Goal: Task Accomplishment & Management: Manage account settings

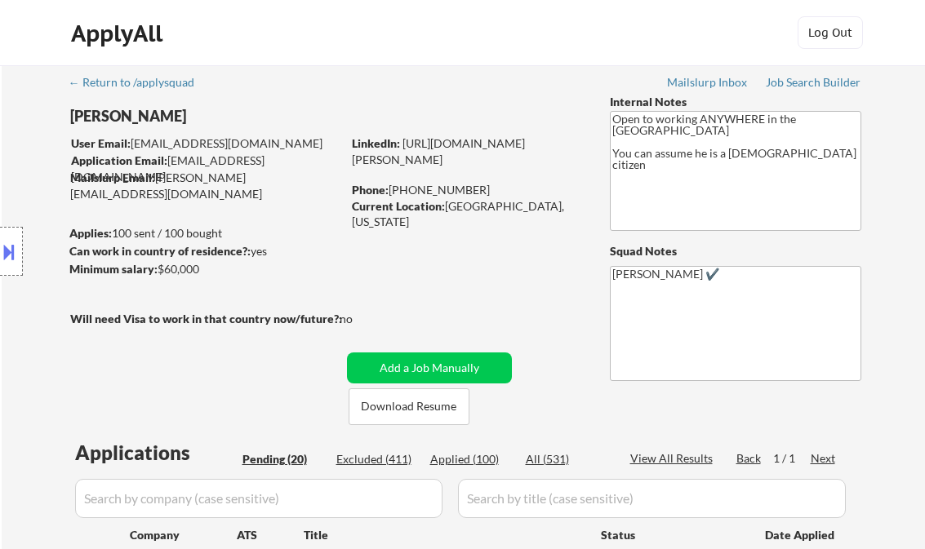
select select ""pending""
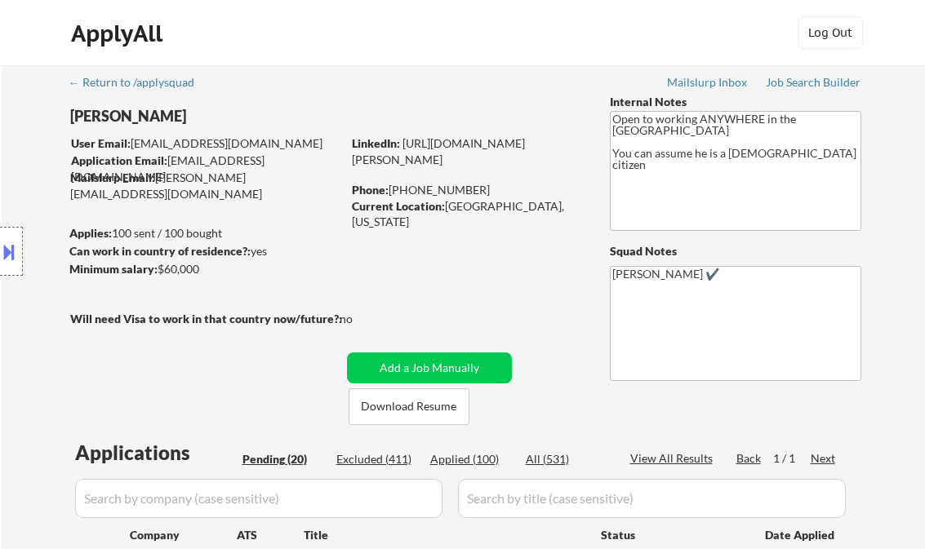
select select ""pending""
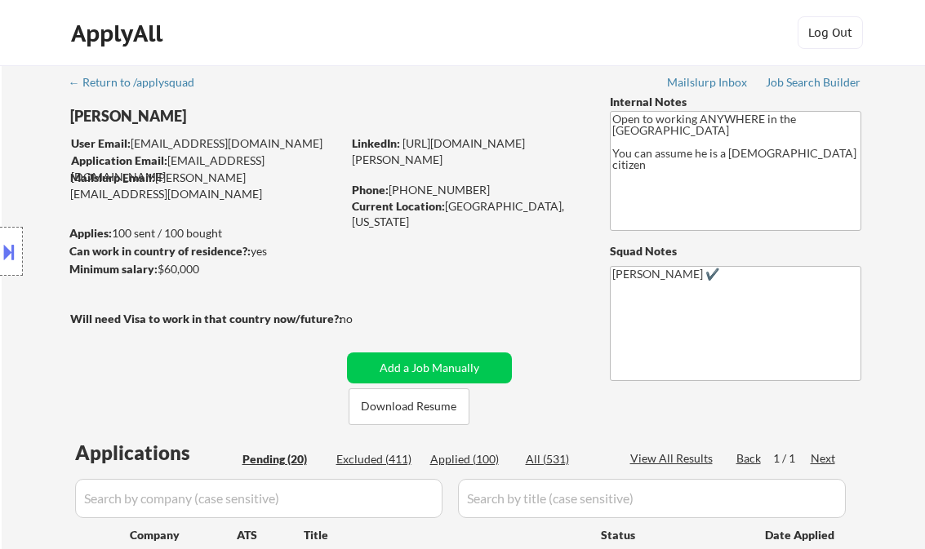
select select ""pending""
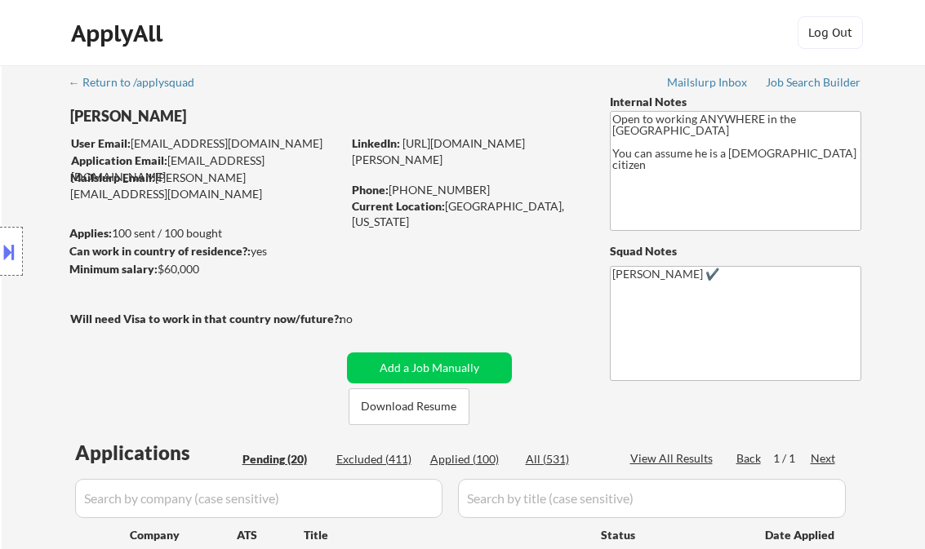
select select ""pending""
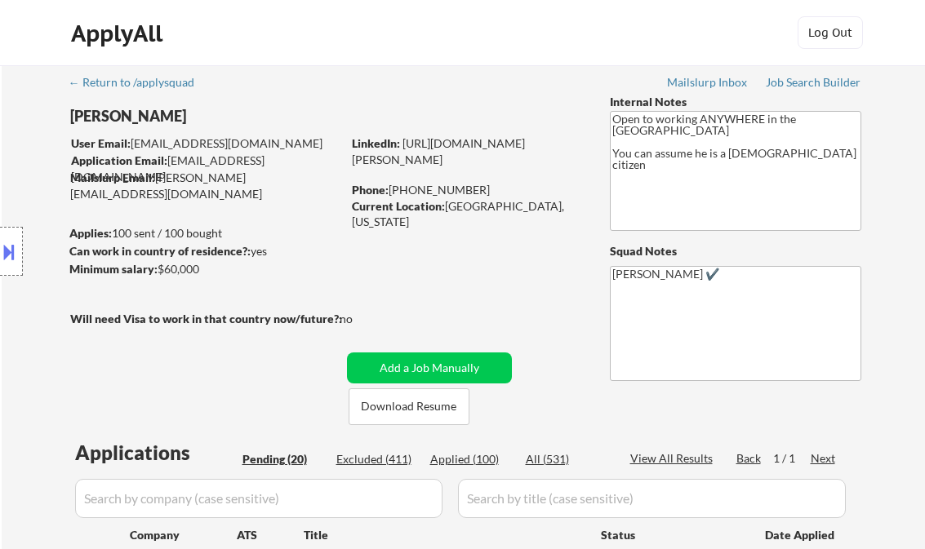
scroll to position [1109, 0]
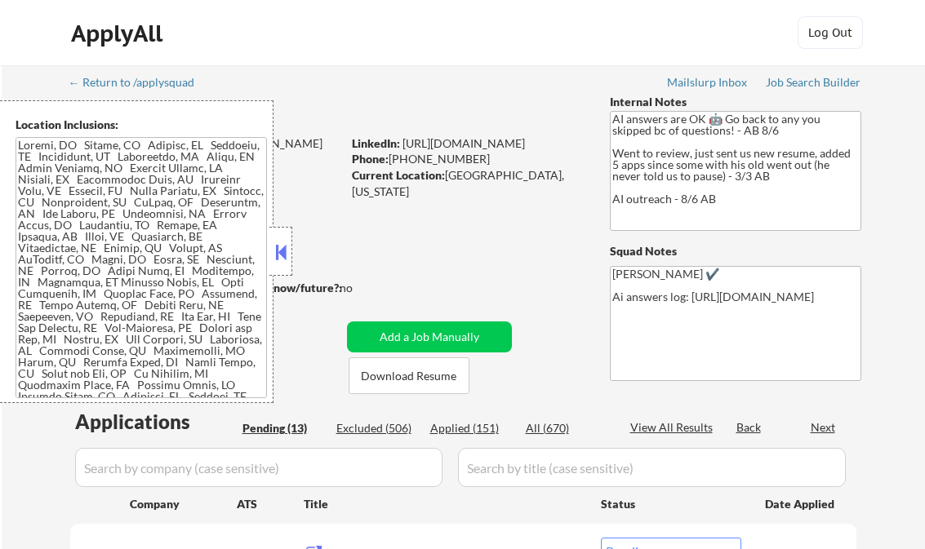
select select ""pending""
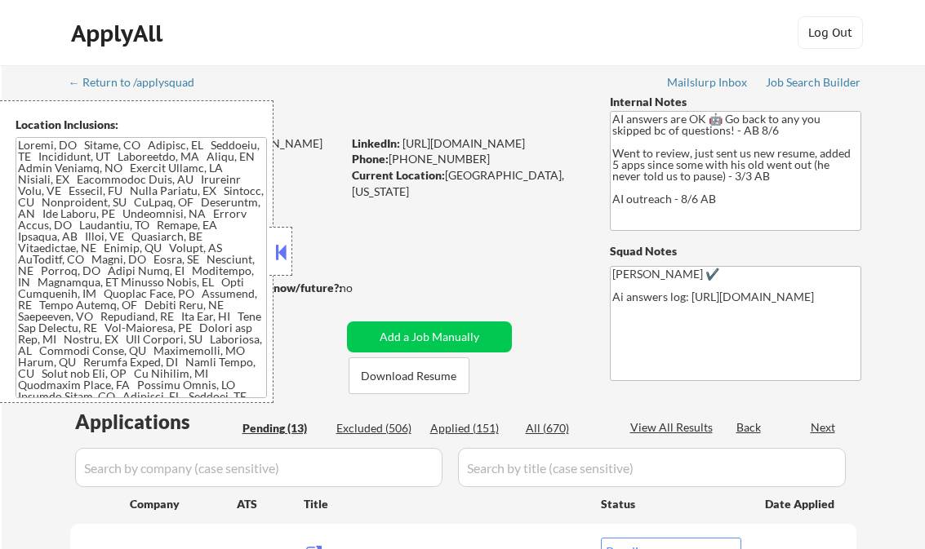
select select ""pending""
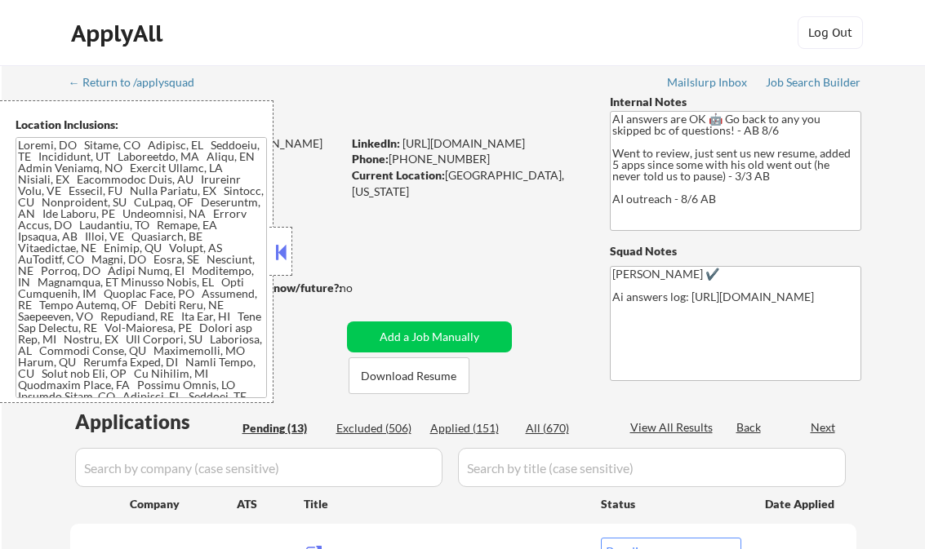
select select ""pending""
click at [288, 250] on button at bounding box center [281, 252] width 18 height 24
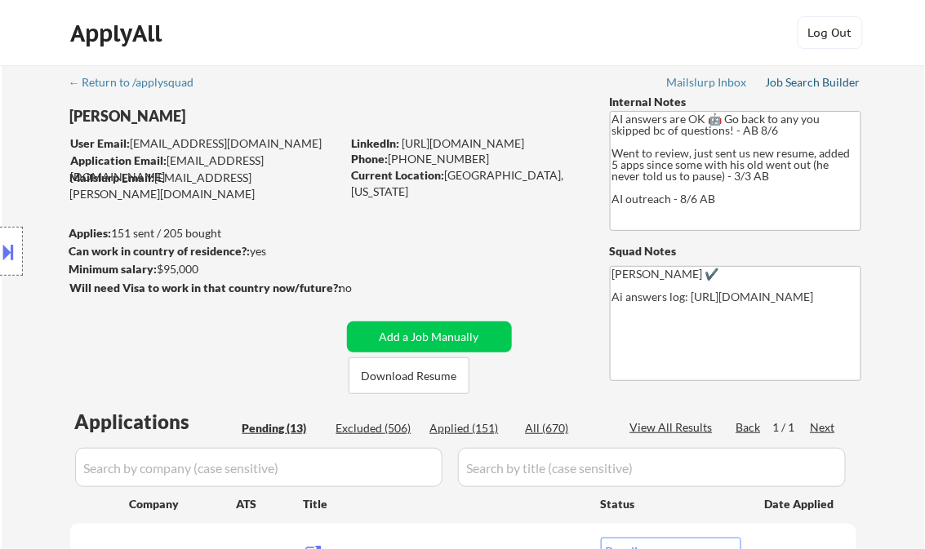
click at [800, 82] on div "Job Search Builder" at bounding box center [814, 82] width 96 height 11
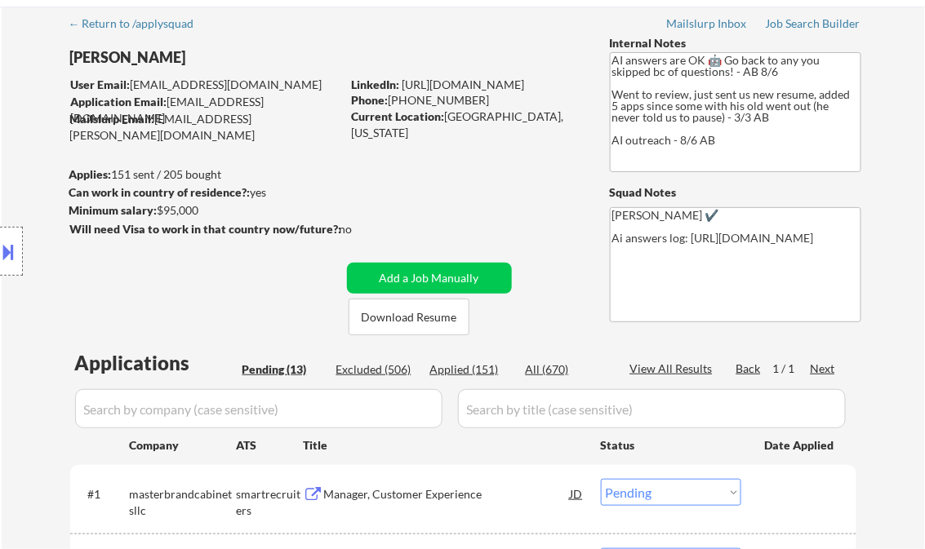
scroll to position [327, 0]
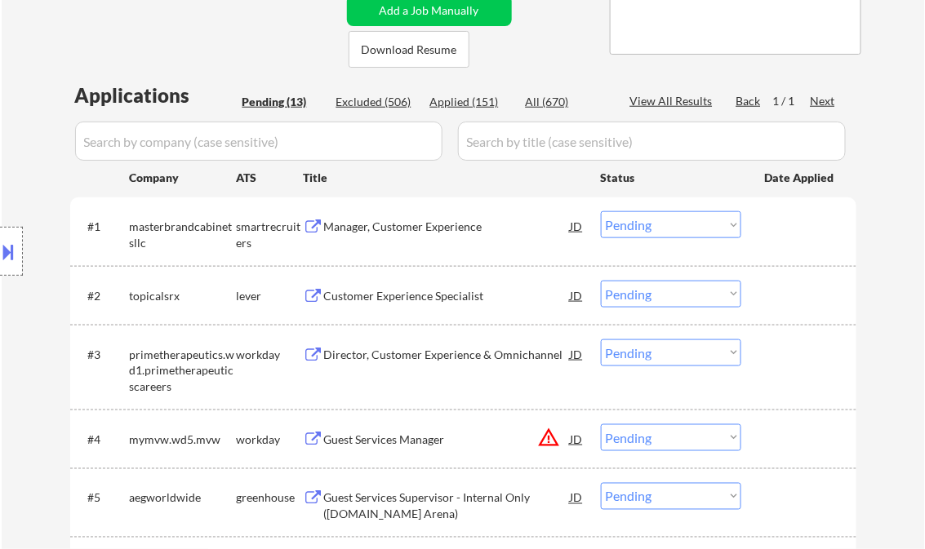
click at [17, 245] on button at bounding box center [9, 251] width 18 height 27
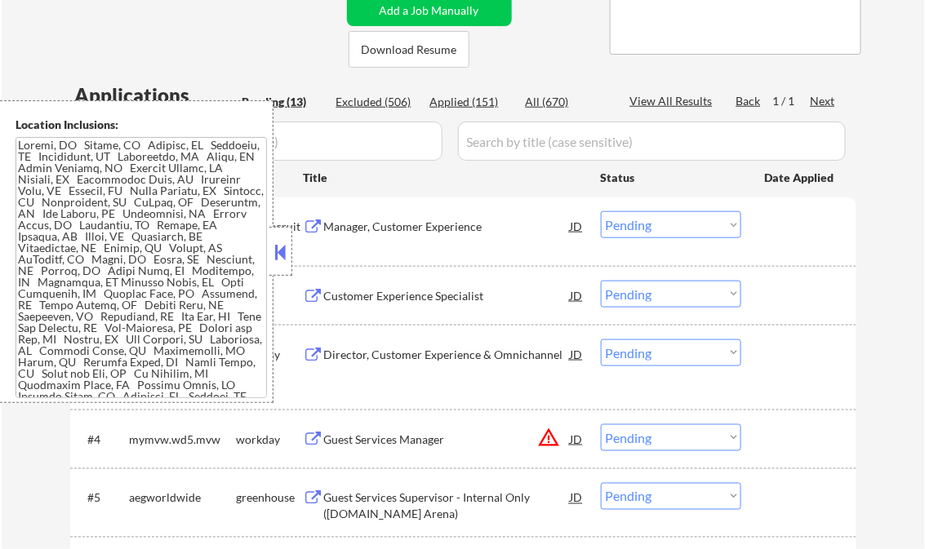
click at [131, 258] on textarea at bounding box center [141, 267] width 251 height 261
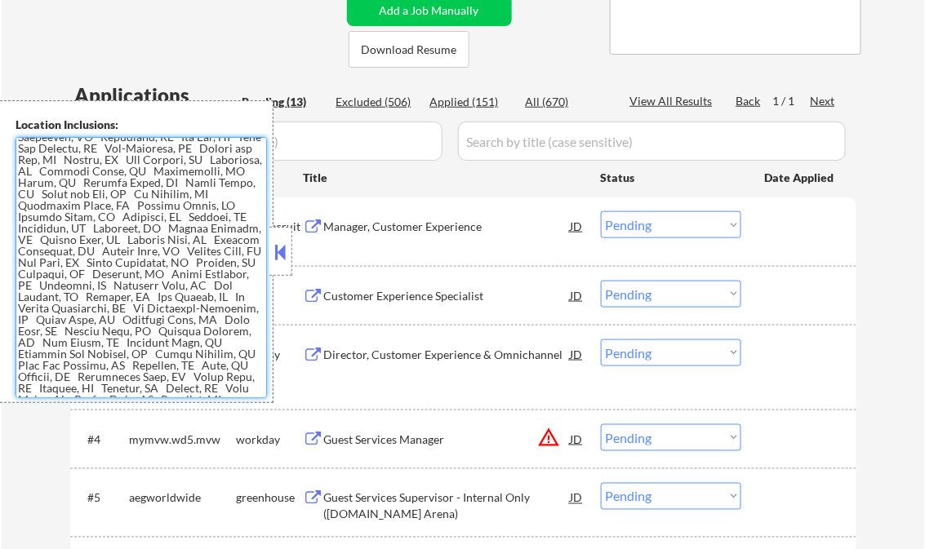
scroll to position [131, 0]
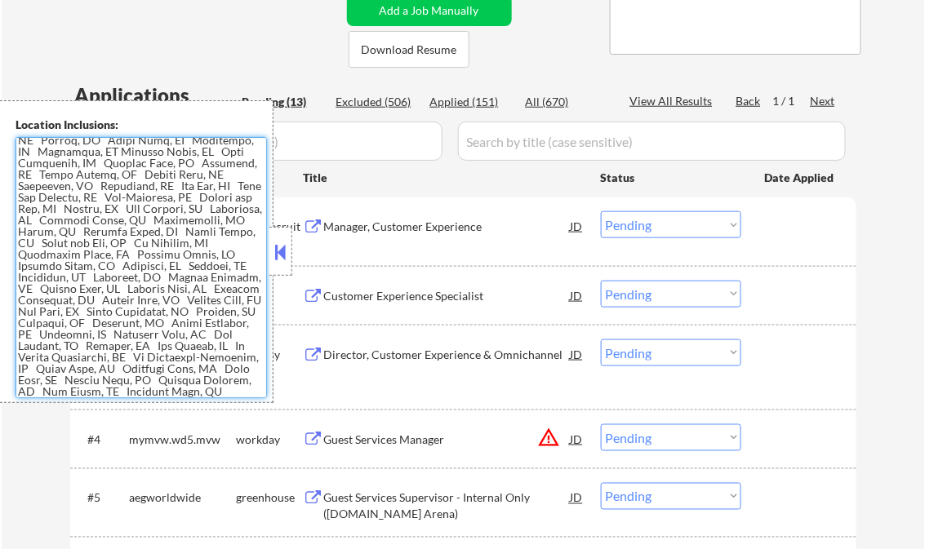
click at [286, 241] on button at bounding box center [281, 252] width 18 height 24
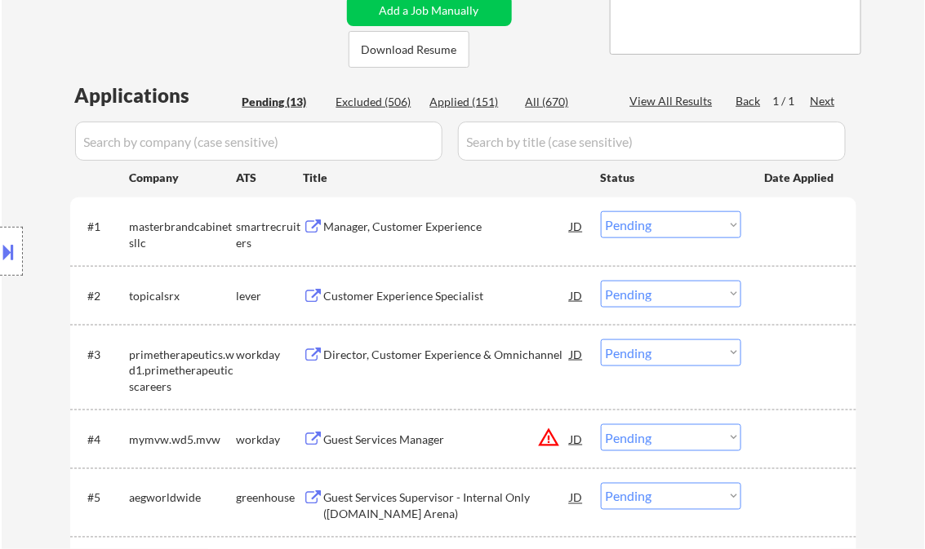
click at [377, 219] on div "Manager, Customer Experience" at bounding box center [447, 227] width 247 height 16
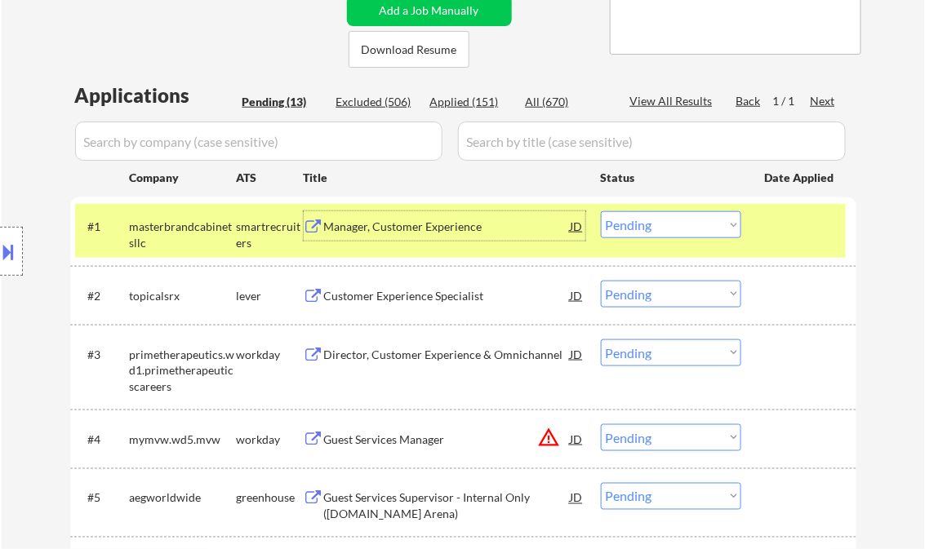
drag, startPoint x: 680, startPoint y: 233, endPoint x: 689, endPoint y: 237, distance: 9.9
click at [680, 233] on select "Choose an option... Pending Applied Excluded (Questions) Excluded (Expired) Exc…" at bounding box center [671, 224] width 140 height 27
click at [601, 211] on select "Choose an option... Pending Applied Excluded (Questions) Excluded (Expired) Exc…" at bounding box center [671, 224] width 140 height 27
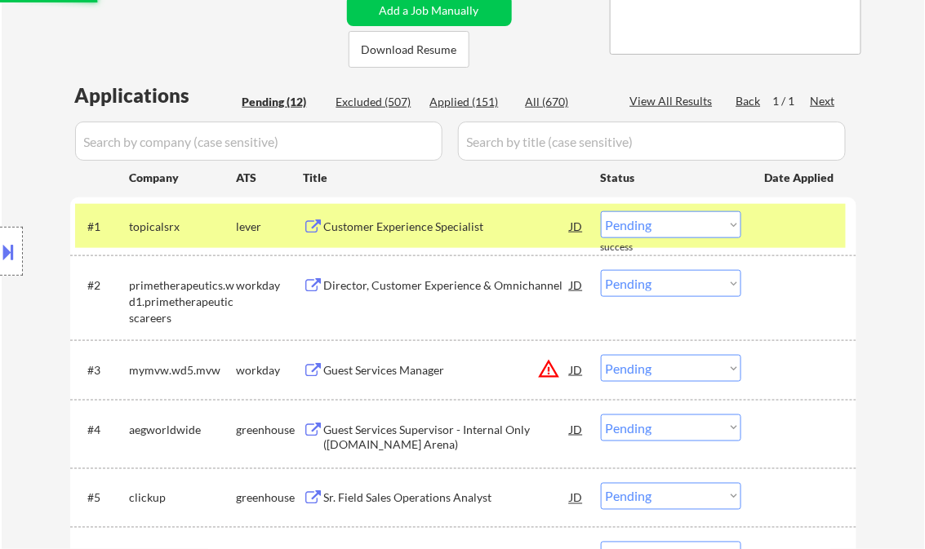
click at [374, 222] on div "Customer Experience Specialist" at bounding box center [447, 227] width 247 height 16
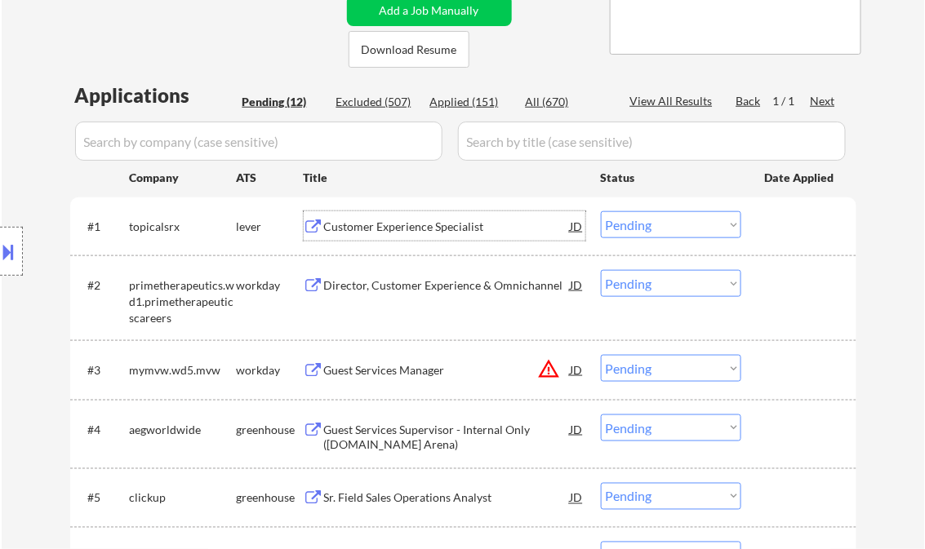
click at [637, 224] on select "Choose an option... Pending Applied Excluded (Questions) Excluded (Expired) Exc…" at bounding box center [671, 224] width 140 height 27
click at [601, 211] on select "Choose an option... Pending Applied Excluded (Questions) Excluded (Expired) Exc…" at bounding box center [671, 224] width 140 height 27
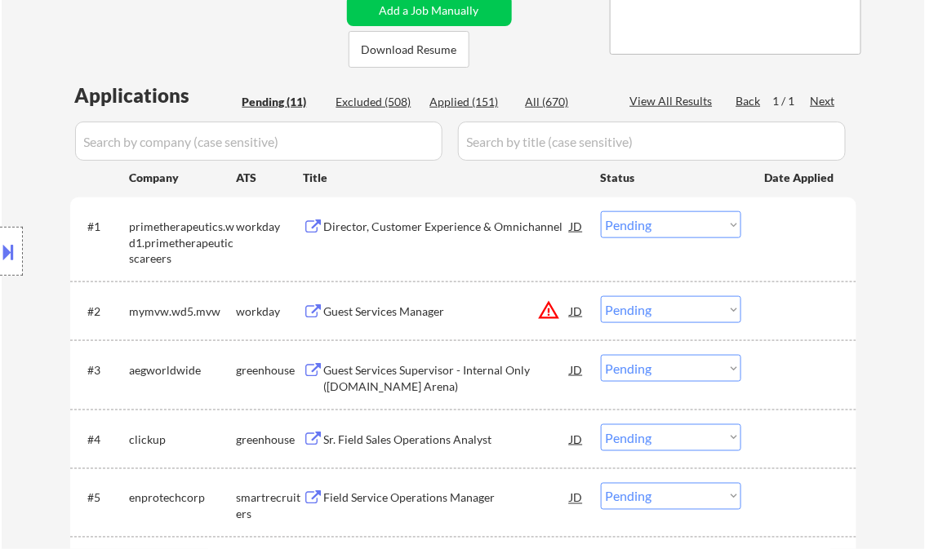
click at [404, 233] on div "Director, Customer Experience & Omnichannel" at bounding box center [447, 227] width 247 height 16
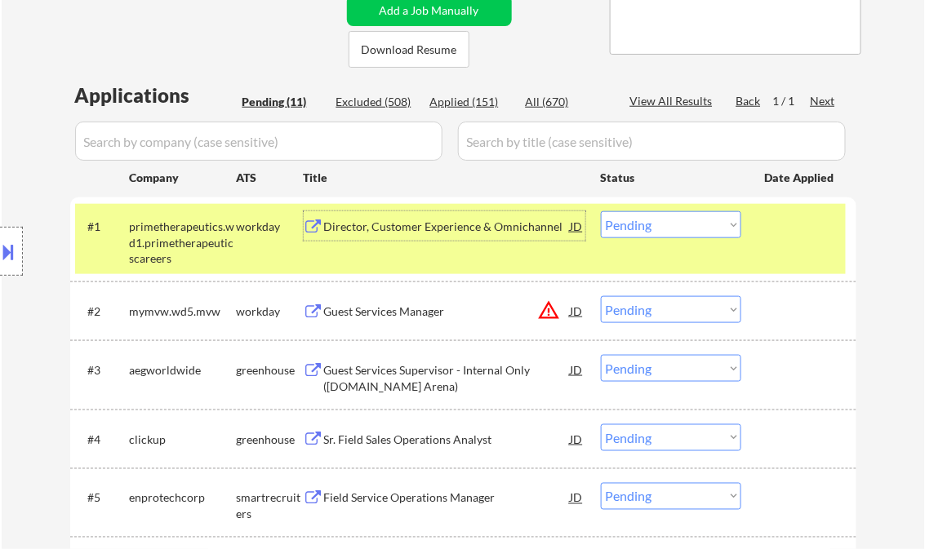
click at [632, 228] on select "Choose an option... Pending Applied Excluded (Questions) Excluded (Expired) Exc…" at bounding box center [671, 224] width 140 height 27
click at [601, 211] on select "Choose an option... Pending Applied Excluded (Questions) Excluded (Expired) Exc…" at bounding box center [671, 224] width 140 height 27
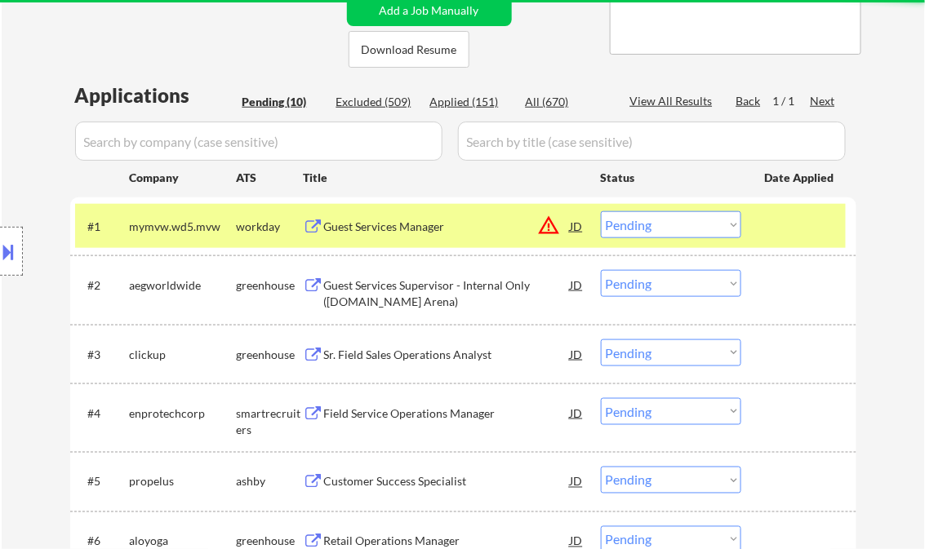
click at [400, 230] on div "Guest Services Manager" at bounding box center [447, 227] width 247 height 16
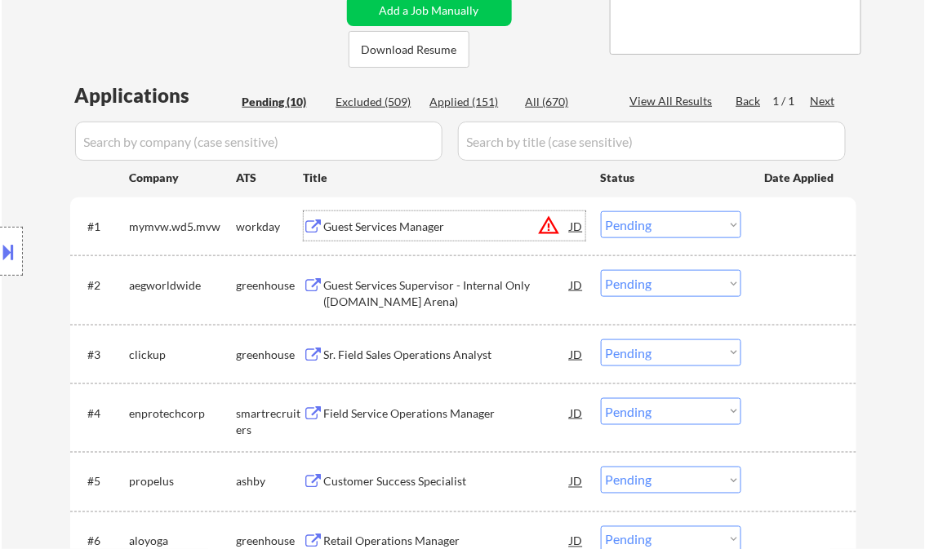
click at [546, 224] on button "warning_amber" at bounding box center [549, 225] width 23 height 23
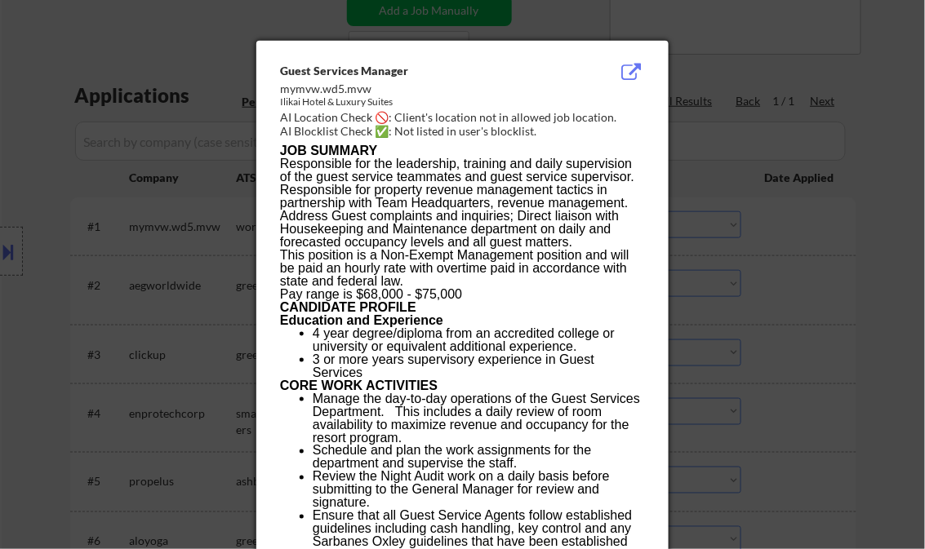
click at [898, 271] on div at bounding box center [462, 274] width 925 height 549
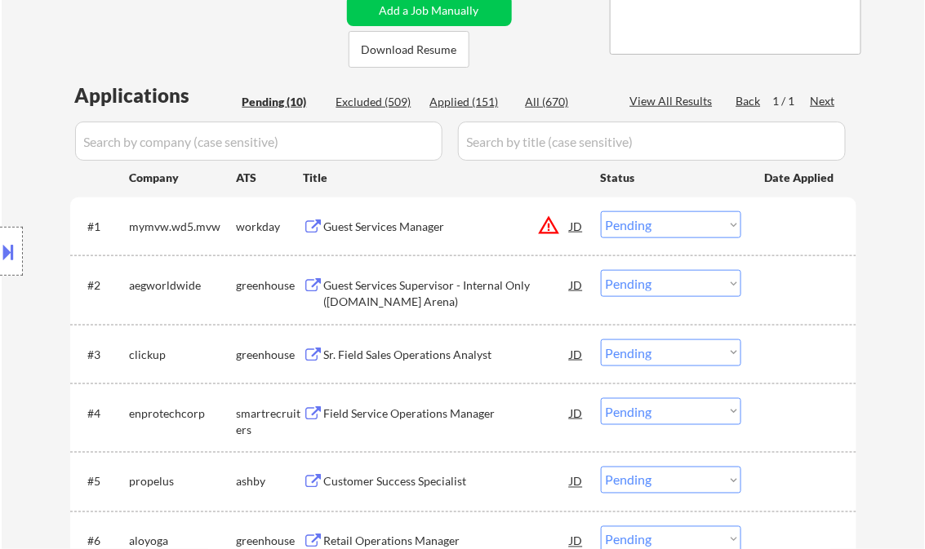
drag, startPoint x: 669, startPoint y: 224, endPoint x: 744, endPoint y: 298, distance: 105.1
click at [670, 224] on select "Choose an option... Pending Applied Excluded (Questions) Excluded (Expired) Exc…" at bounding box center [671, 224] width 140 height 27
click at [601, 211] on select "Choose an option... Pending Applied Excluded (Questions) Excluded (Expired) Exc…" at bounding box center [671, 224] width 140 height 27
click at [413, 287] on div "Guest Services Supervisor - Internal Only (Crypto.com Arena)" at bounding box center [447, 294] width 247 height 32
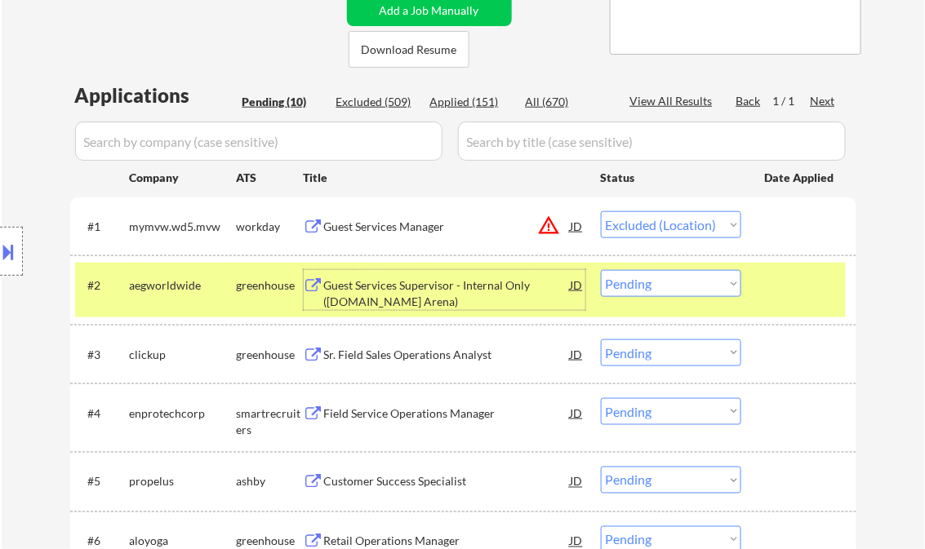
click at [433, 295] on div "Guest Services Supervisor - Internal Only (Crypto.com Arena)" at bounding box center [447, 294] width 247 height 32
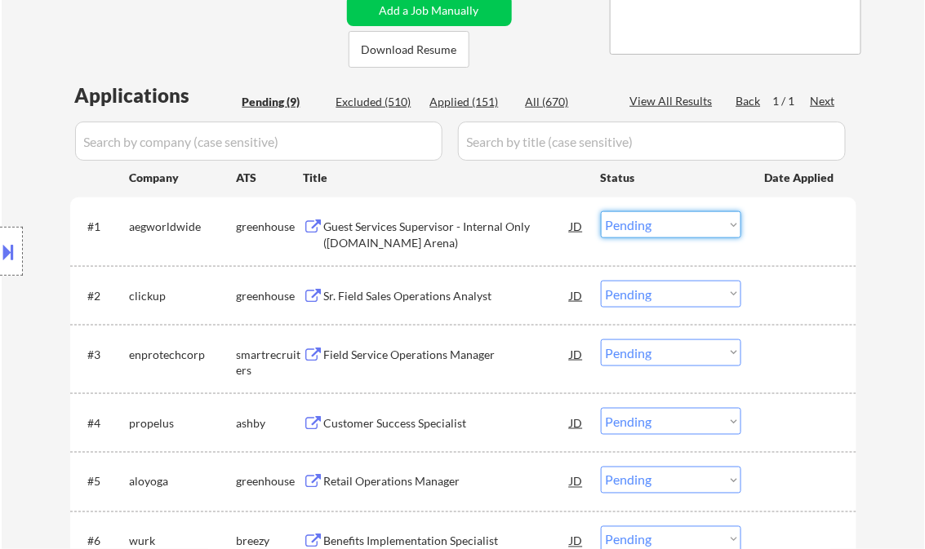
click at [648, 225] on select "Choose an option... Pending Applied Excluded (Questions) Excluded (Expired) Exc…" at bounding box center [671, 224] width 140 height 27
click at [601, 211] on select "Choose an option... Pending Applied Excluded (Questions) Excluded (Expired) Exc…" at bounding box center [671, 224] width 140 height 27
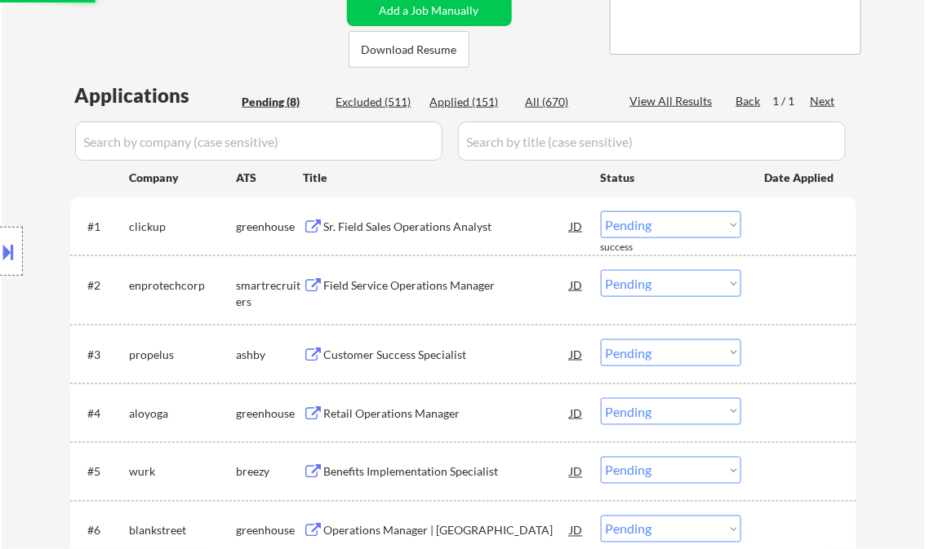
click at [382, 240] on div "#1 clickup greenhouse Sr. Field Sales Operations Analyst JD warning_amber Choos…" at bounding box center [460, 226] width 771 height 44
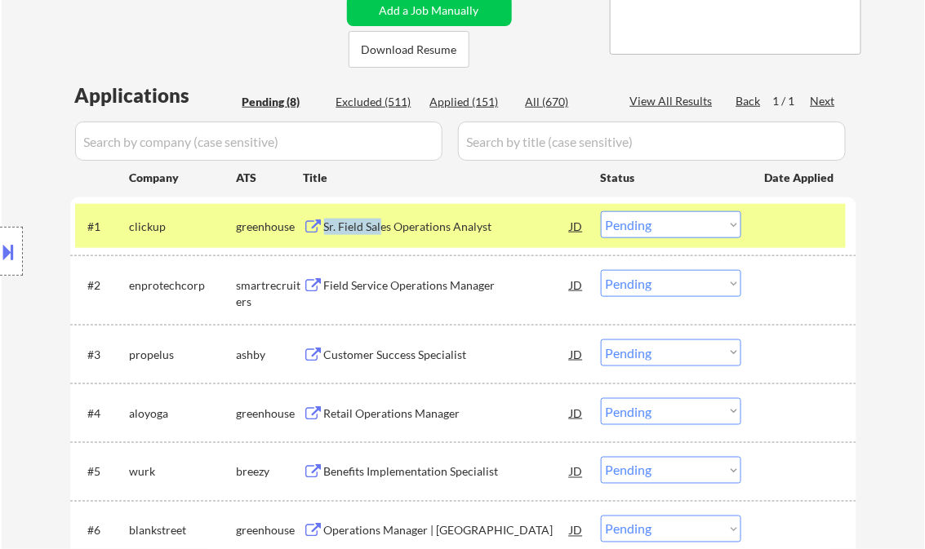
drag, startPoint x: 386, startPoint y: 237, endPoint x: 336, endPoint y: 235, distance: 49.8
click at [336, 235] on div "Sr. Field Sales Operations Analyst" at bounding box center [447, 225] width 247 height 29
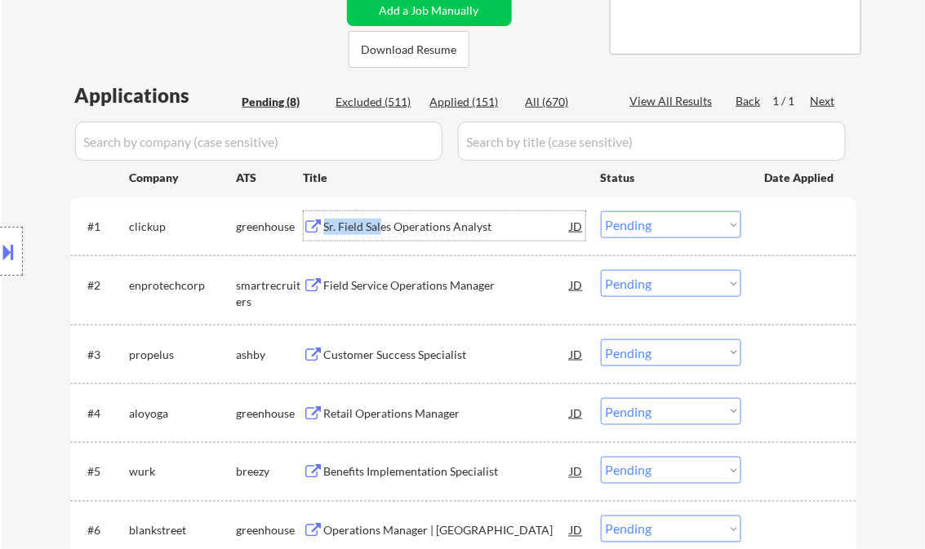
click at [678, 223] on select "Choose an option... Pending Applied Excluded (Questions) Excluded (Expired) Exc…" at bounding box center [671, 224] width 140 height 27
click at [601, 211] on select "Choose an option... Pending Applied Excluded (Questions) Excluded (Expired) Exc…" at bounding box center [671, 224] width 140 height 27
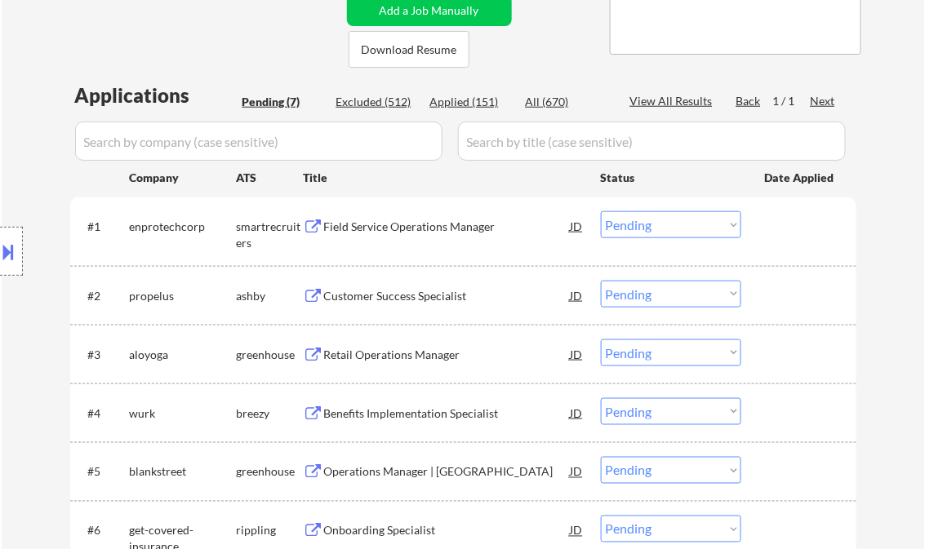
click at [420, 224] on div "Field Service Operations Manager" at bounding box center [447, 227] width 247 height 16
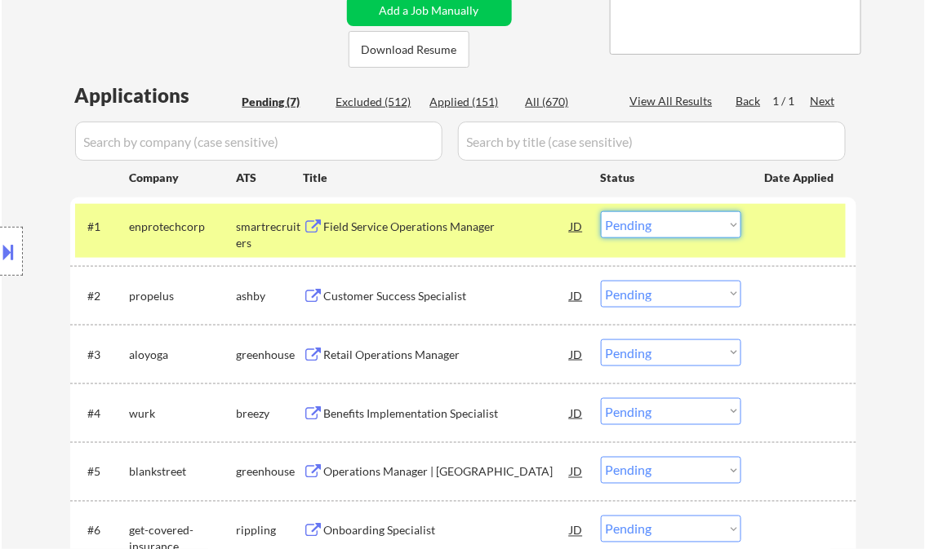
drag, startPoint x: 643, startPoint y: 224, endPoint x: 668, endPoint y: 237, distance: 27.8
click at [643, 224] on select "Choose an option... Pending Applied Excluded (Questions) Excluded (Expired) Exc…" at bounding box center [671, 224] width 140 height 27
click at [601, 211] on select "Choose an option... Pending Applied Excluded (Questions) Excluded (Expired) Exc…" at bounding box center [671, 224] width 140 height 27
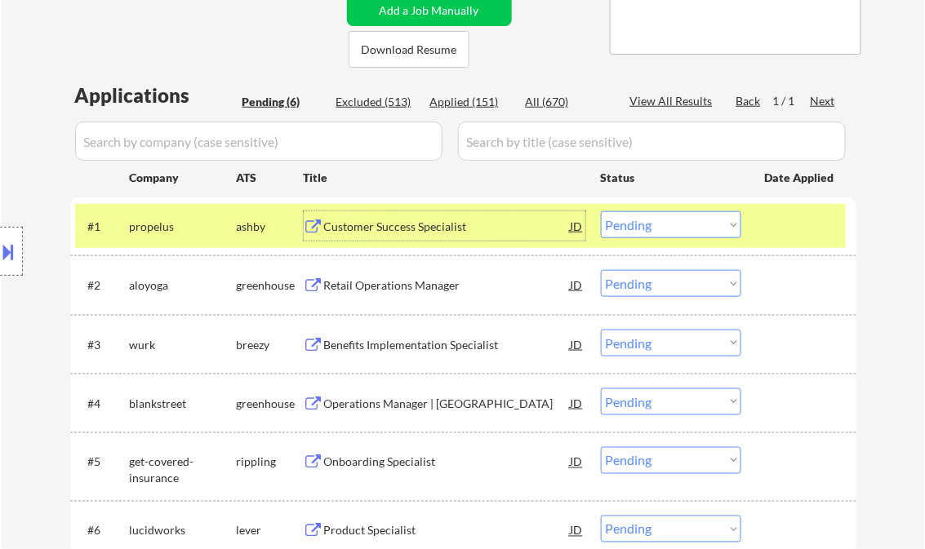
click at [412, 231] on div "Customer Success Specialist" at bounding box center [447, 227] width 247 height 16
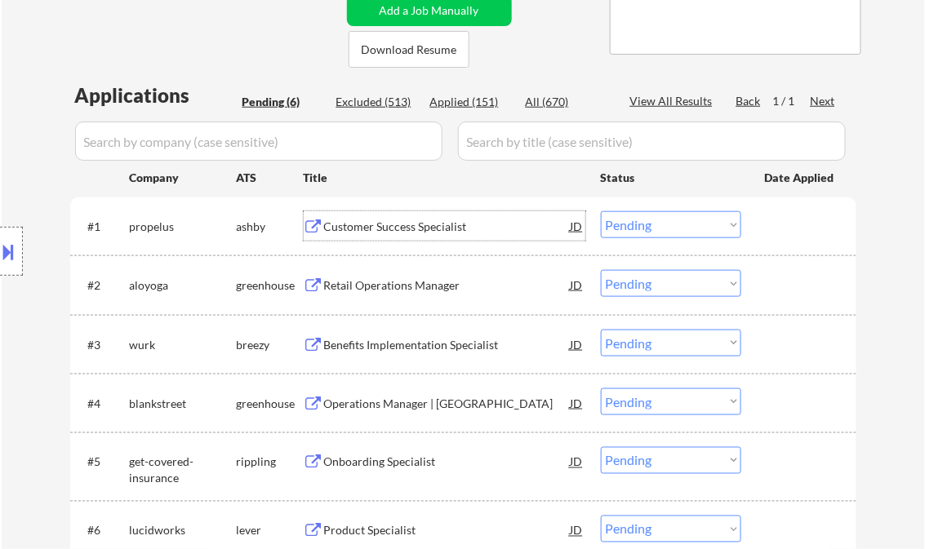
click at [659, 225] on select "Choose an option... Pending Applied Excluded (Questions) Excluded (Expired) Exc…" at bounding box center [671, 224] width 140 height 27
click at [601, 211] on select "Choose an option... Pending Applied Excluded (Questions) Excluded (Expired) Exc…" at bounding box center [671, 224] width 140 height 27
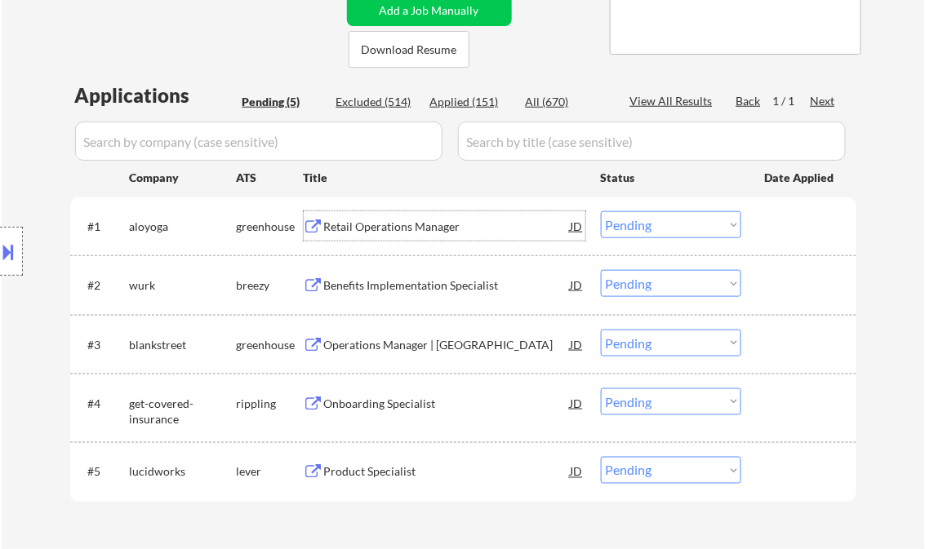
click at [403, 226] on div "Retail Operations Manager" at bounding box center [447, 227] width 247 height 16
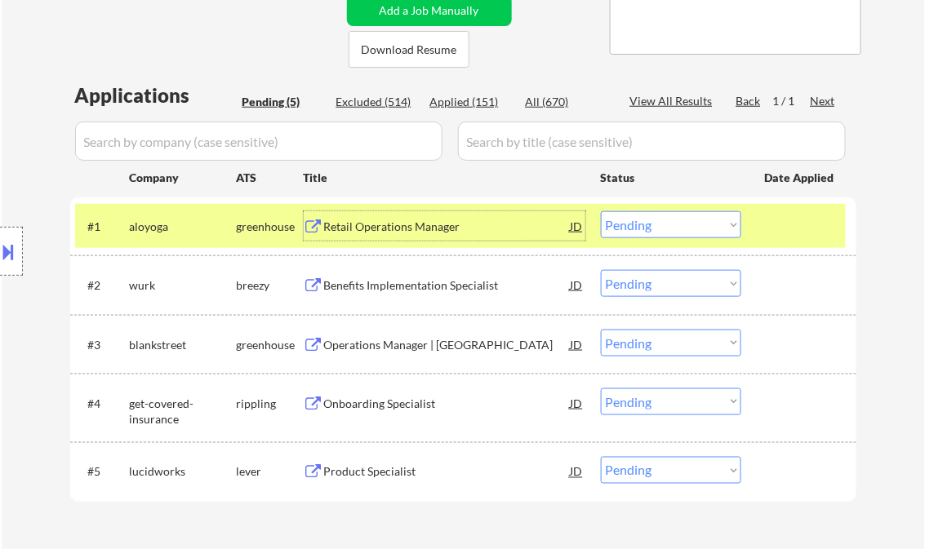
click at [5, 247] on button at bounding box center [9, 251] width 18 height 27
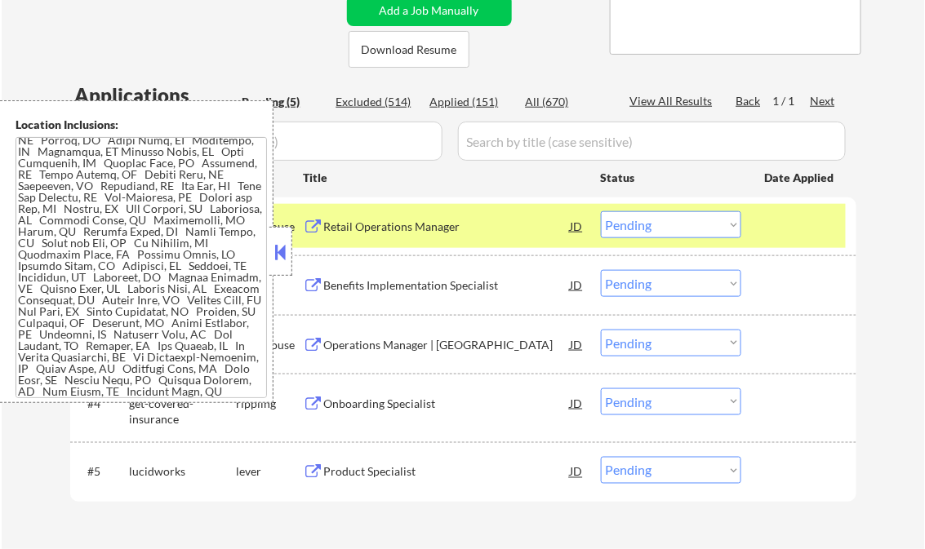
click at [283, 255] on button at bounding box center [281, 252] width 18 height 24
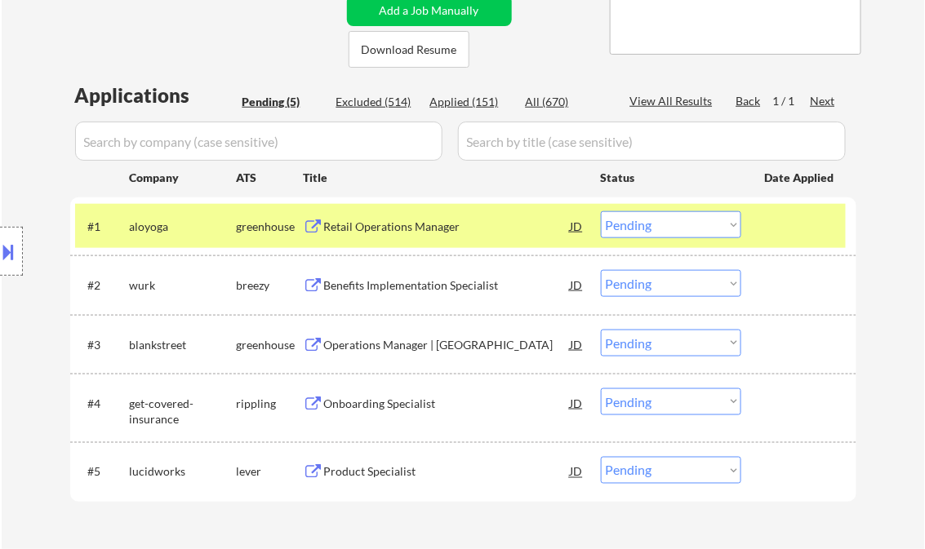
click at [656, 225] on select "Choose an option... Pending Applied Excluded (Questions) Excluded (Expired) Exc…" at bounding box center [671, 224] width 140 height 27
click at [601, 211] on select "Choose an option... Pending Applied Excluded (Questions) Excluded (Expired) Exc…" at bounding box center [671, 224] width 140 height 27
click at [407, 290] on div "Benefits Implementation Specialist" at bounding box center [447, 286] width 247 height 16
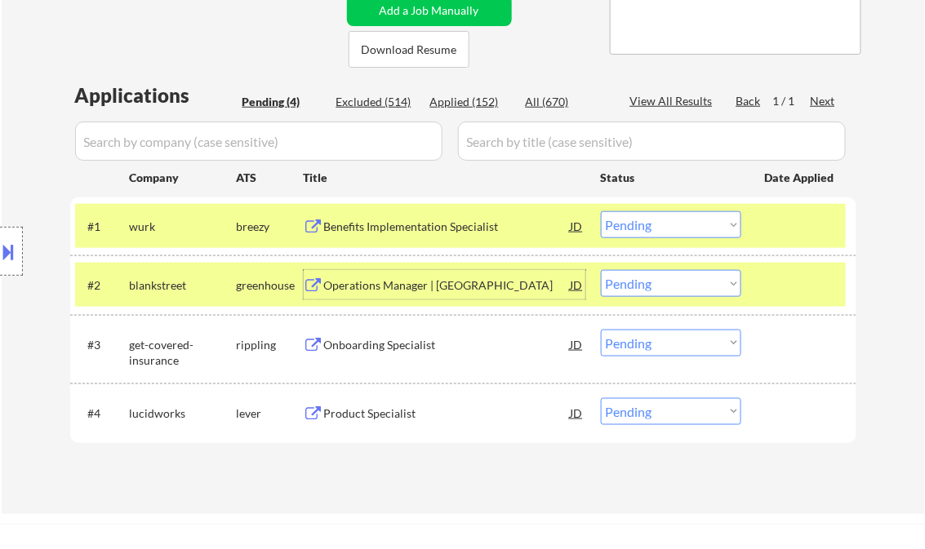
click at [671, 227] on select "Choose an option... Pending Applied Excluded (Questions) Excluded (Expired) Exc…" at bounding box center [671, 224] width 140 height 27
click at [601, 211] on select "Choose an option... Pending Applied Excluded (Questions) Excluded (Expired) Exc…" at bounding box center [671, 224] width 140 height 27
click at [782, 241] on div "#1 wurk breezy Benefits Implementation Specialist JD warning_amber Choose an op…" at bounding box center [460, 226] width 771 height 44
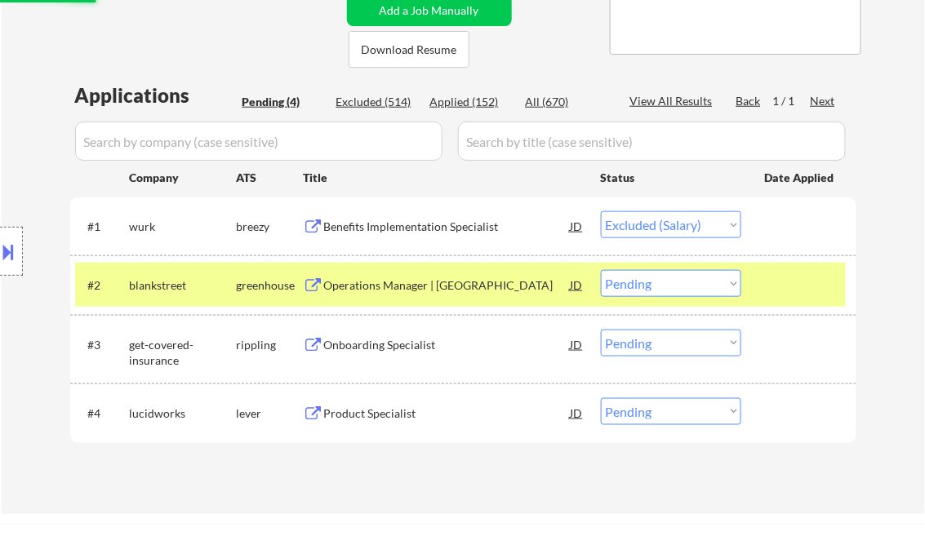
click at [799, 277] on div at bounding box center [801, 284] width 72 height 29
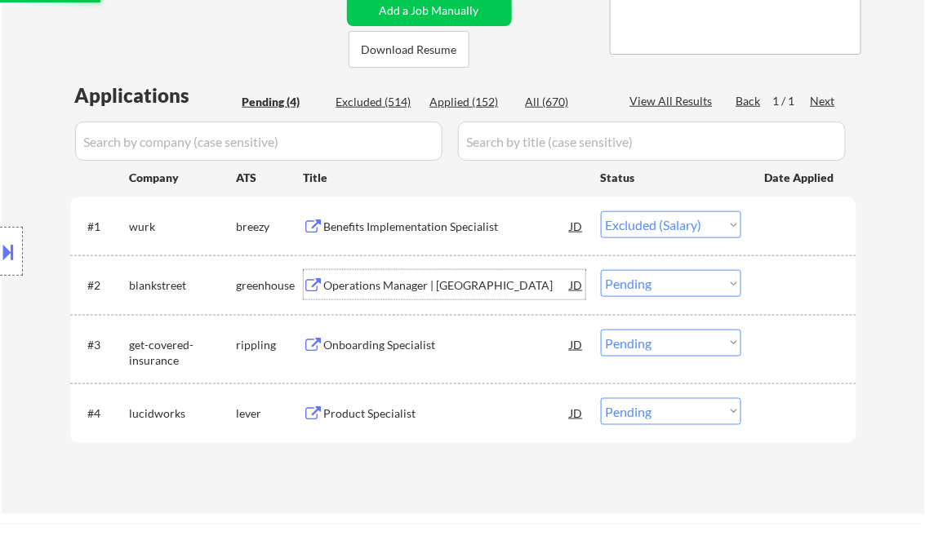
click at [457, 286] on div "Operations Manager | Los Angeles" at bounding box center [447, 286] width 247 height 16
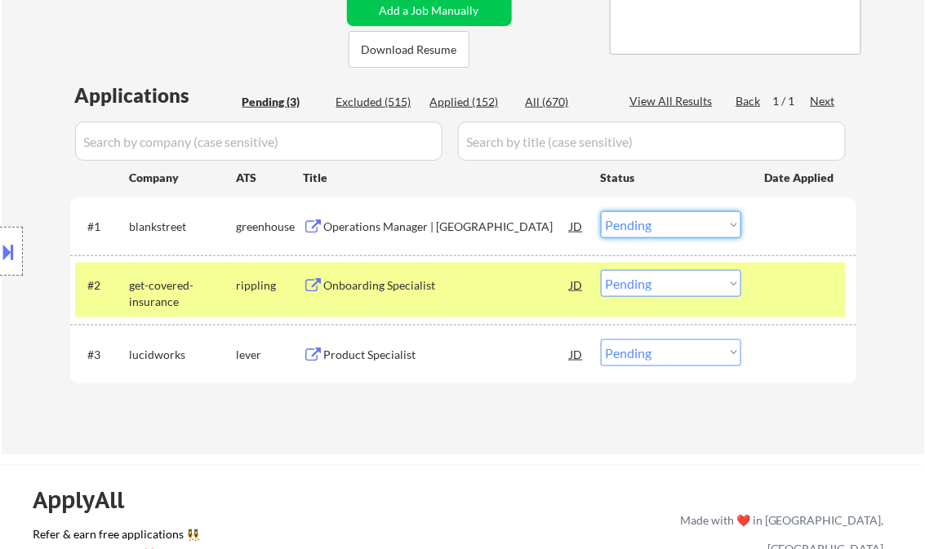
drag, startPoint x: 640, startPoint y: 216, endPoint x: 656, endPoint y: 238, distance: 27.0
click at [640, 216] on select "Choose an option... Pending Applied Excluded (Questions) Excluded (Expired) Exc…" at bounding box center [671, 224] width 140 height 27
click at [601, 211] on select "Choose an option... Pending Applied Excluded (Questions) Excluded (Expired) Exc…" at bounding box center [671, 224] width 140 height 27
click at [400, 286] on div "Onboarding Specialist" at bounding box center [447, 286] width 247 height 16
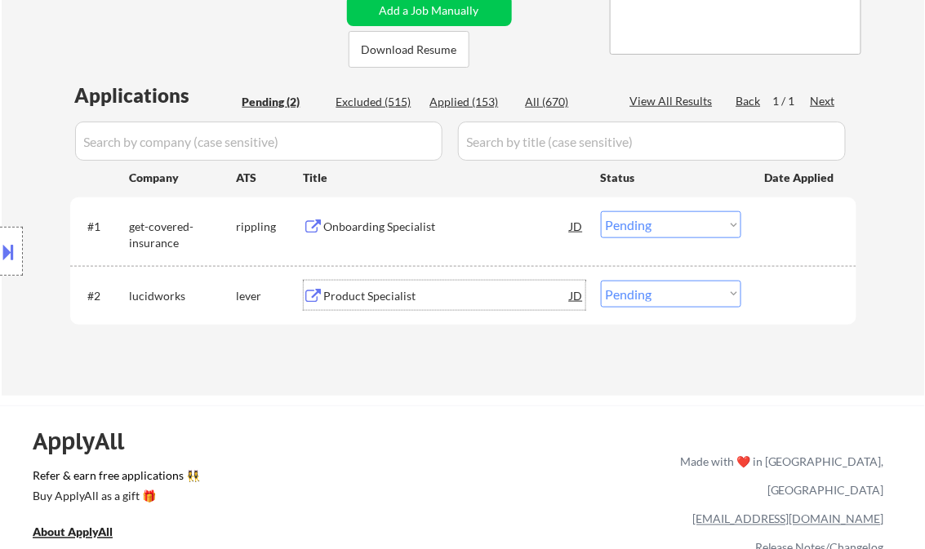
click at [660, 225] on select "Choose an option... Pending Applied Excluded (Questions) Excluded (Expired) Exc…" at bounding box center [671, 224] width 140 height 27
click at [601, 211] on select "Choose an option... Pending Applied Excluded (Questions) Excluded (Expired) Exc…" at bounding box center [671, 224] width 140 height 27
click at [401, 294] on div "Product Specialist" at bounding box center [447, 296] width 247 height 16
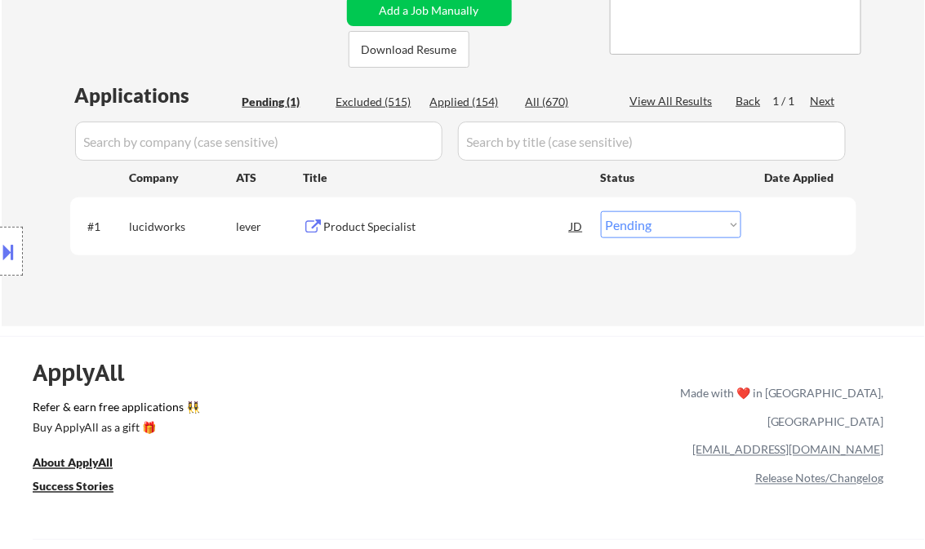
drag, startPoint x: 638, startPoint y: 229, endPoint x: 647, endPoint y: 238, distance: 12.7
click at [638, 229] on select "Choose an option... Pending Applied Excluded (Questions) Excluded (Expired) Exc…" at bounding box center [671, 224] width 140 height 27
select select ""applied""
click at [601, 211] on select "Choose an option... Pending Applied Excluded (Questions) Excluded (Expired) Exc…" at bounding box center [671, 224] width 140 height 27
click at [516, 287] on div "Applications Pending (1) Excluded (515) Applied (154) All (670) View All Result…" at bounding box center [463, 189] width 786 height 214
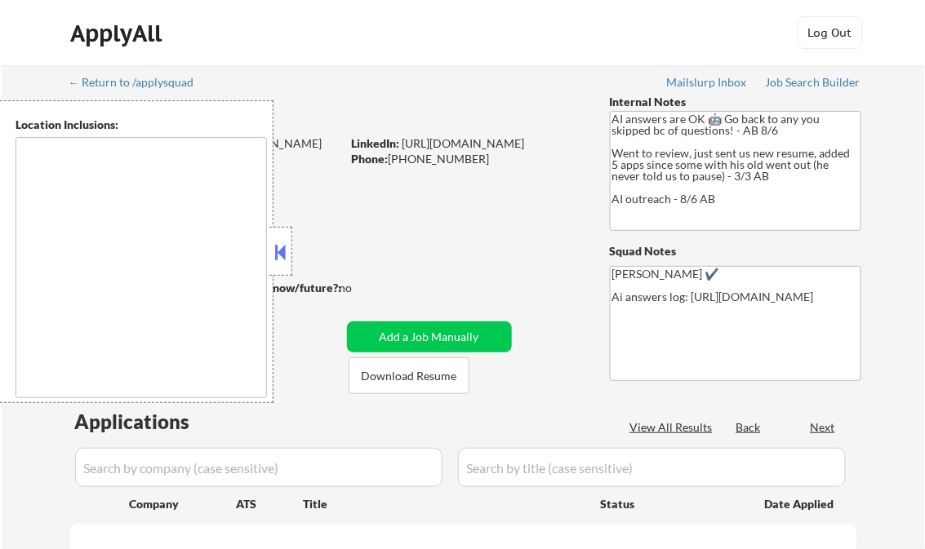
type textarea "Dallas, TX Irving, TX Garland, TX Mesquite, TX Richardson, TX Carrollton, TX Pl…"
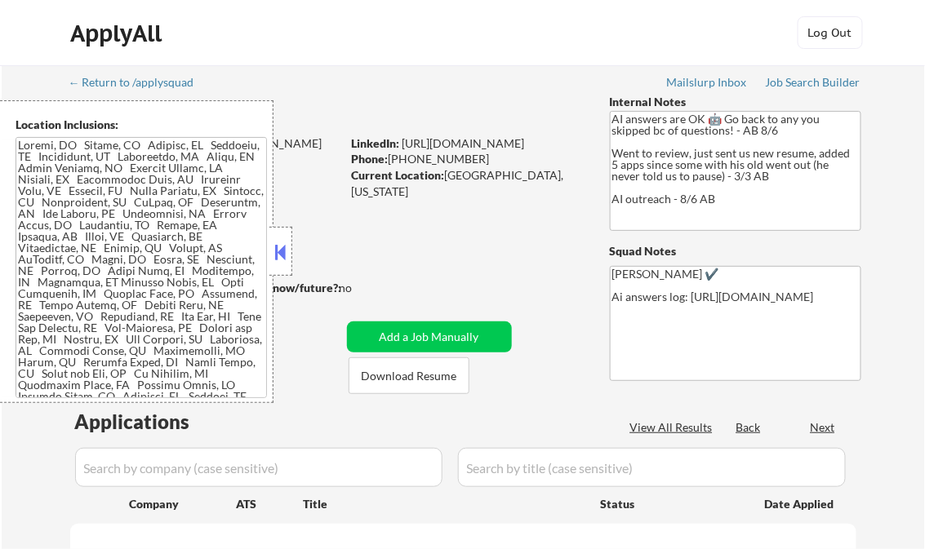
select select ""pending""
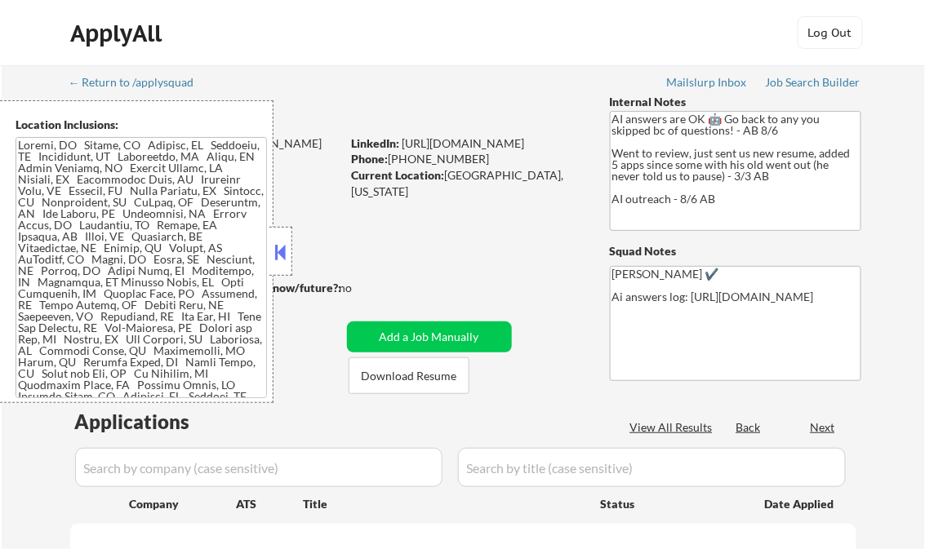
select select ""pending""
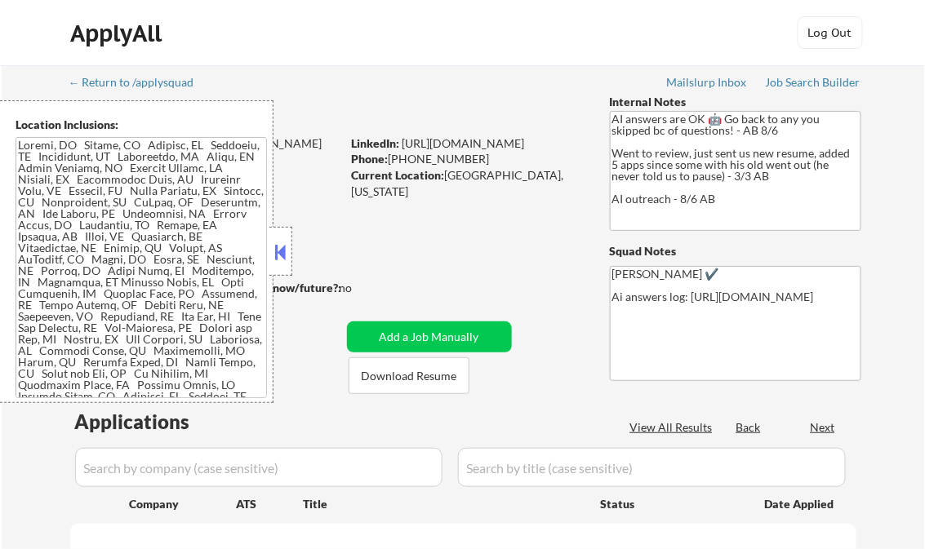
select select ""pending""
click at [282, 245] on button at bounding box center [281, 252] width 18 height 24
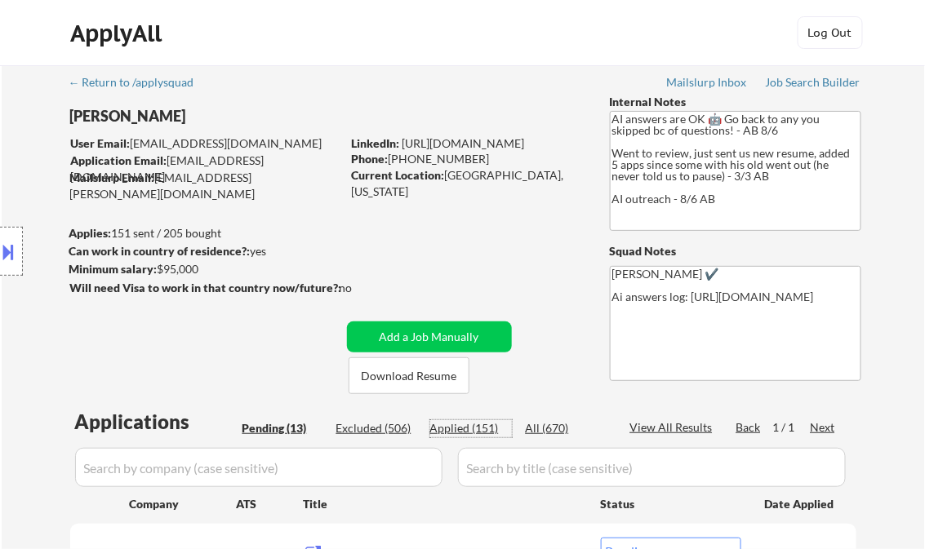
click at [485, 427] on div "Applied (151)" at bounding box center [471, 428] width 82 height 16
select select ""applied""
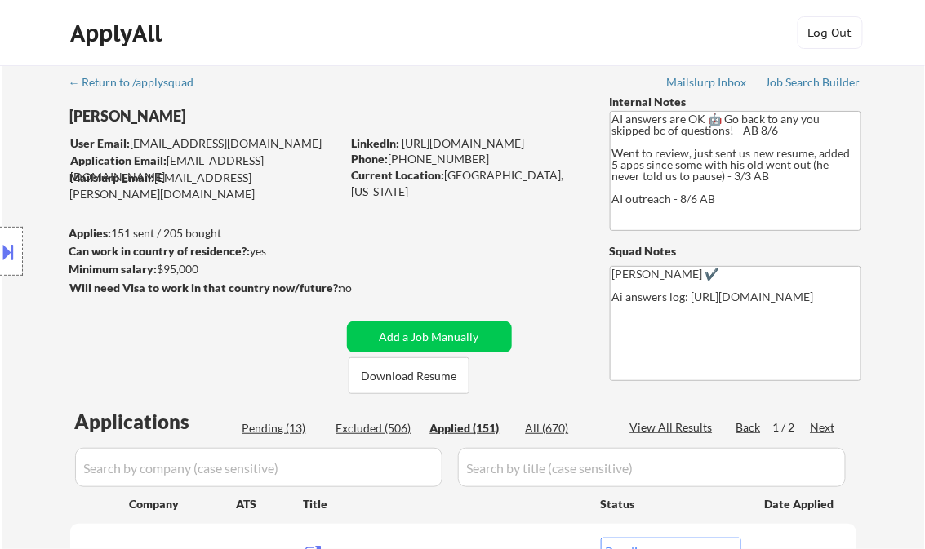
select select ""applied""
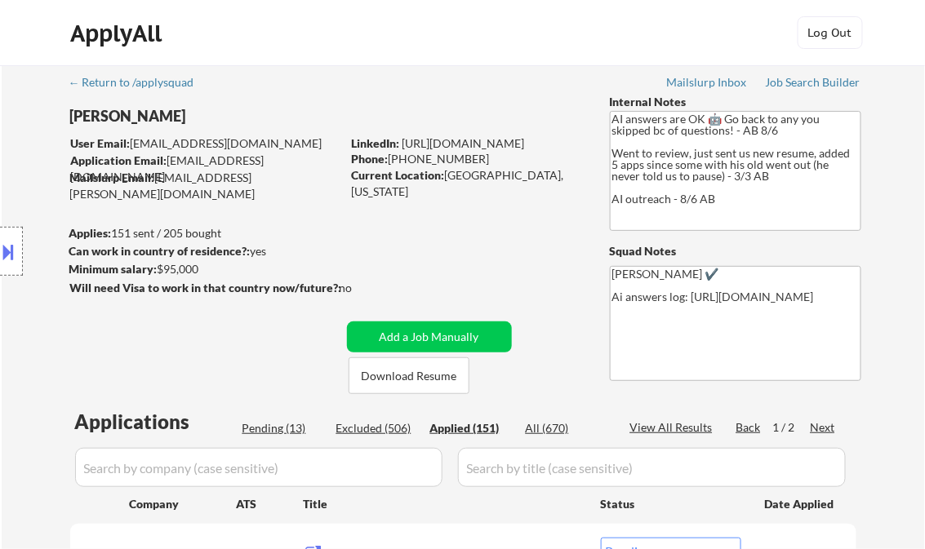
select select ""applied""
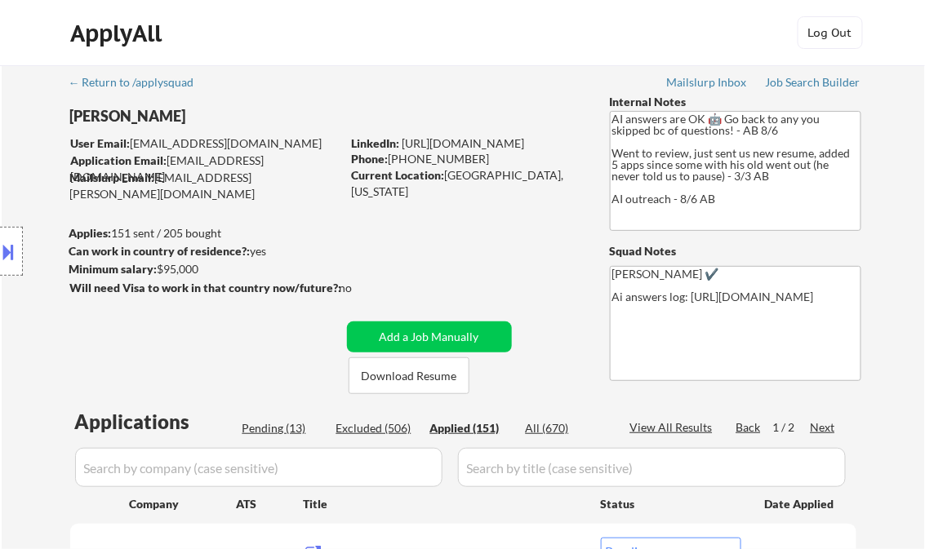
select select ""applied""
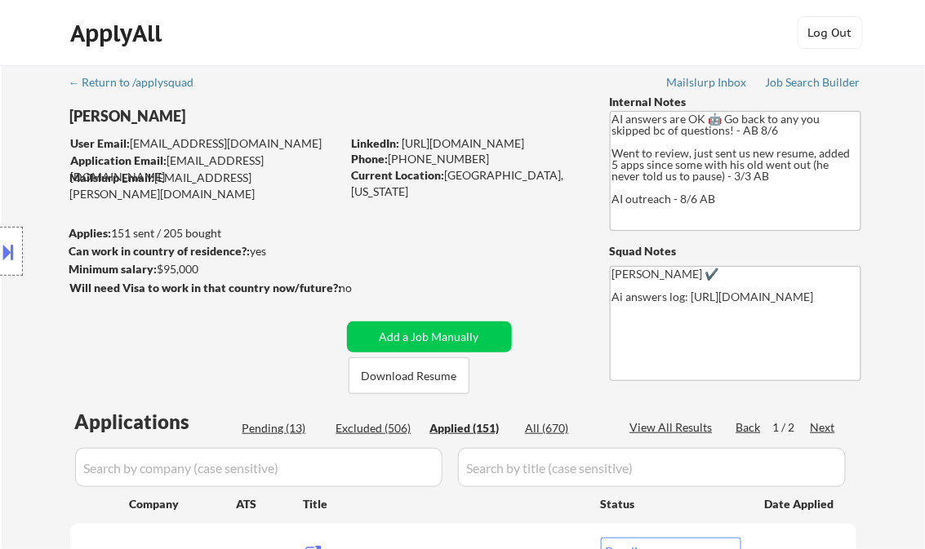
select select ""applied""
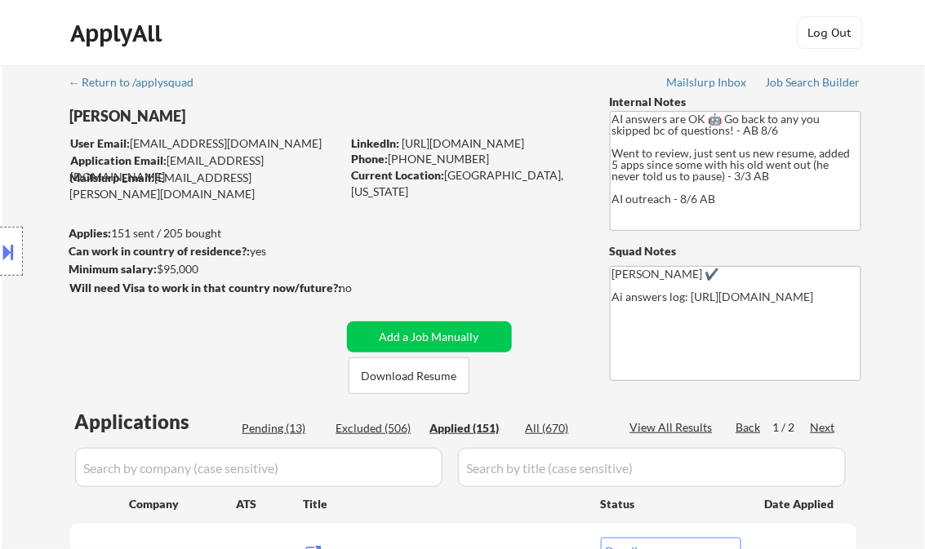
select select ""applied""
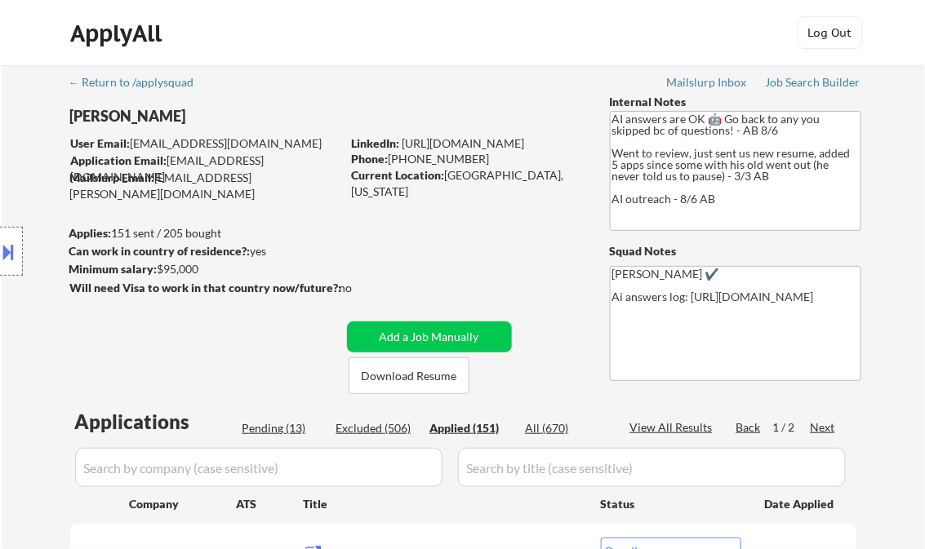
select select ""applied""
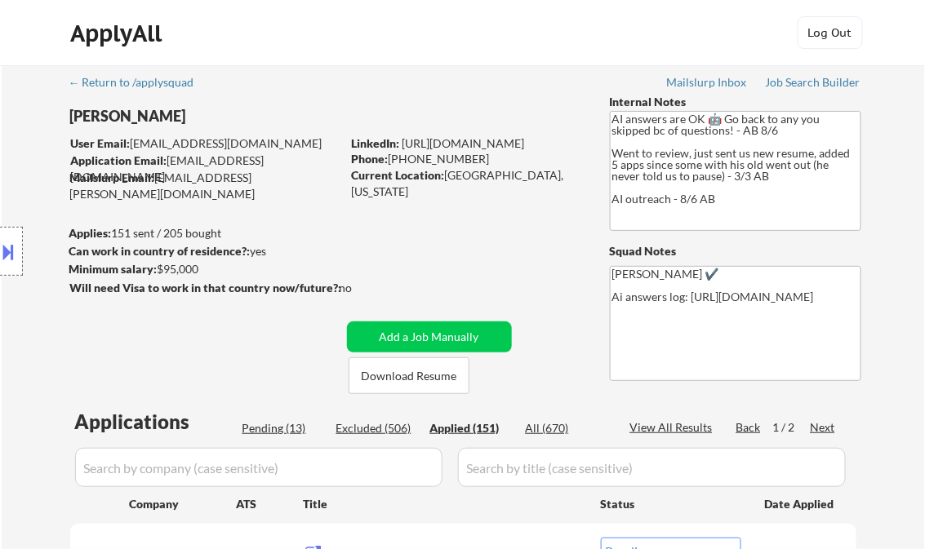
select select ""applied""
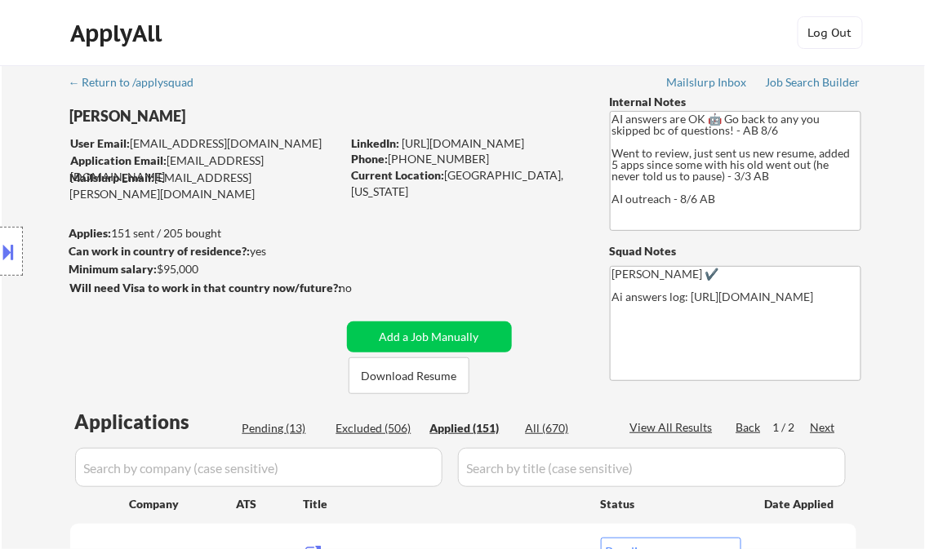
select select ""applied""
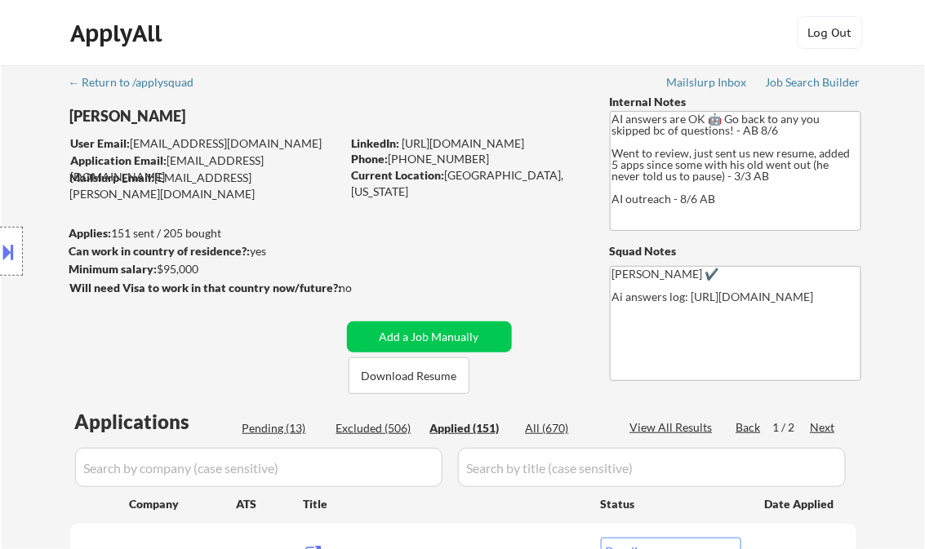
select select ""applied""
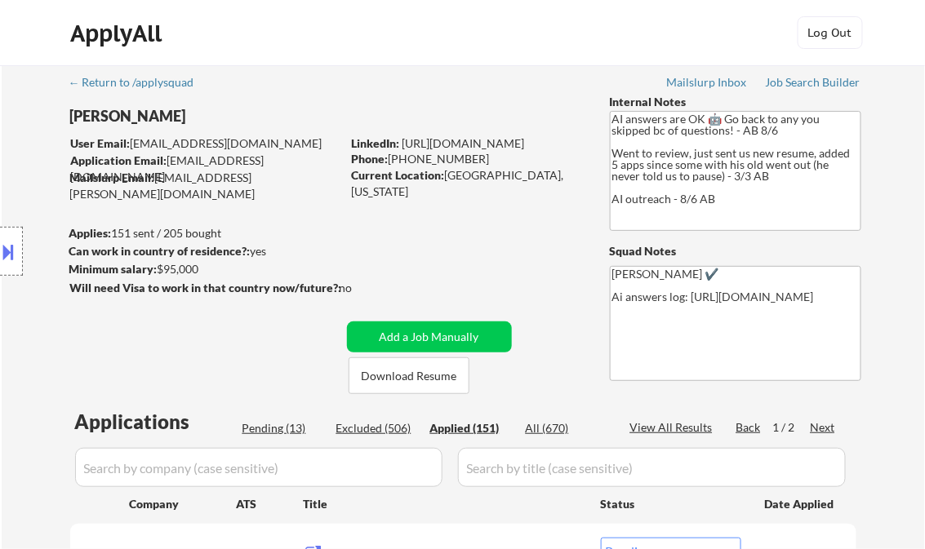
select select ""applied""
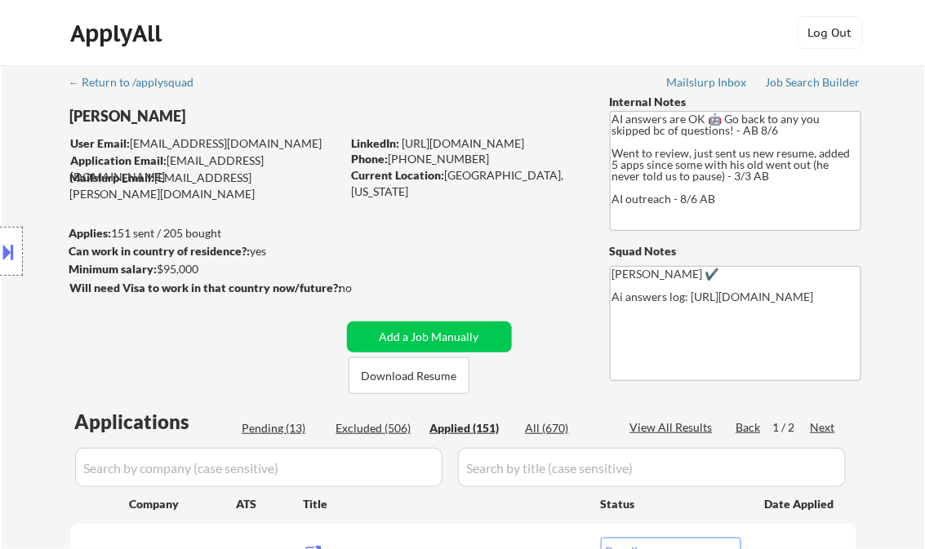
select select ""applied""
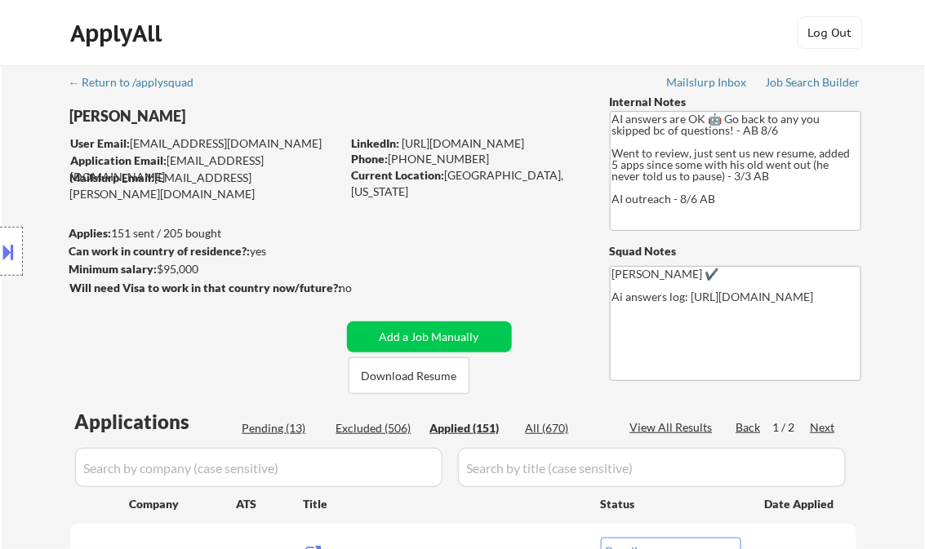
select select ""applied""
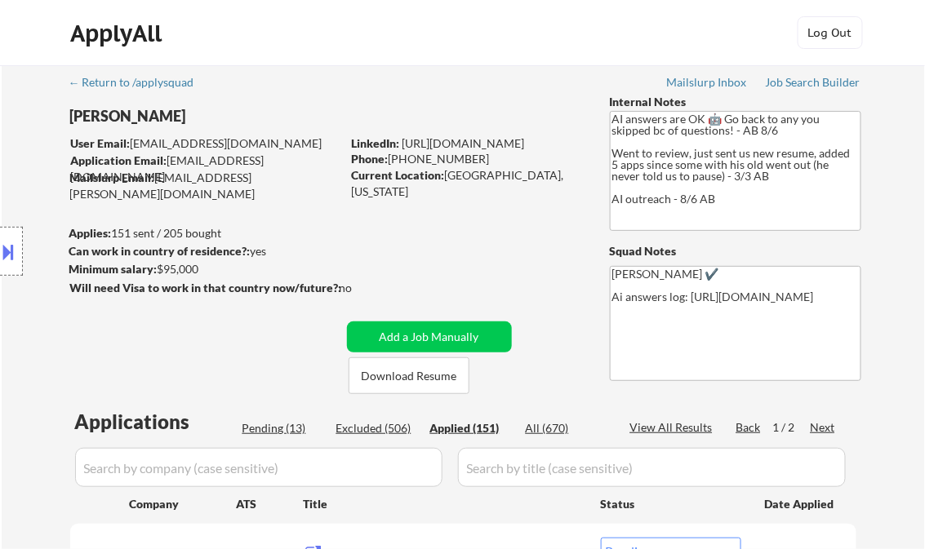
select select ""applied""
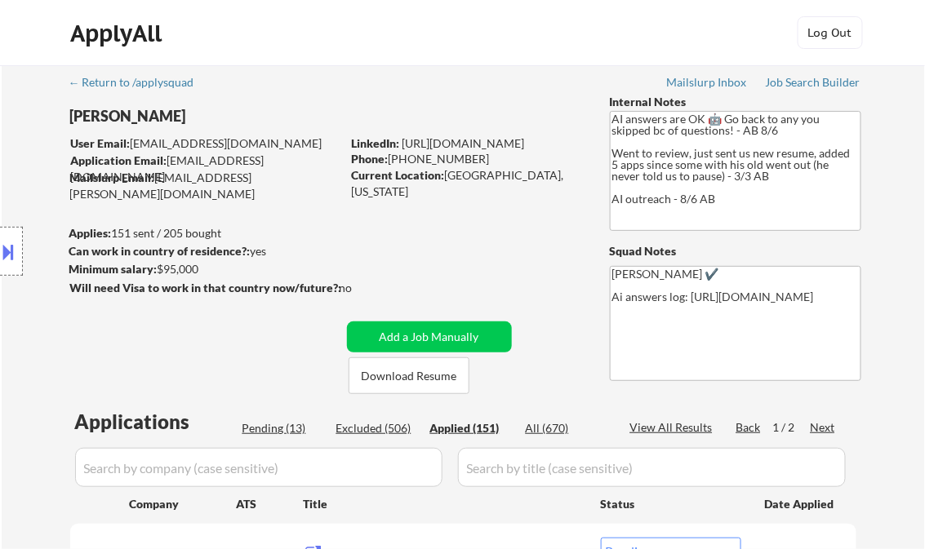
select select ""applied""
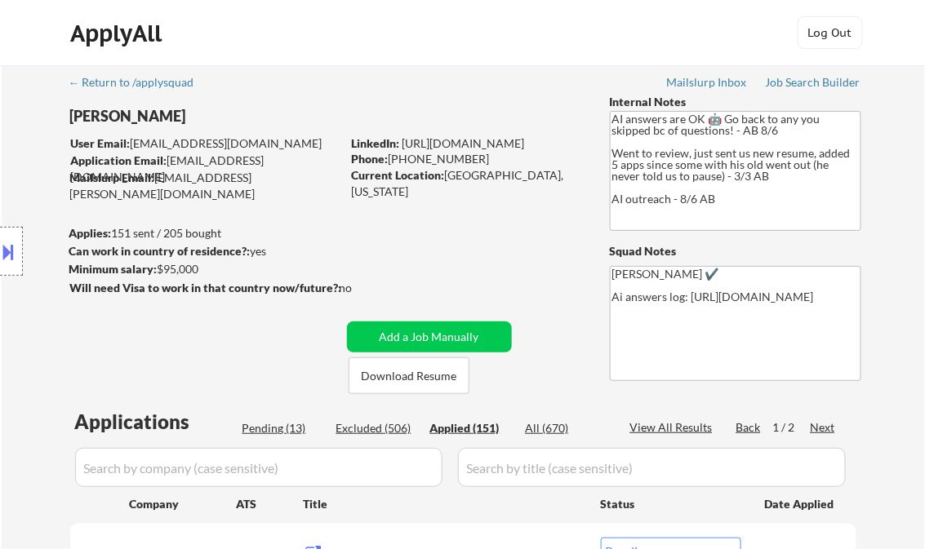
select select ""applied""
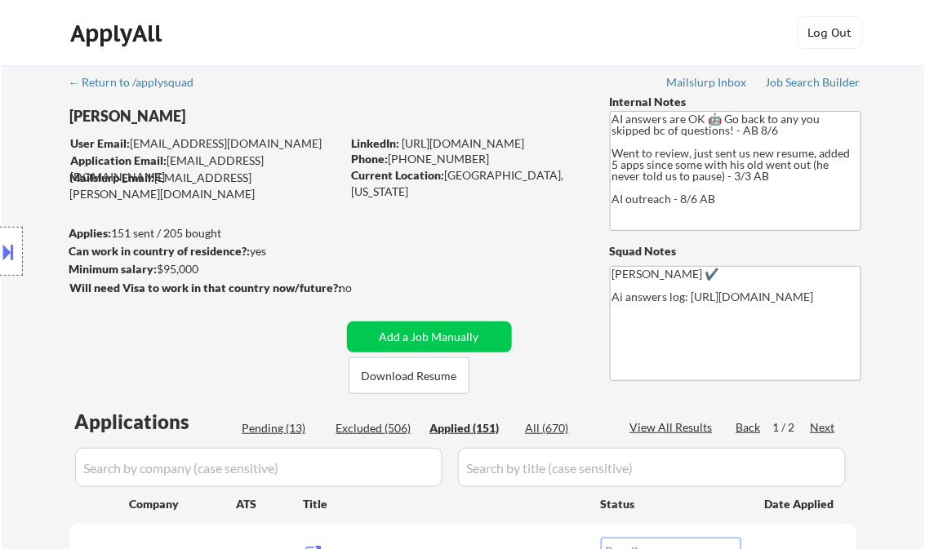
select select ""applied""
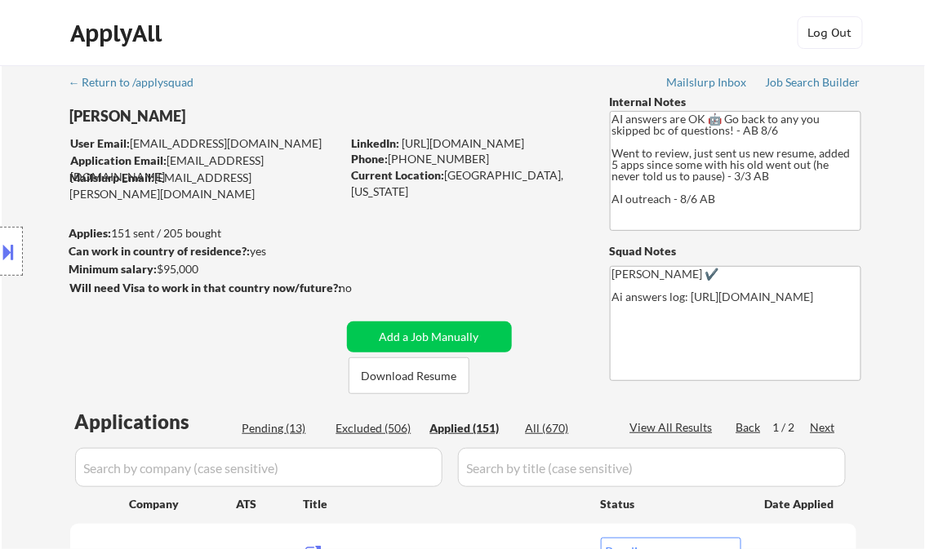
select select ""applied""
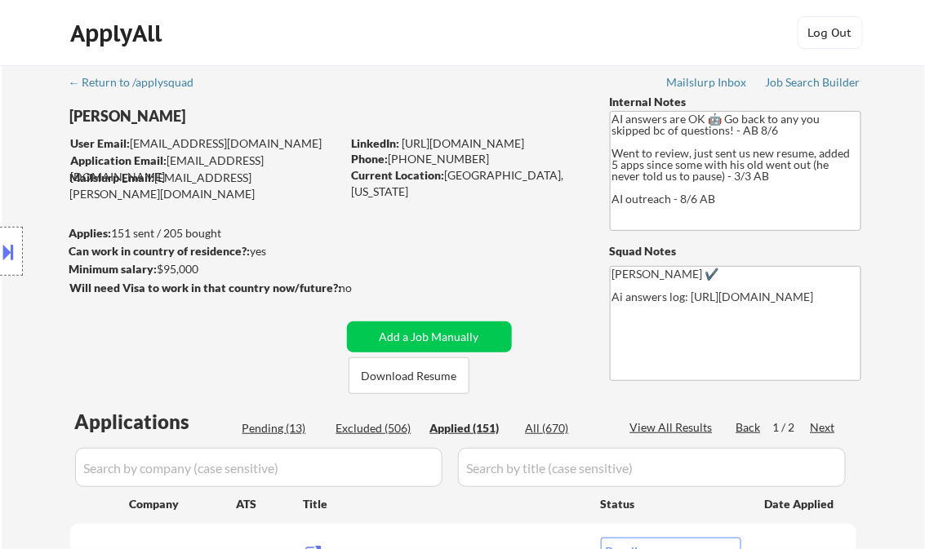
select select ""applied""
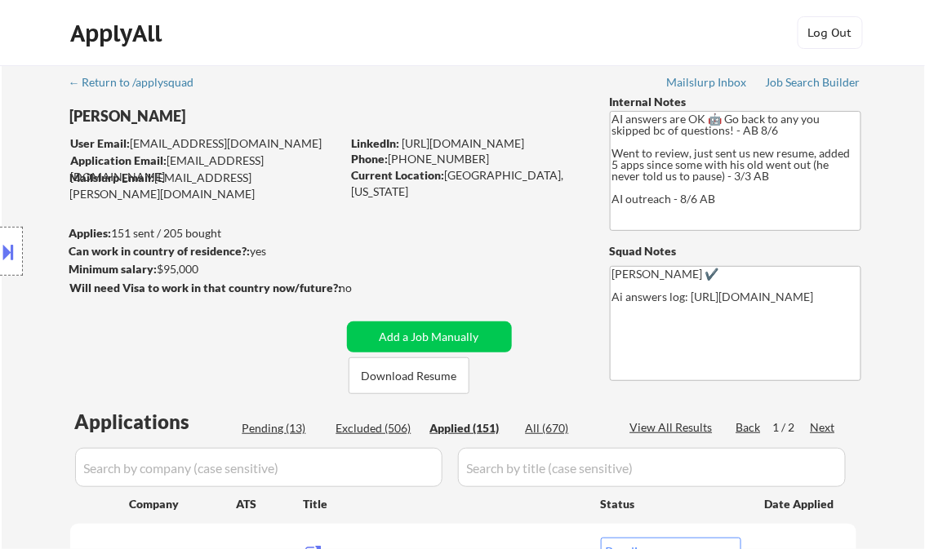
select select ""applied""
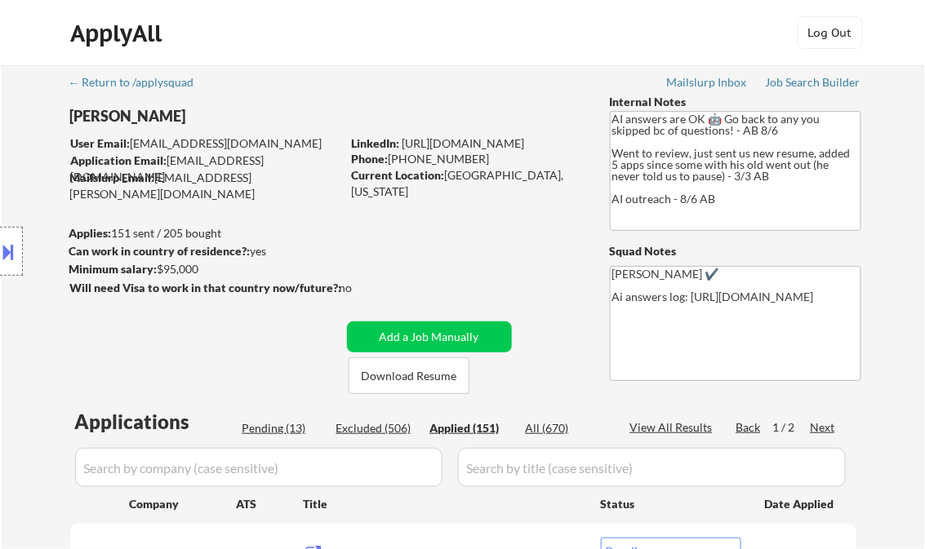
select select ""applied""
click at [680, 425] on div "View All Results" at bounding box center [673, 428] width 87 height 16
select select ""applied""
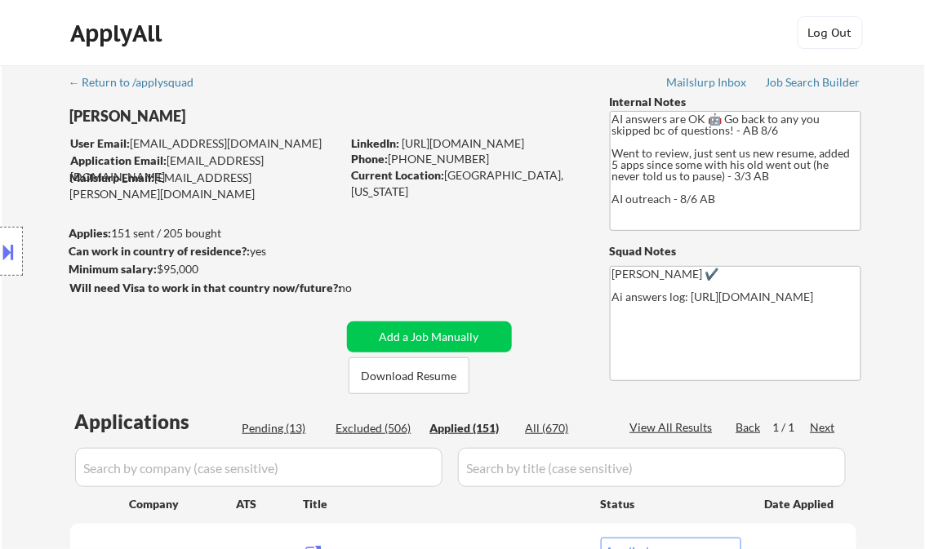
select select ""applied""
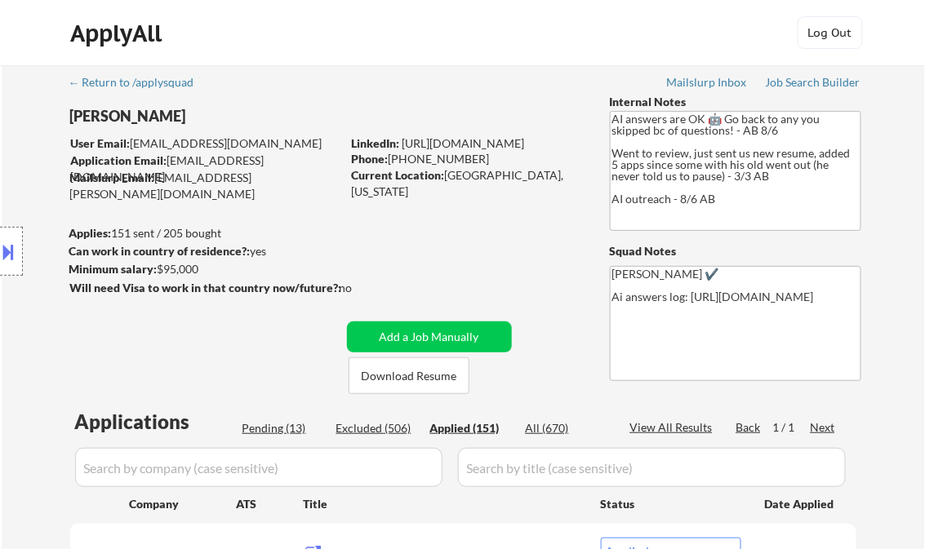
select select ""applied""
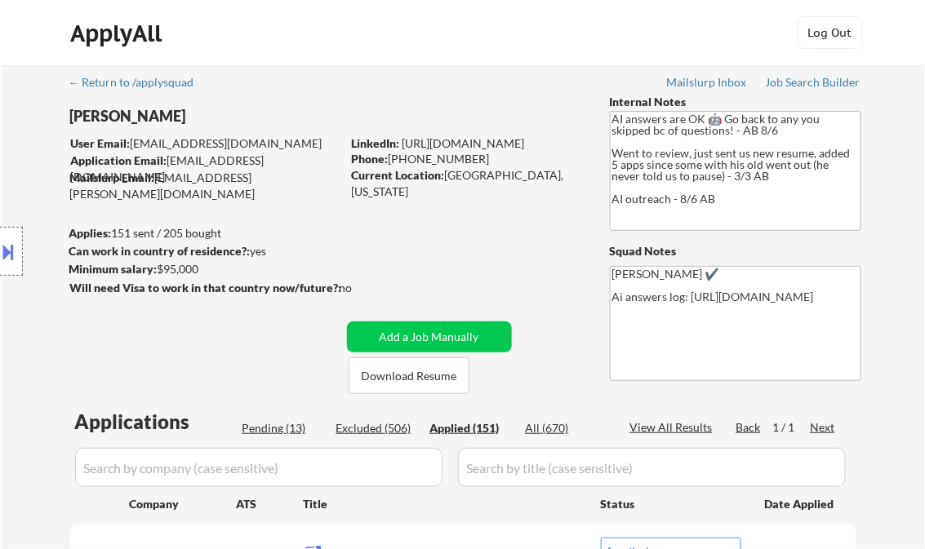
select select ""applied""
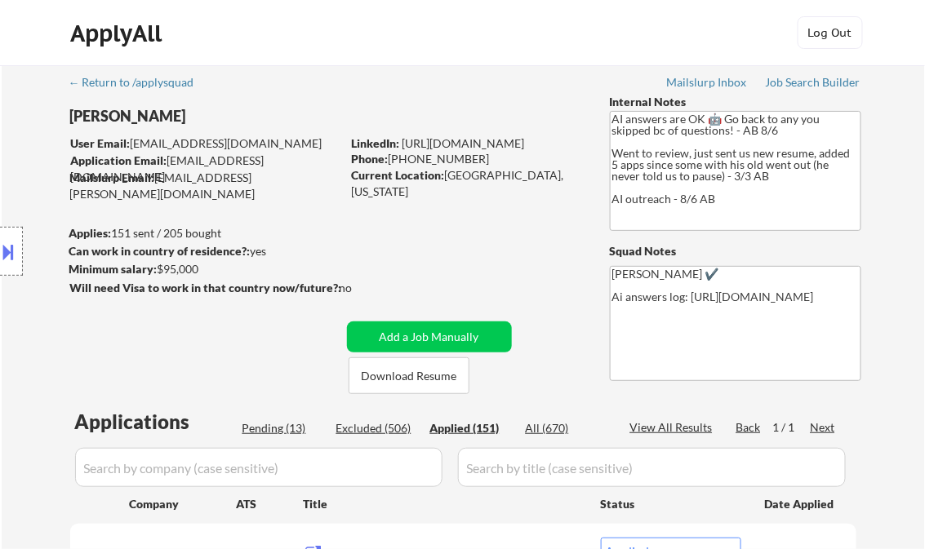
select select ""applied""
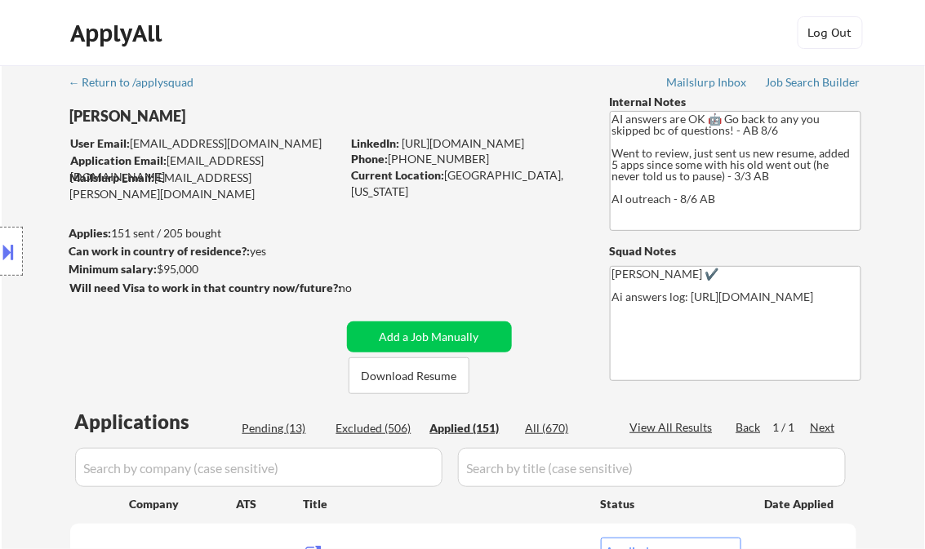
select select ""applied""
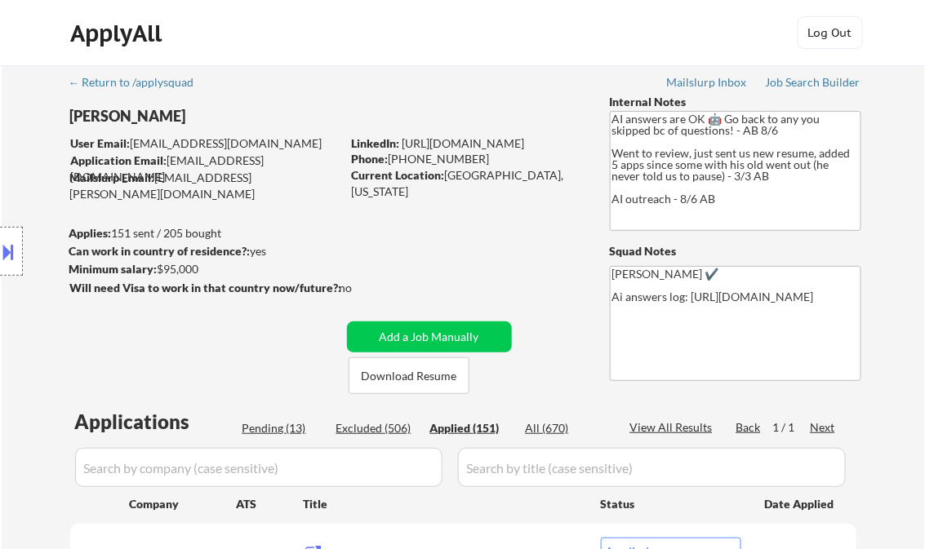
select select ""applied""
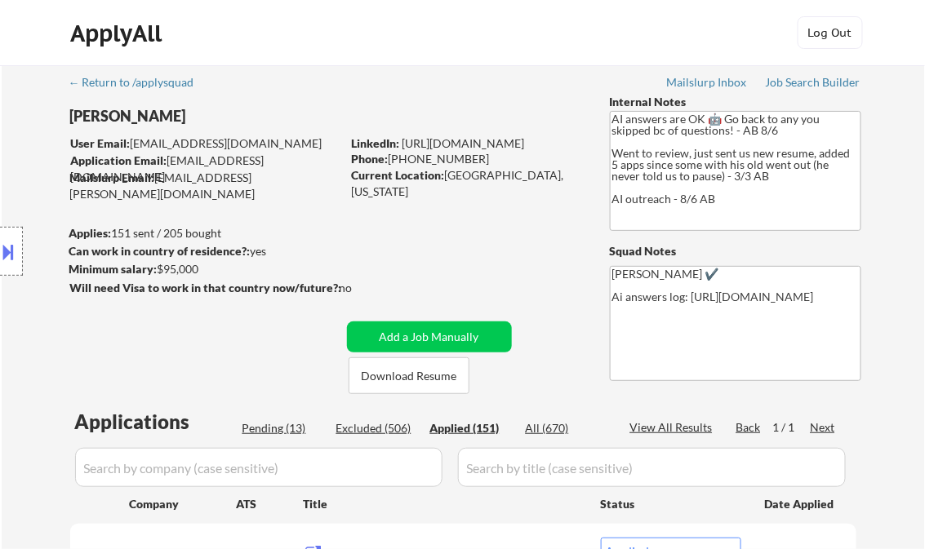
select select ""applied""
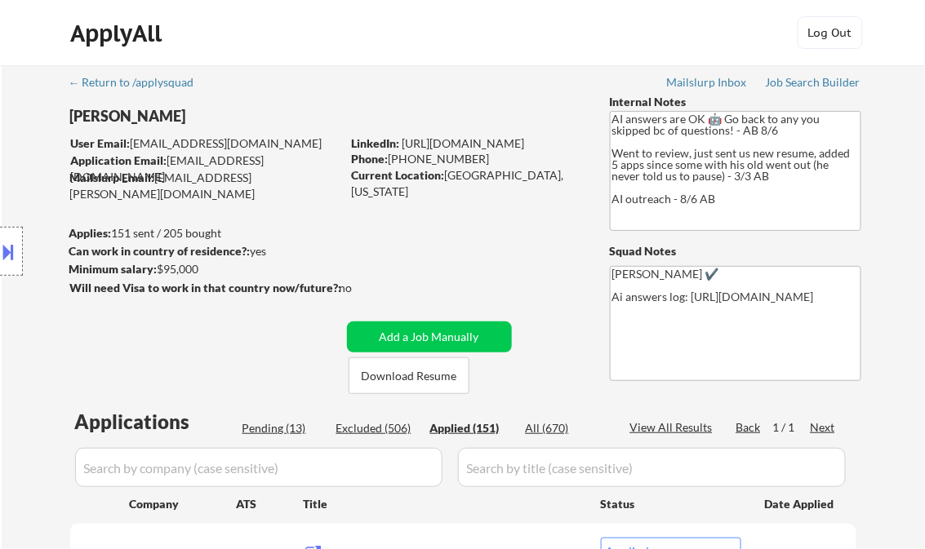
select select ""applied""
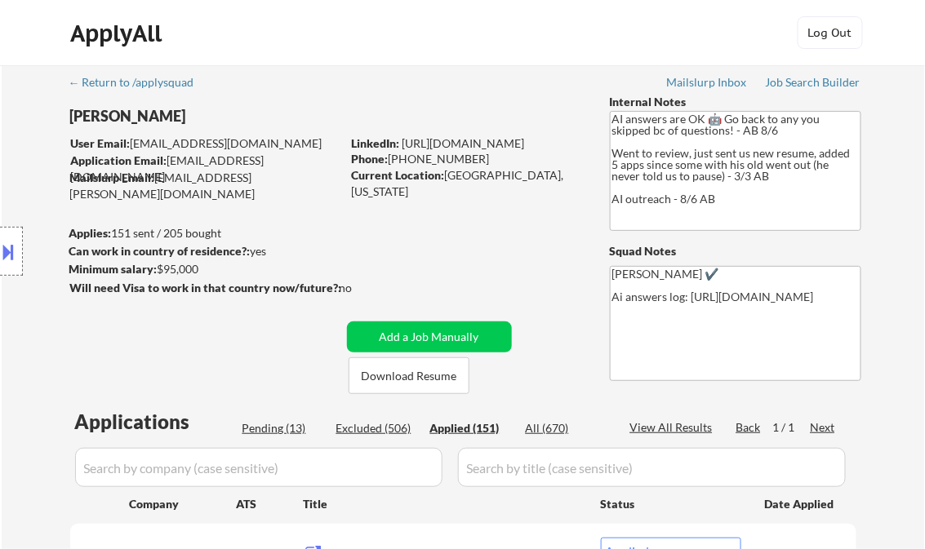
select select ""applied""
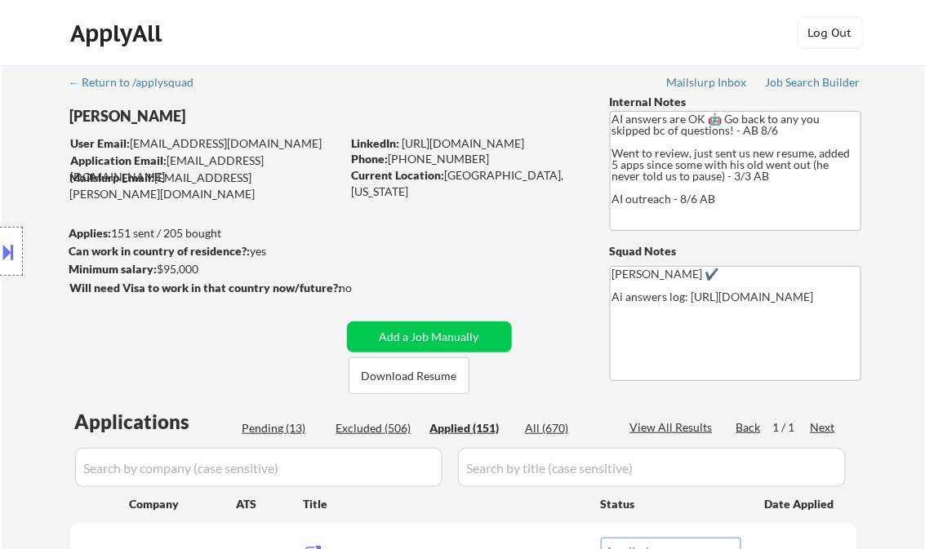
select select ""applied""
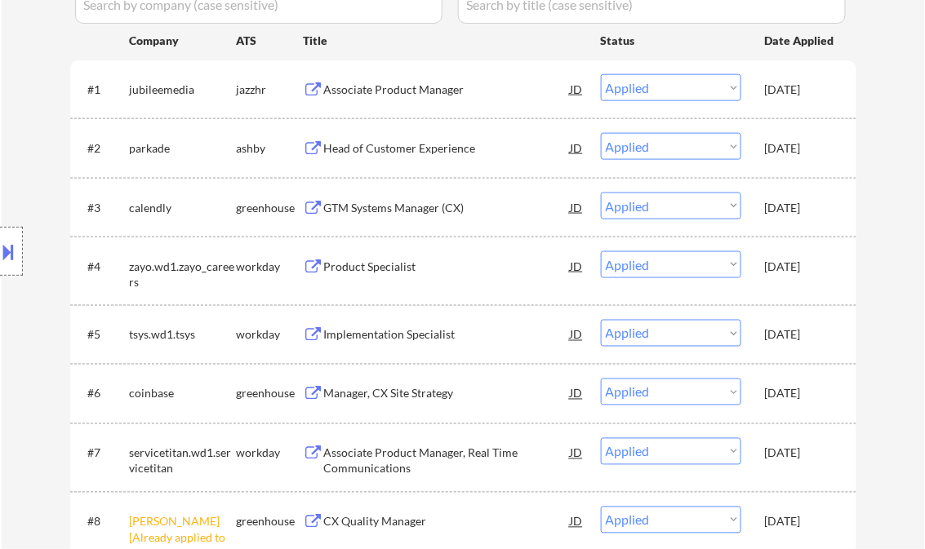
scroll to position [457, 0]
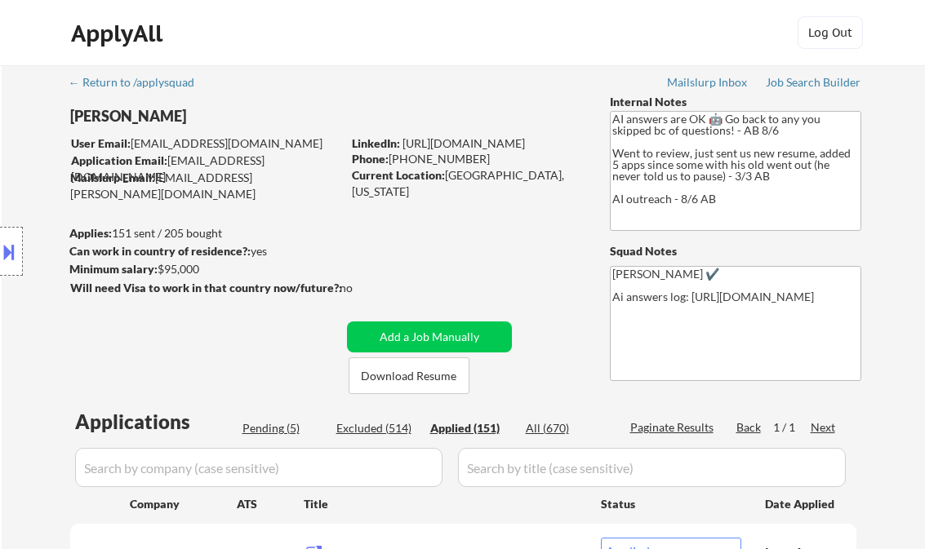
select select ""applied""
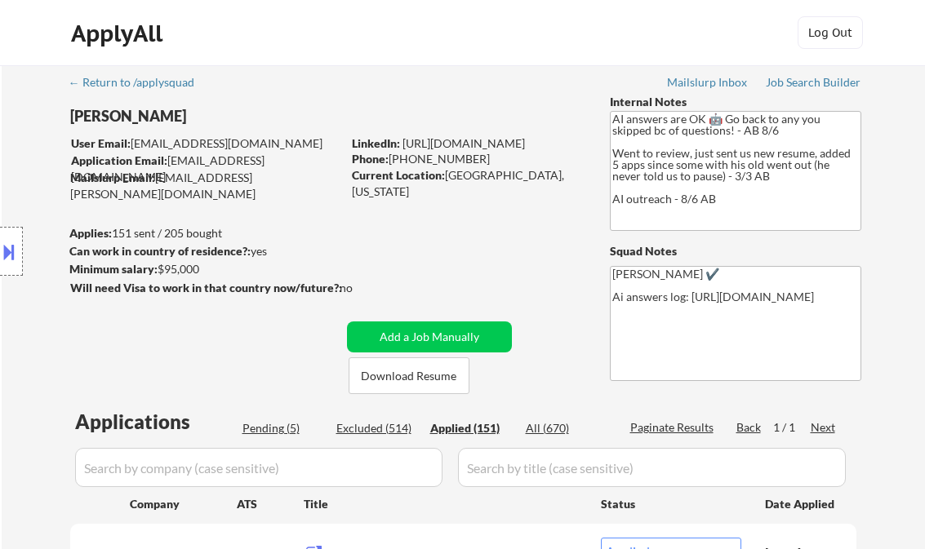
select select ""applied""
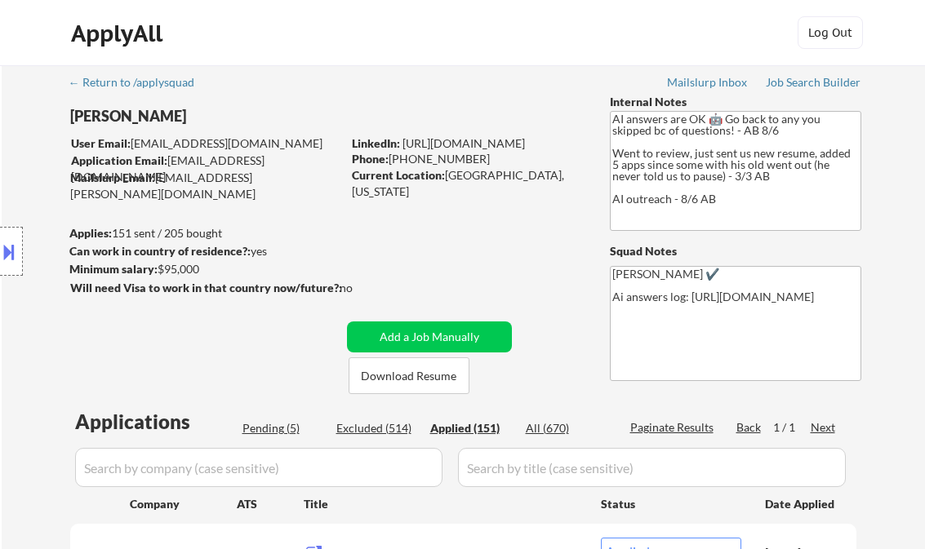
select select ""applied""
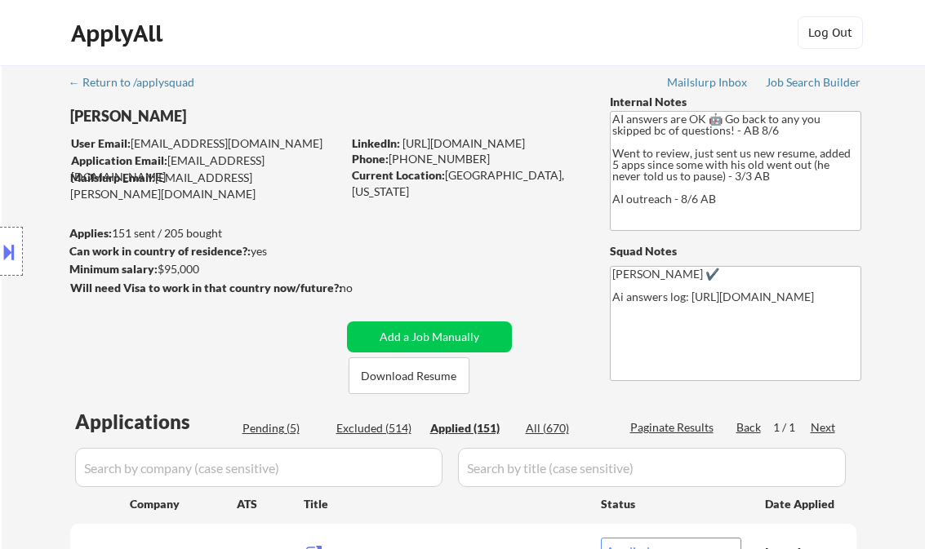
select select ""applied""
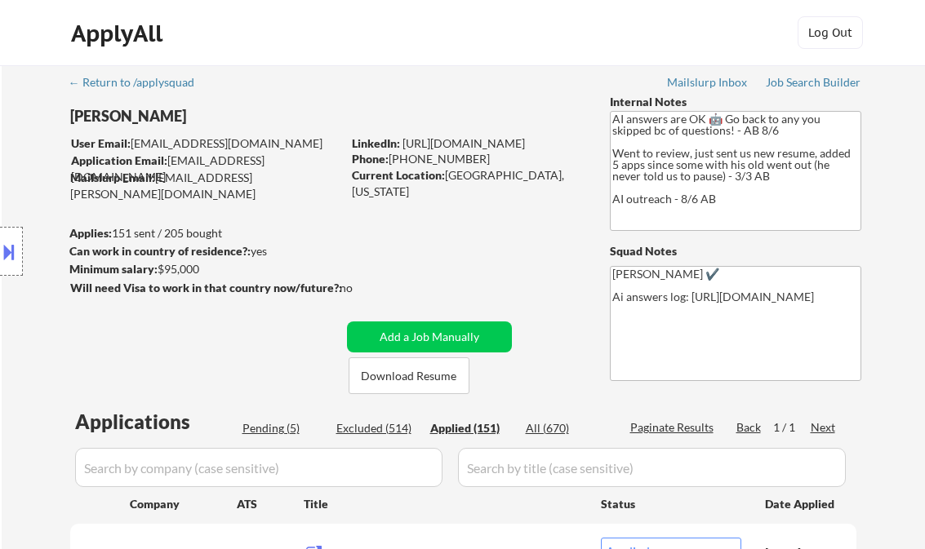
select select ""applied""
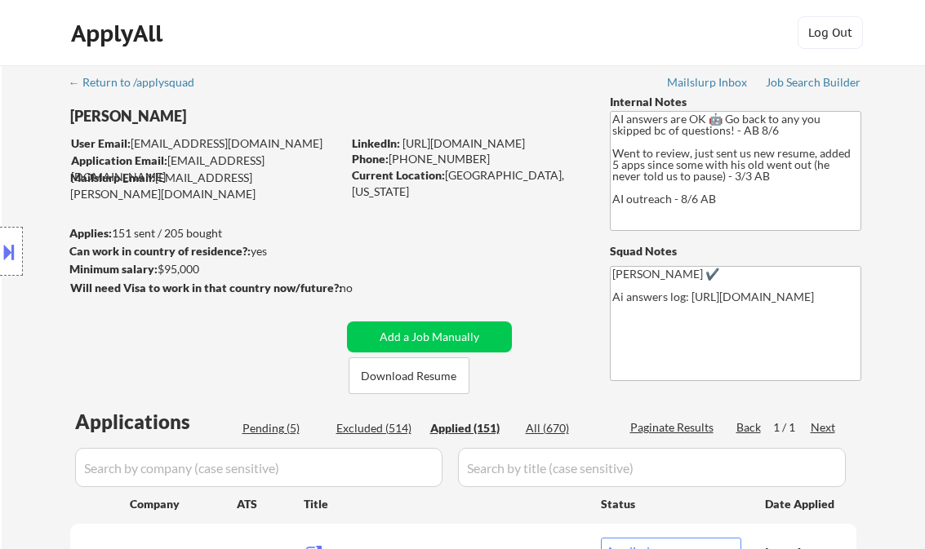
select select ""applied""
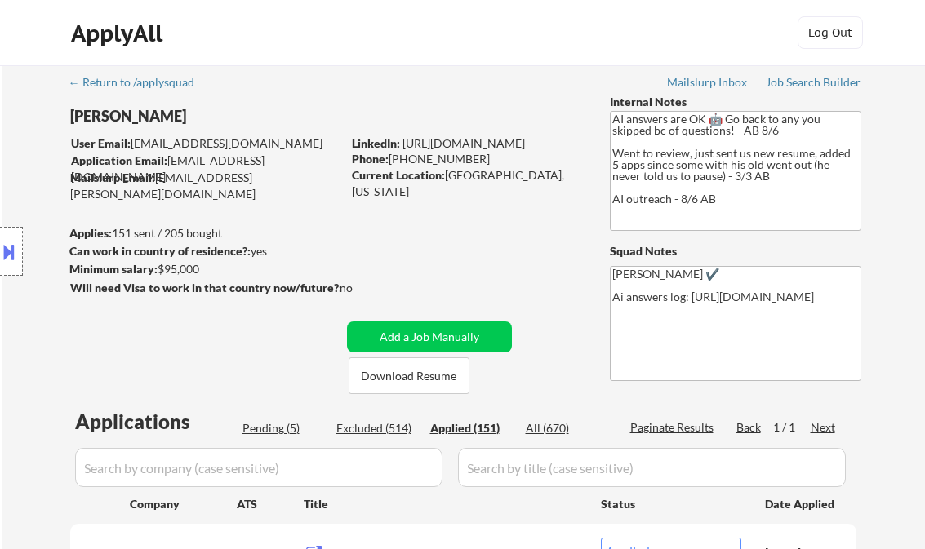
select select ""applied""
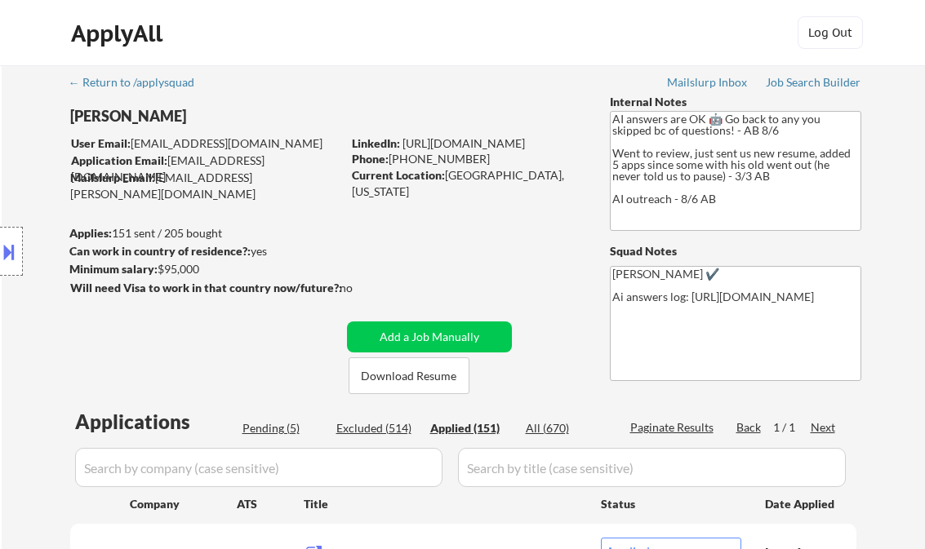
select select ""applied""
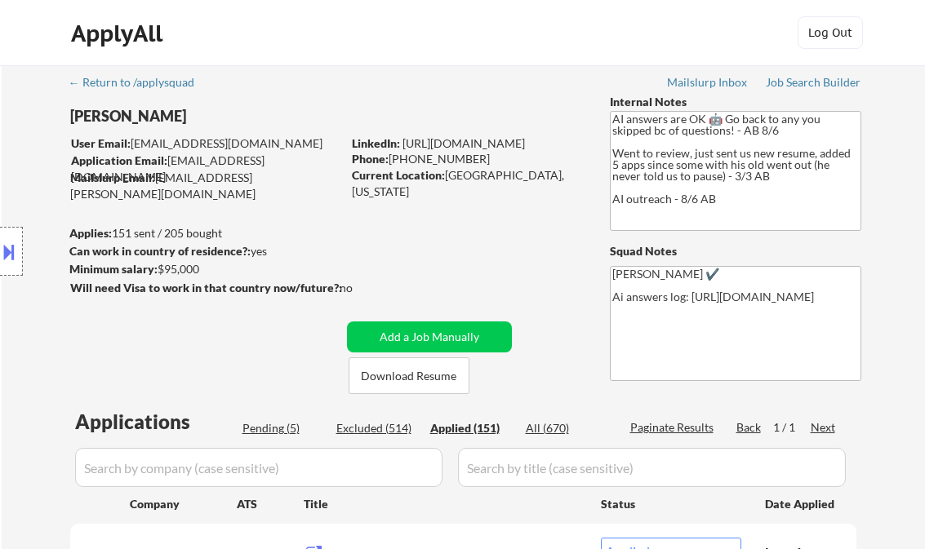
select select ""applied""
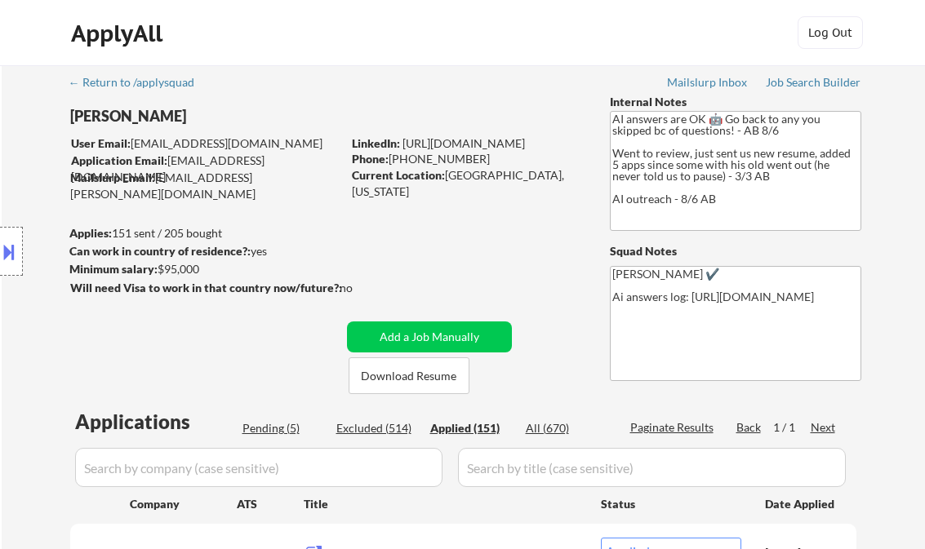
select select ""applied""
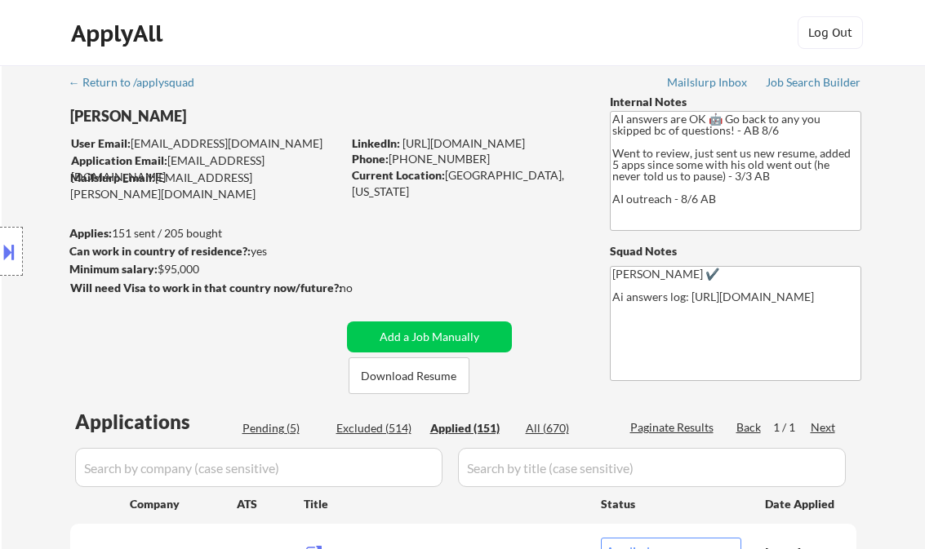
select select ""applied""
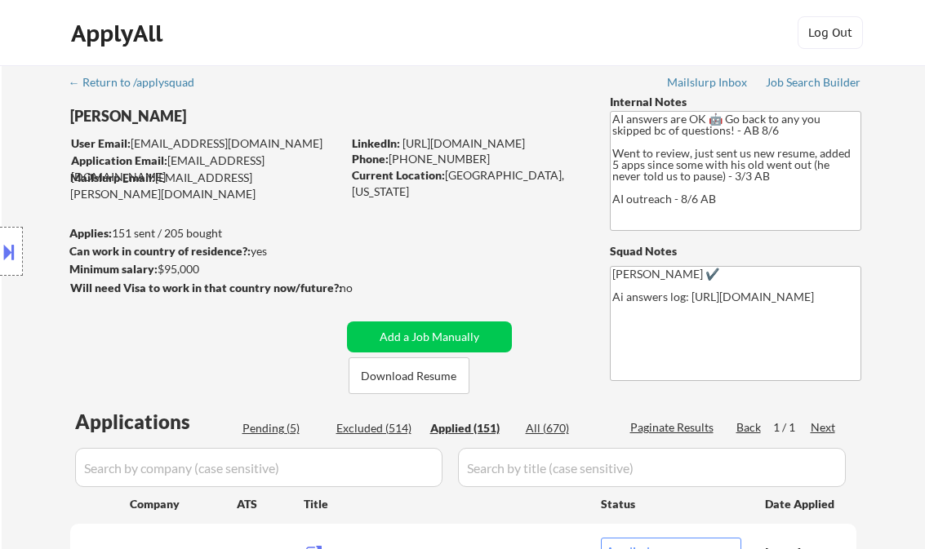
select select ""applied""
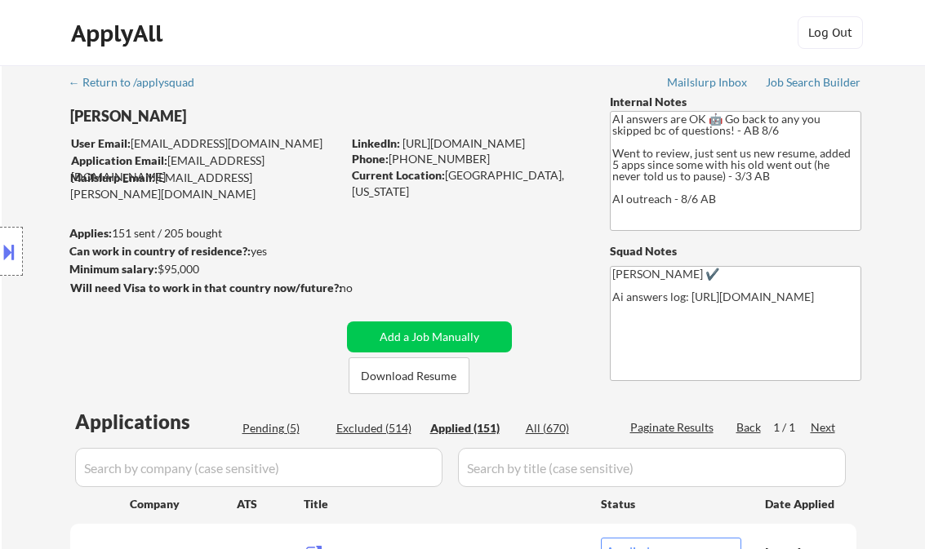
select select ""applied""
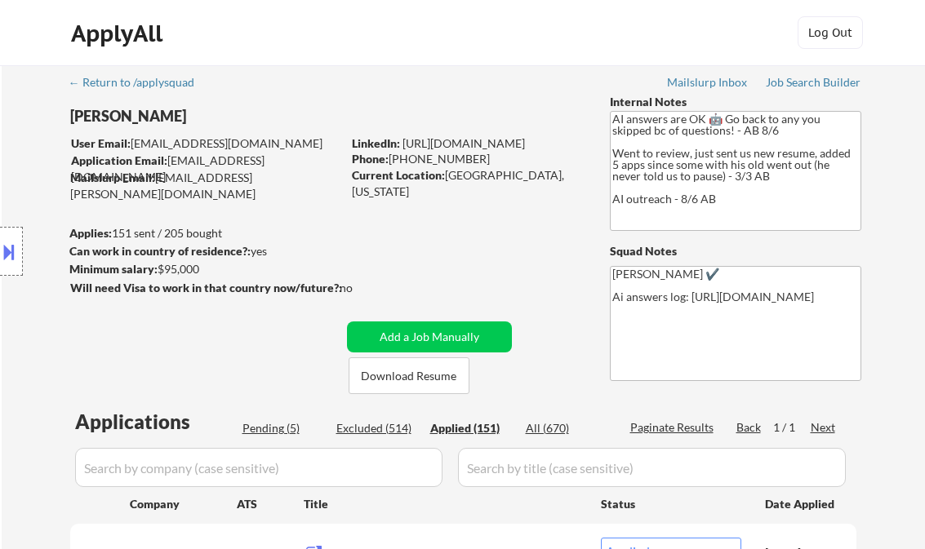
select select ""applied""
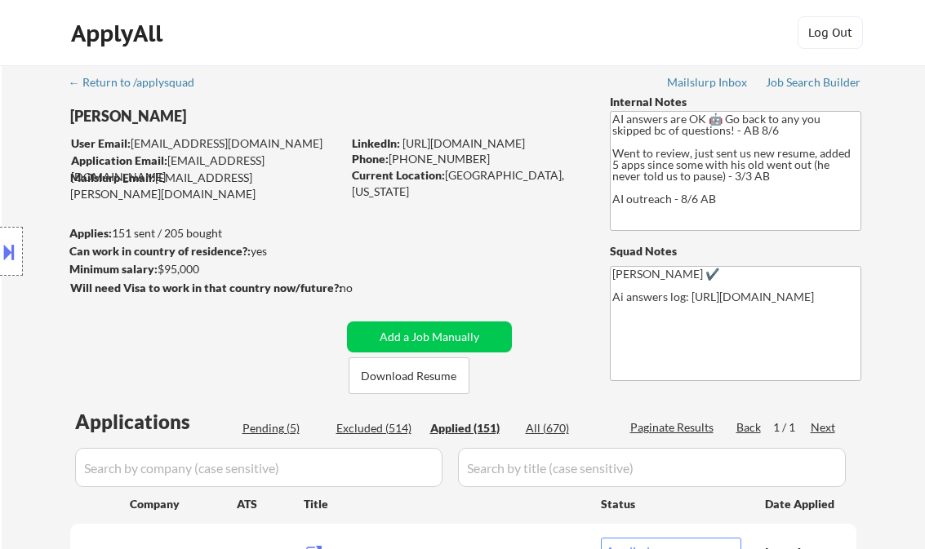
select select ""applied""
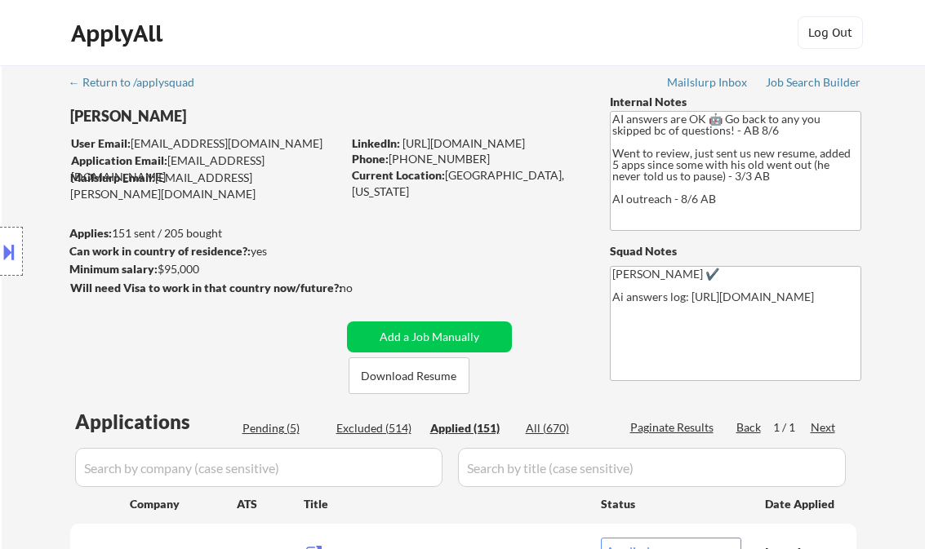
select select ""applied""
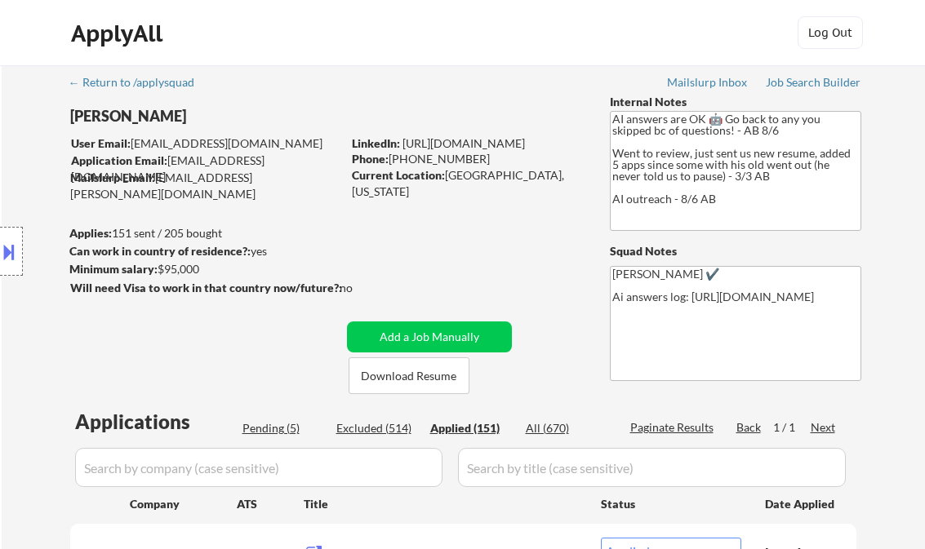
select select ""applied""
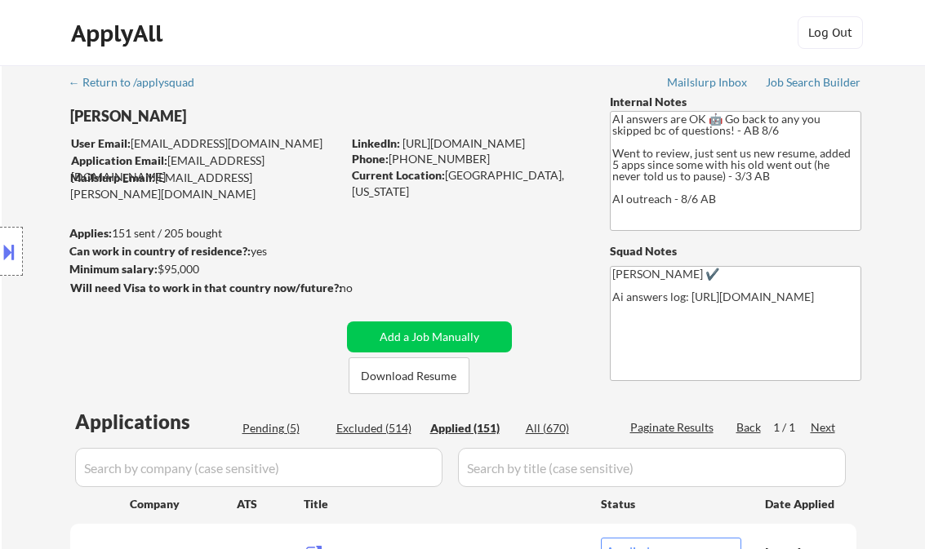
select select ""applied""
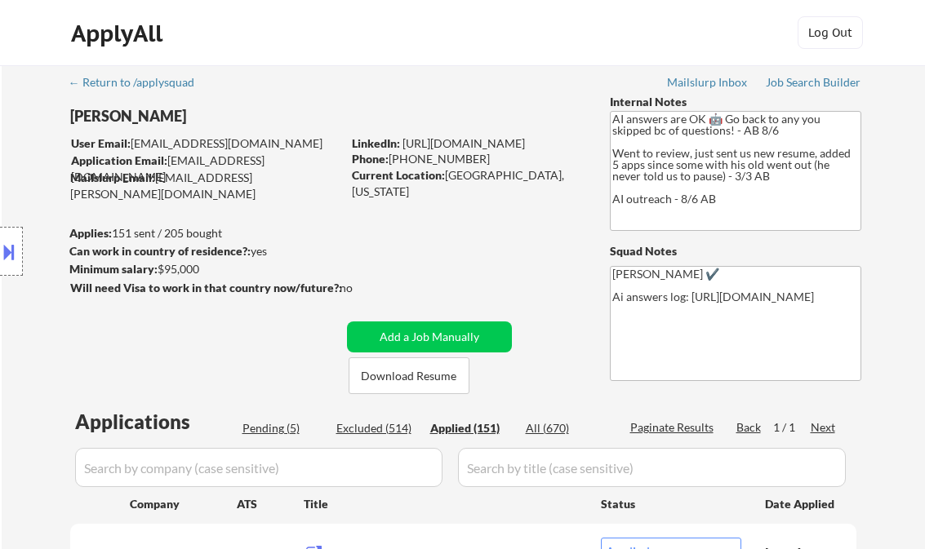
select select ""applied""
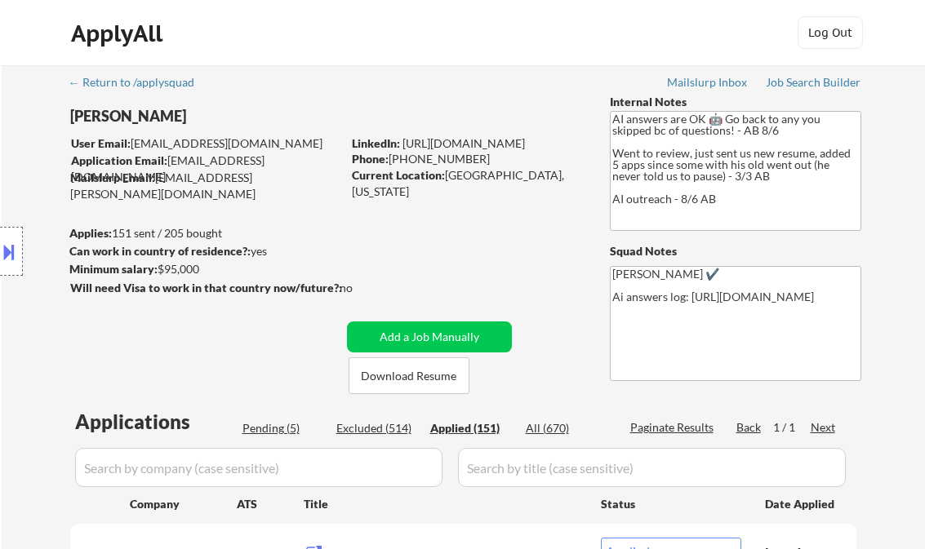
select select ""applied""
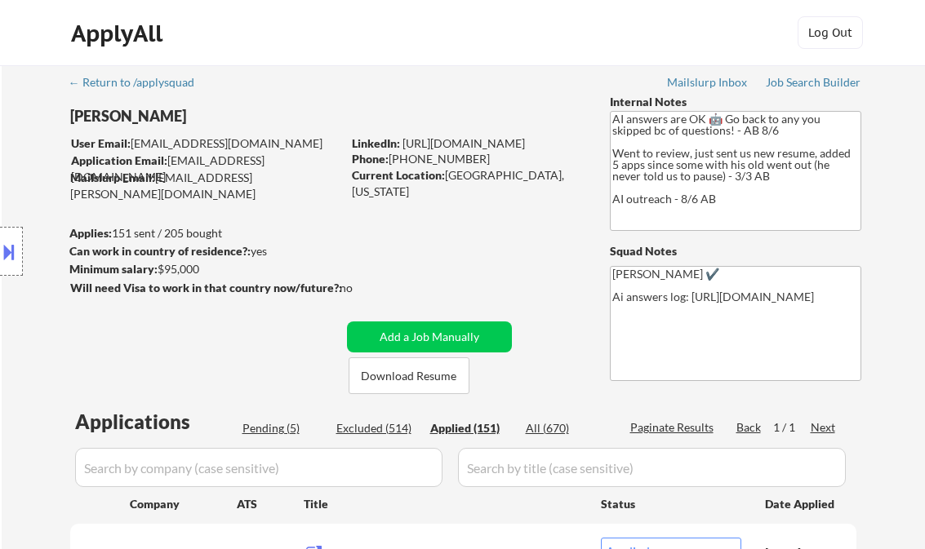
select select ""applied""
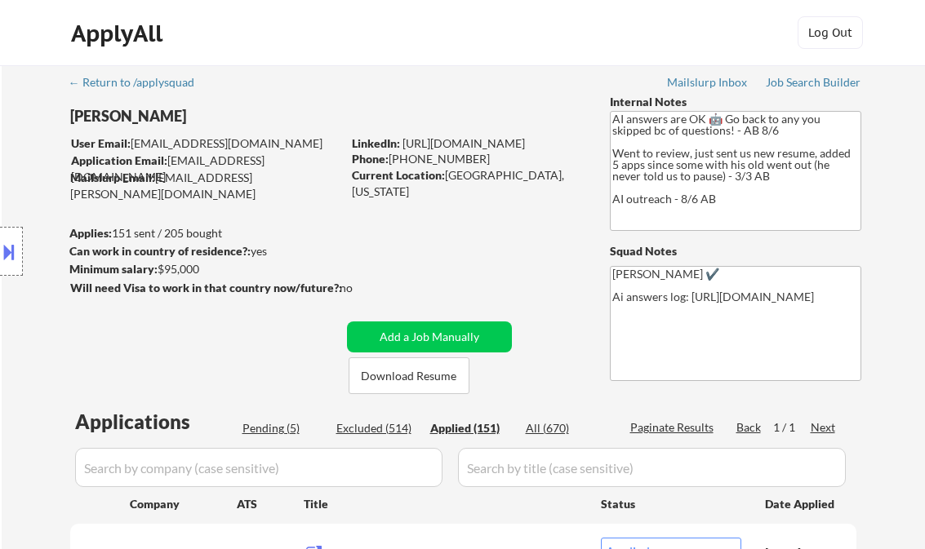
select select ""applied""
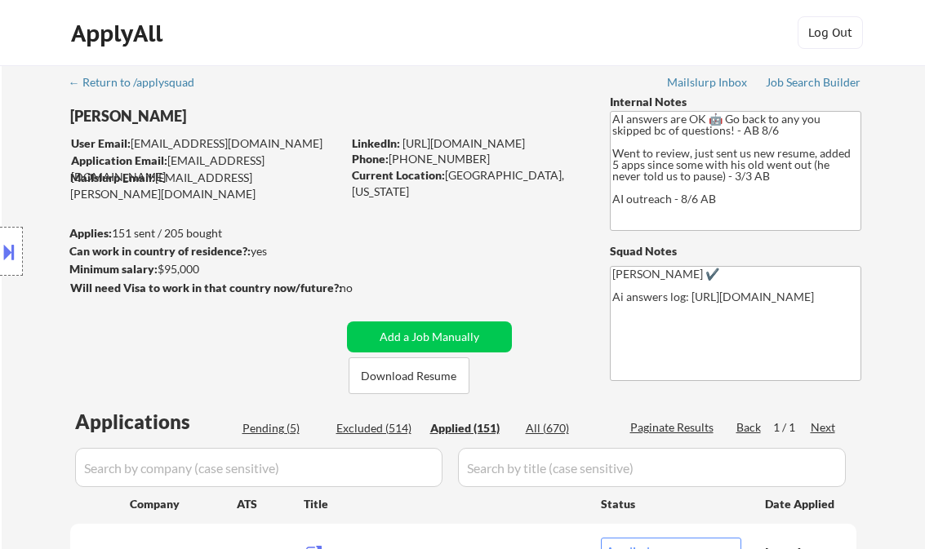
select select ""applied""
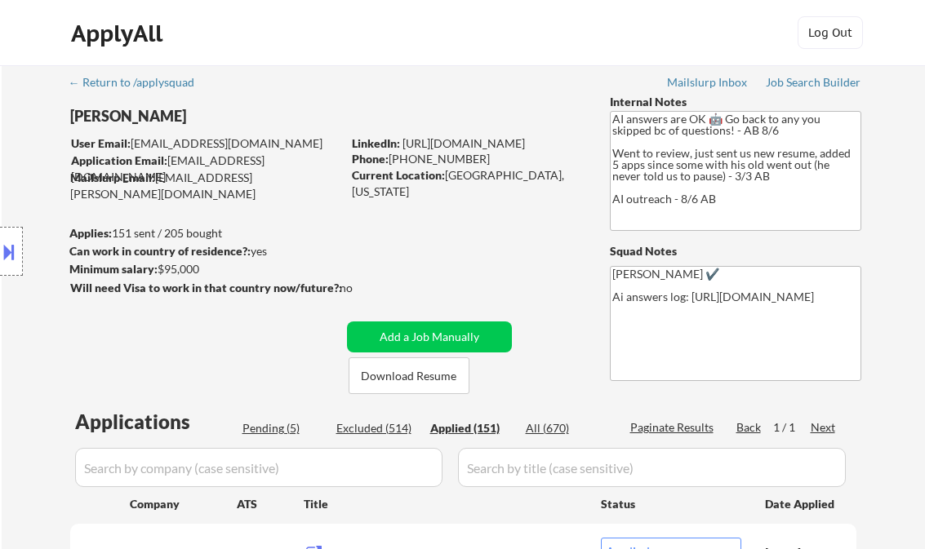
select select ""applied""
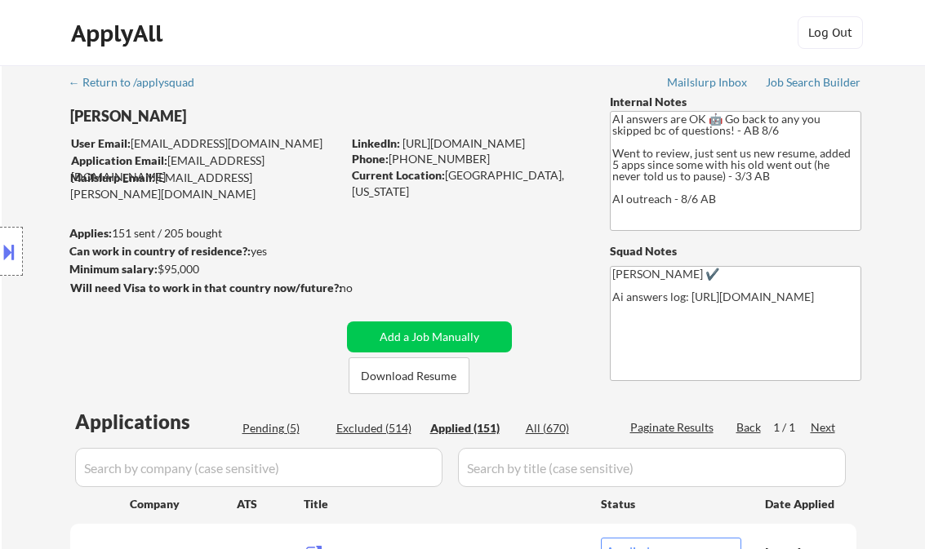
select select ""applied""
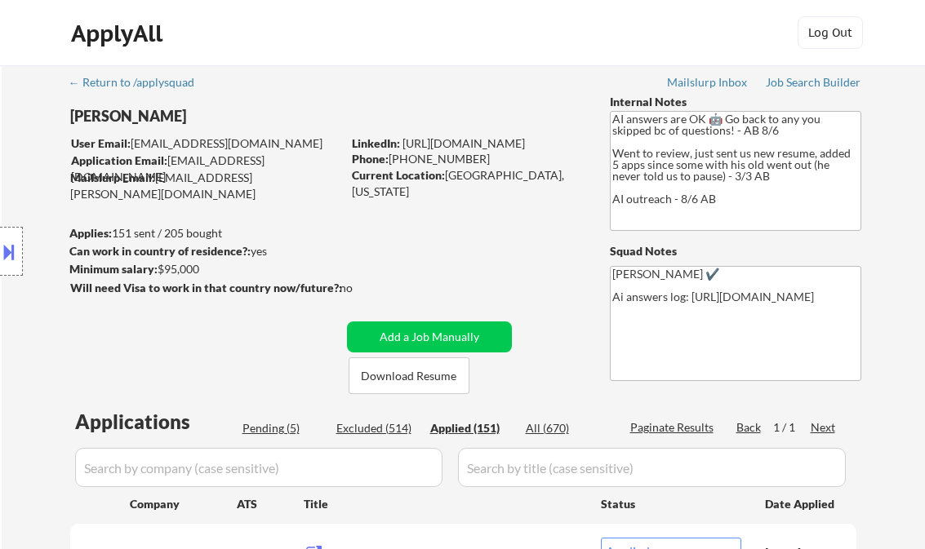
select select ""applied""
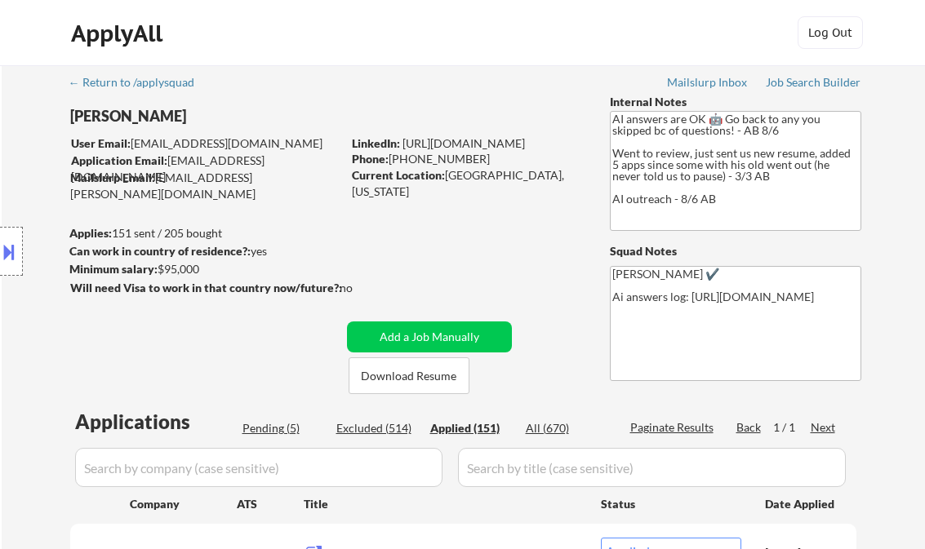
select select ""applied""
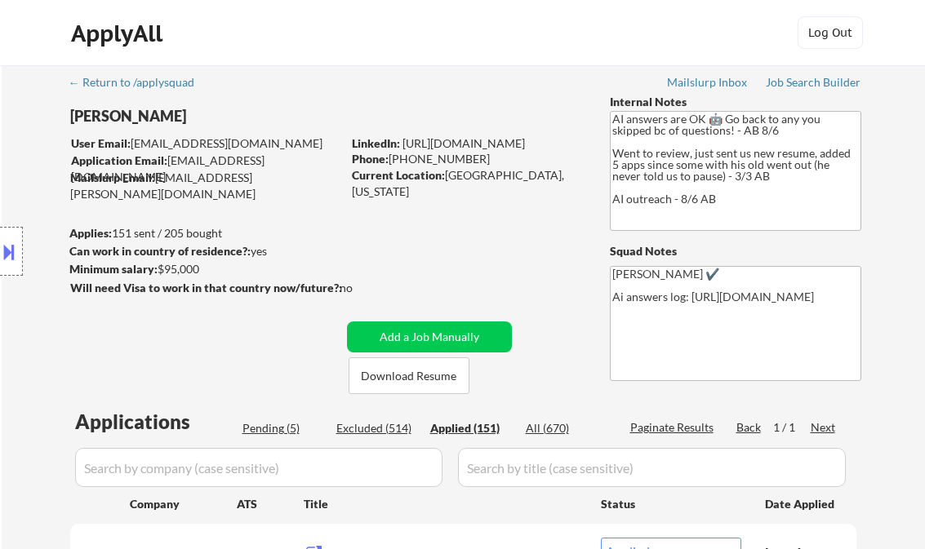
select select ""applied""
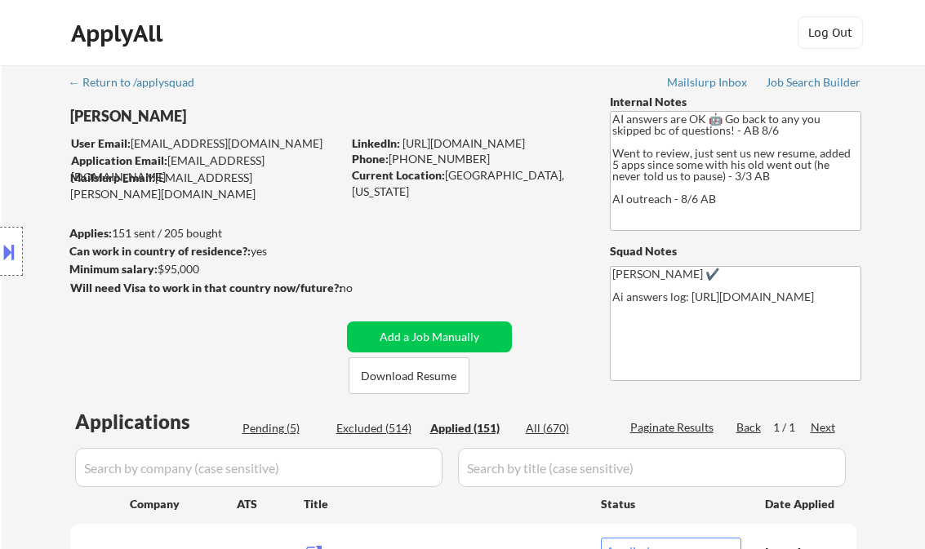
select select ""applied""
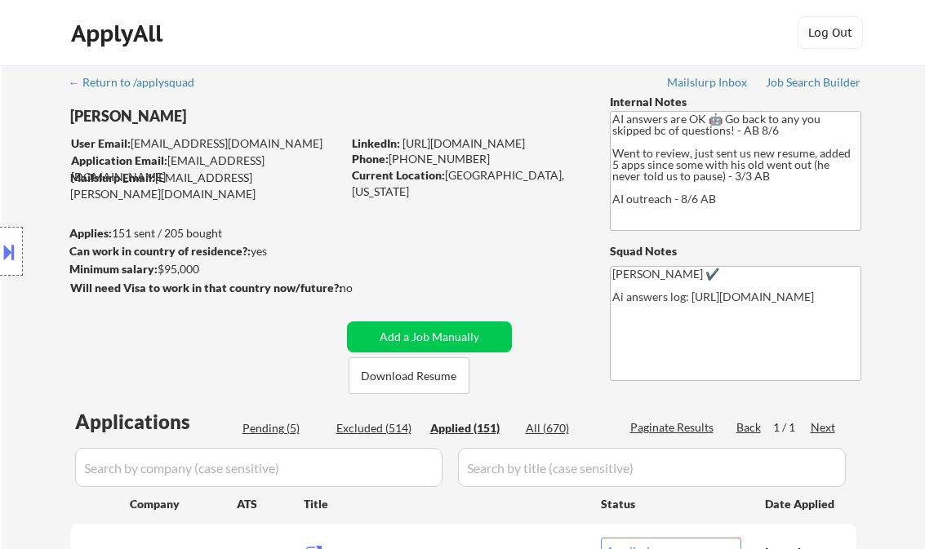
select select ""applied""
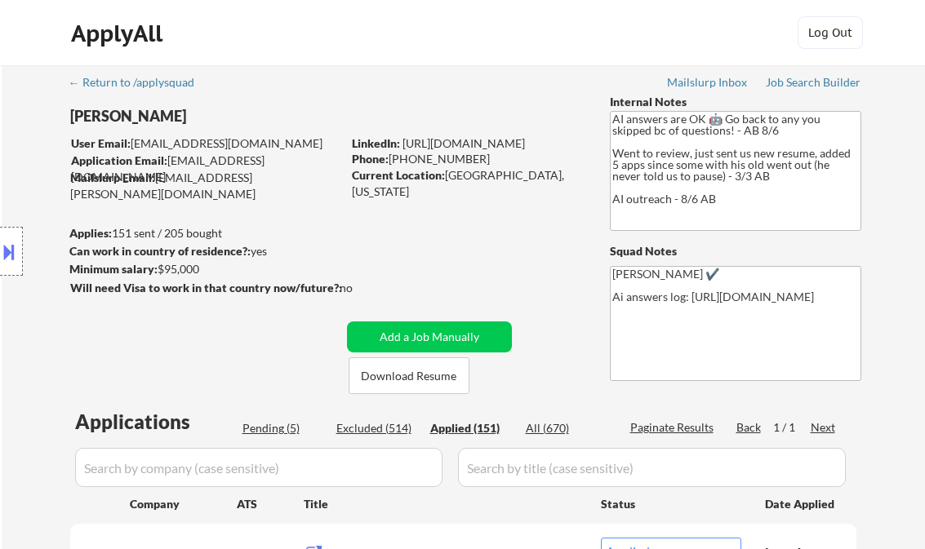
select select ""applied""
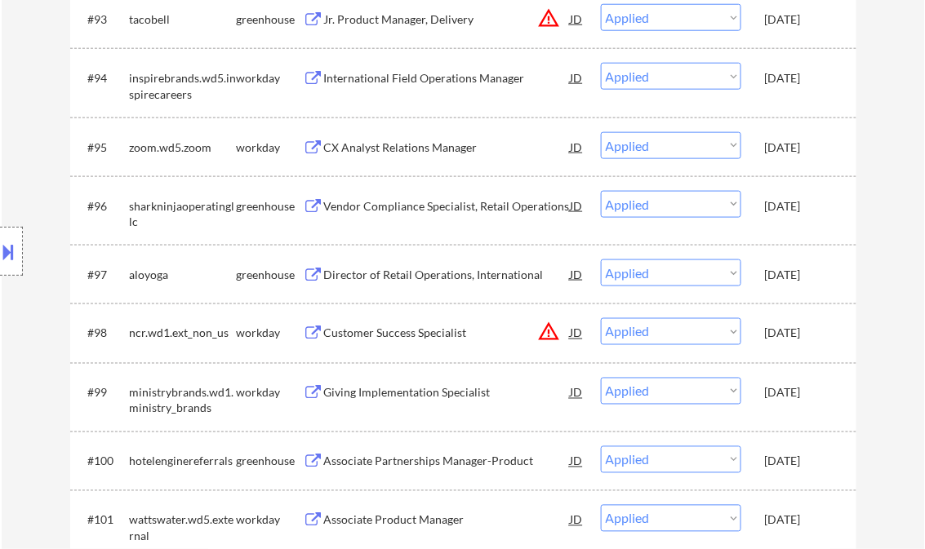
scroll to position [2913, 0]
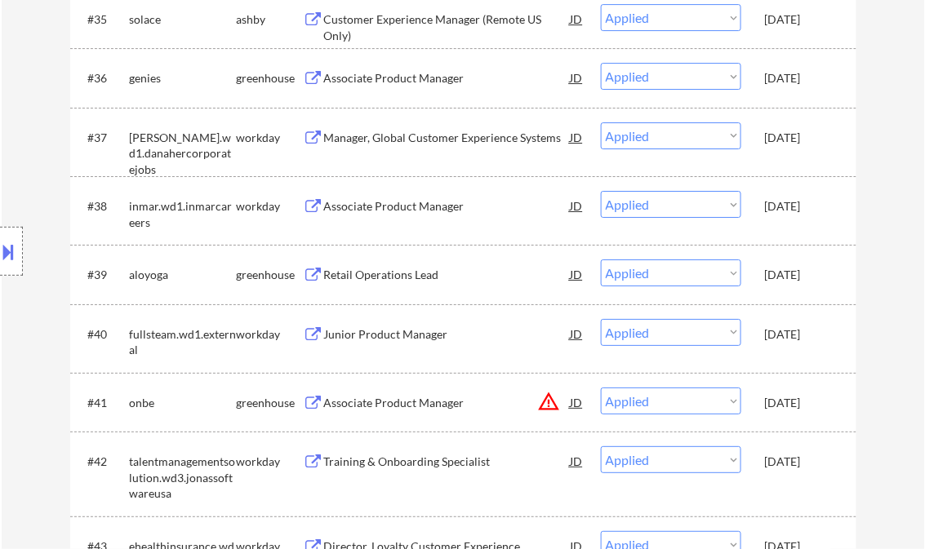
select select ""applied""
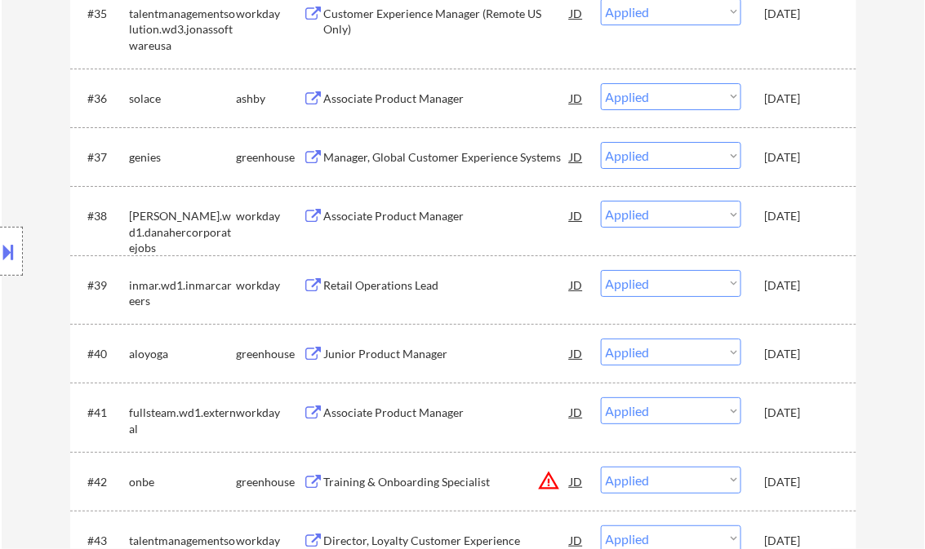
select select ""applied""
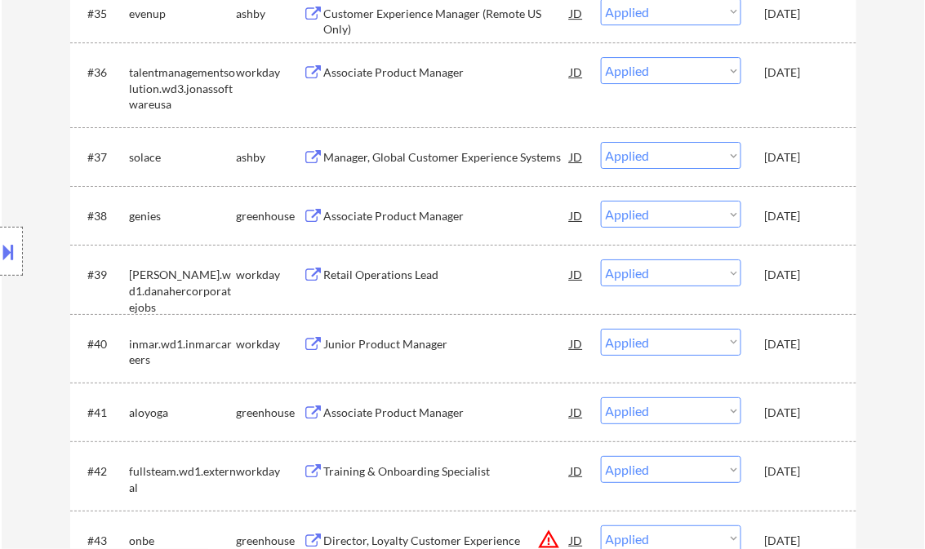
select select ""applied""
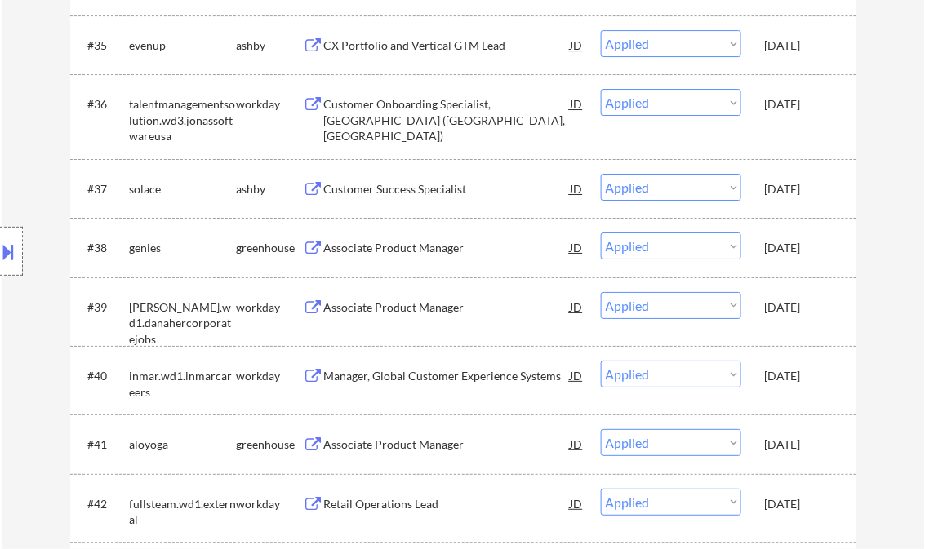
select select ""applied""
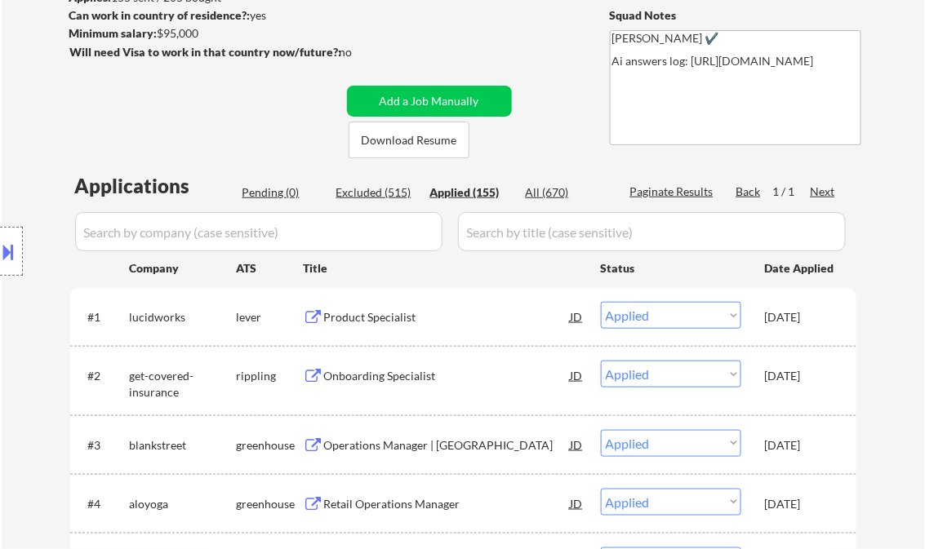
scroll to position [261, 0]
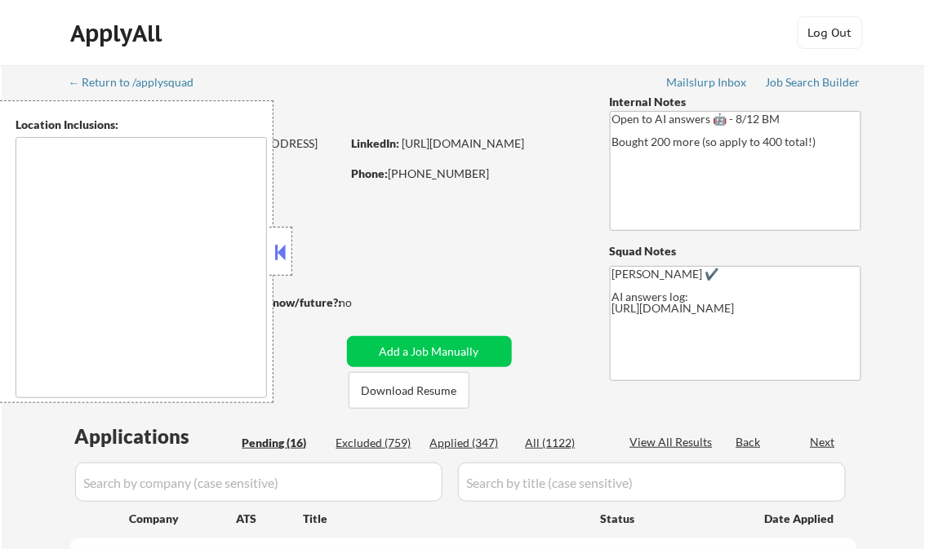
click at [282, 249] on button at bounding box center [281, 252] width 18 height 24
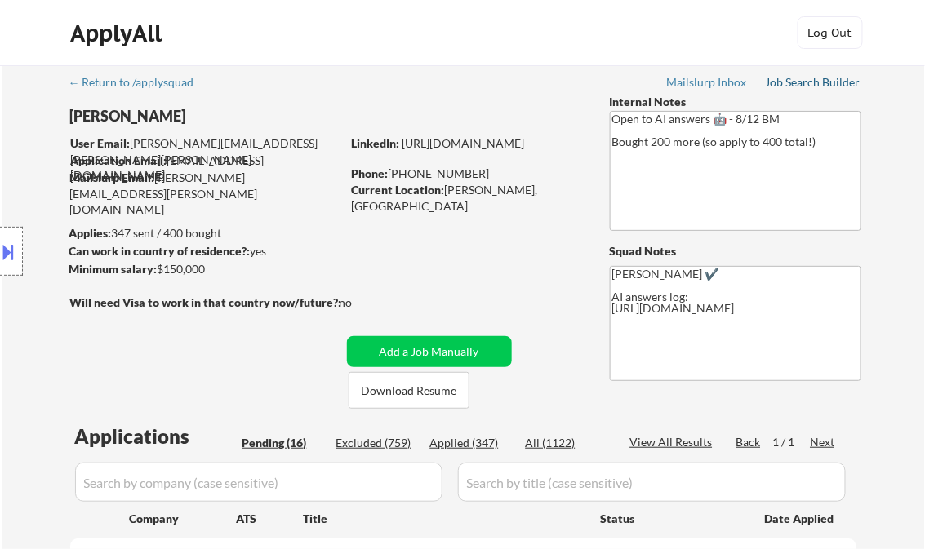
click at [815, 82] on div "Job Search Builder" at bounding box center [814, 82] width 96 height 11
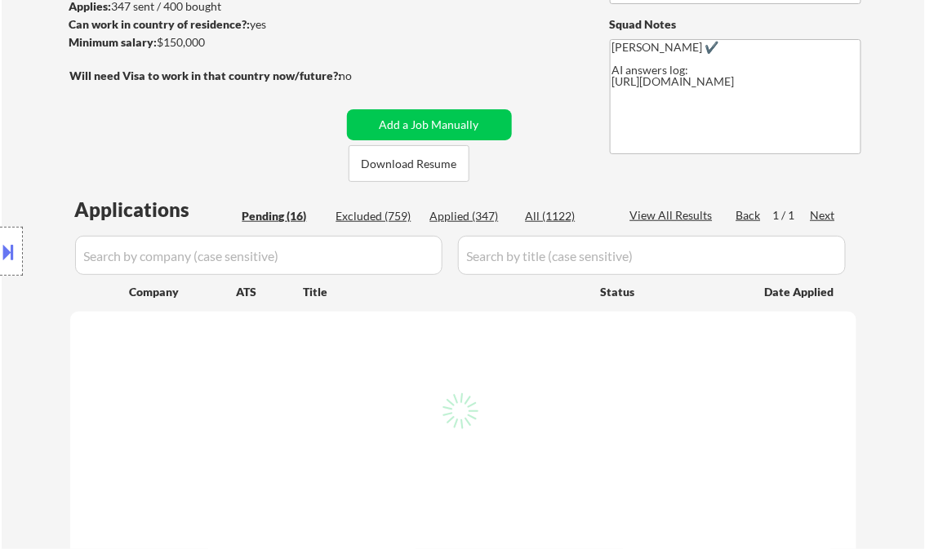
scroll to position [261, 0]
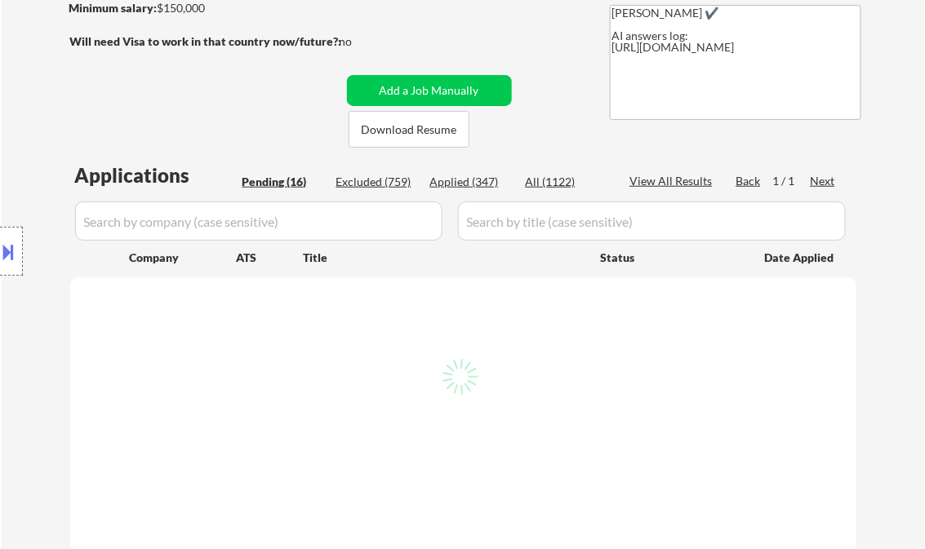
select select ""pending""
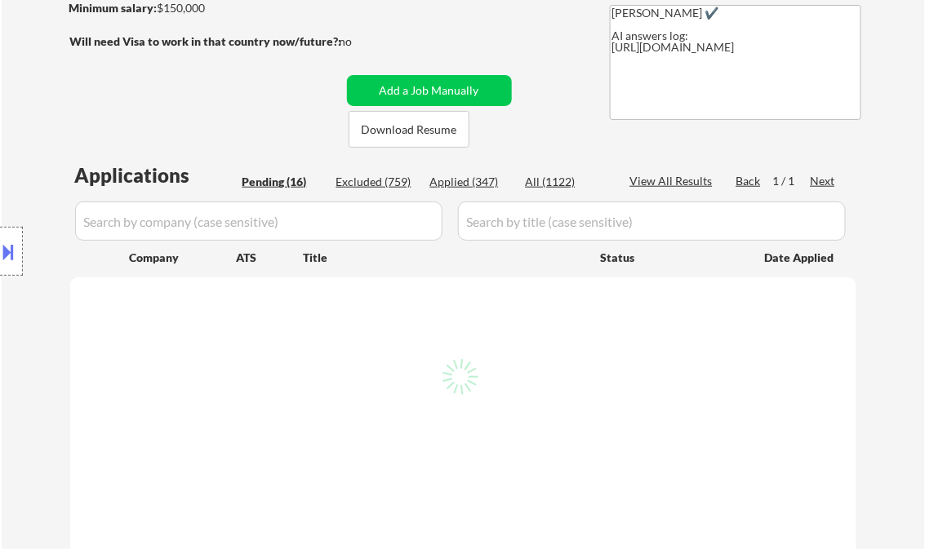
select select ""pending""
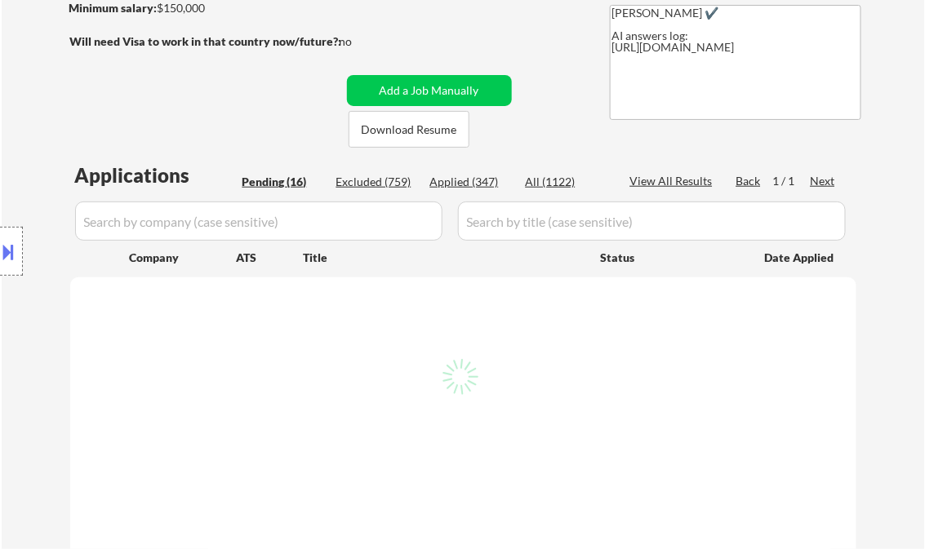
select select ""pending""
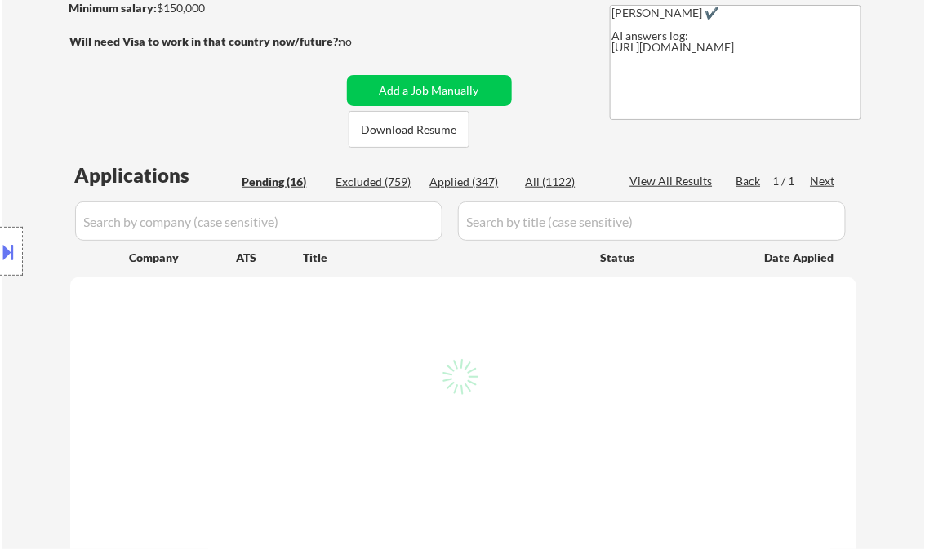
select select ""pending""
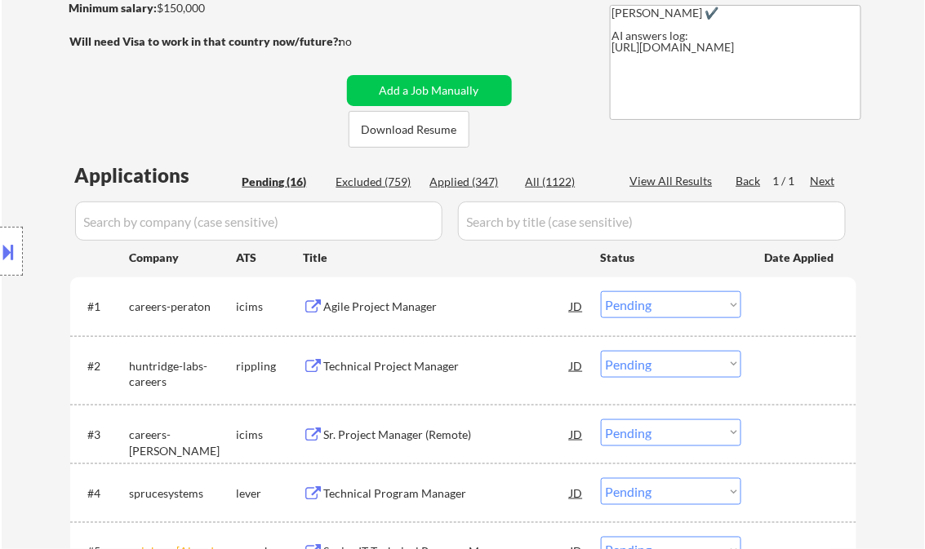
click at [400, 308] on div "Agile Project Manager" at bounding box center [447, 307] width 247 height 16
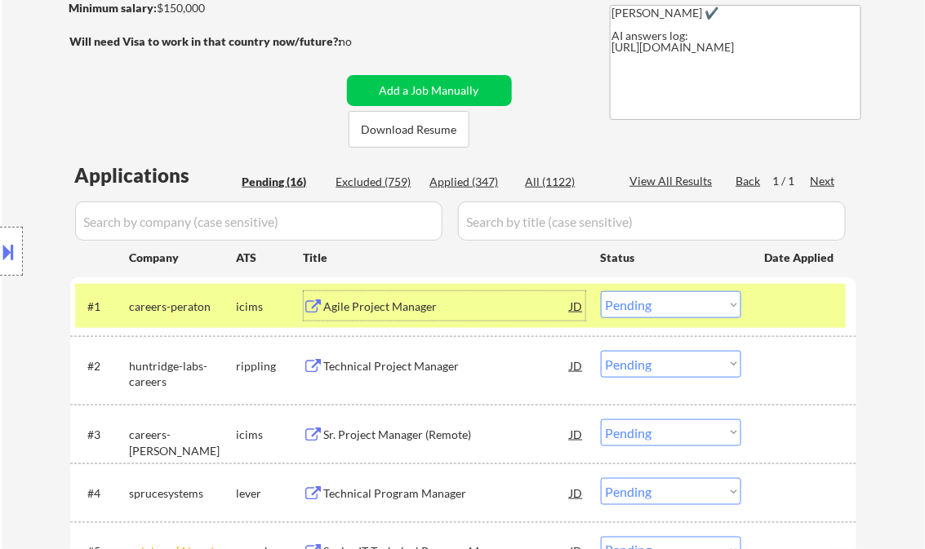
drag, startPoint x: 657, startPoint y: 310, endPoint x: 775, endPoint y: 341, distance: 121.6
click at [658, 310] on select "Choose an option... Pending Applied Excluded (Questions) Excluded (Expired) Exc…" at bounding box center [671, 304] width 140 height 27
click at [601, 291] on select "Choose an option... Pending Applied Excluded (Questions) Excluded (Expired) Exc…" at bounding box center [671, 304] width 140 height 27
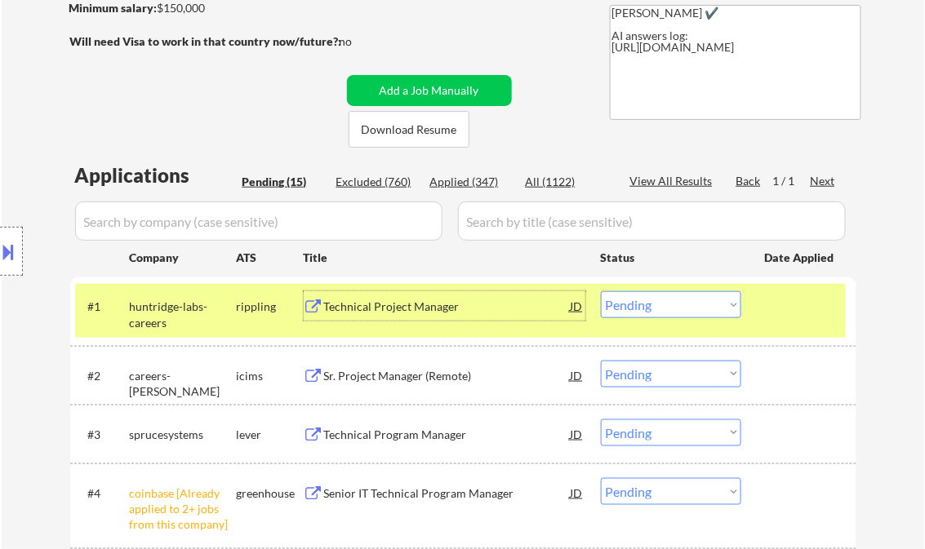
click at [420, 309] on div "Technical Project Manager" at bounding box center [447, 307] width 247 height 16
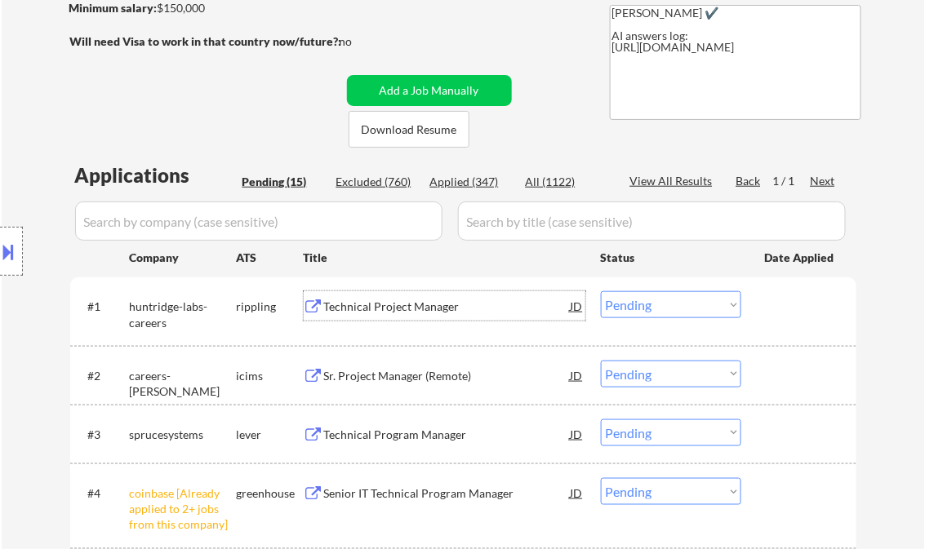
drag, startPoint x: 651, startPoint y: 312, endPoint x: 677, endPoint y: 319, distance: 27.1
click at [651, 312] on select "Choose an option... Pending Applied Excluded (Questions) Excluded (Expired) Exc…" at bounding box center [671, 304] width 140 height 27
click at [601, 291] on select "Choose an option... Pending Applied Excluded (Questions) Excluded (Expired) Exc…" at bounding box center [671, 304] width 140 height 27
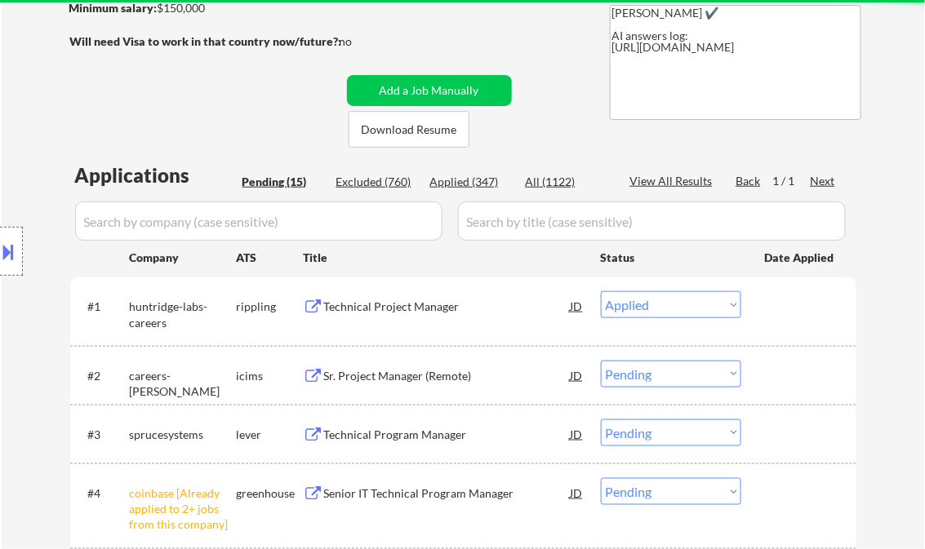
select select ""pending""
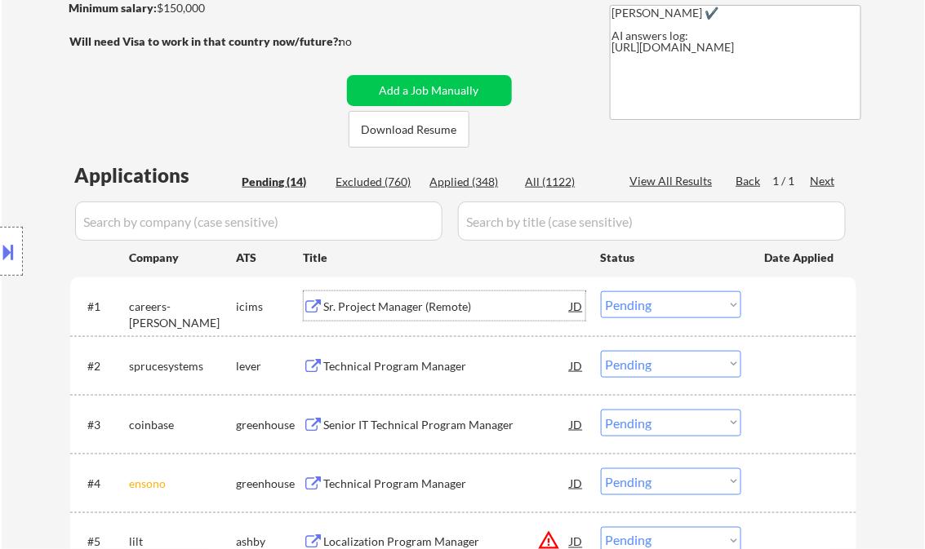
click at [398, 307] on div "Sr. Project Manager (Remote)" at bounding box center [447, 307] width 247 height 16
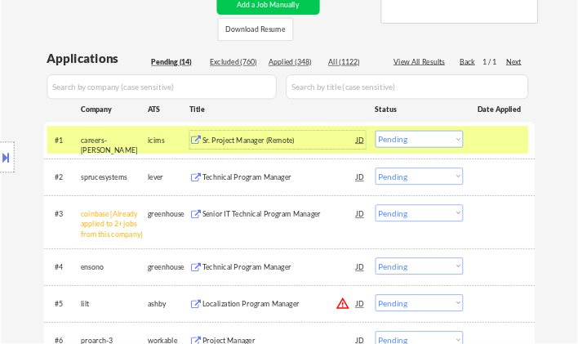
scroll to position [392, 0]
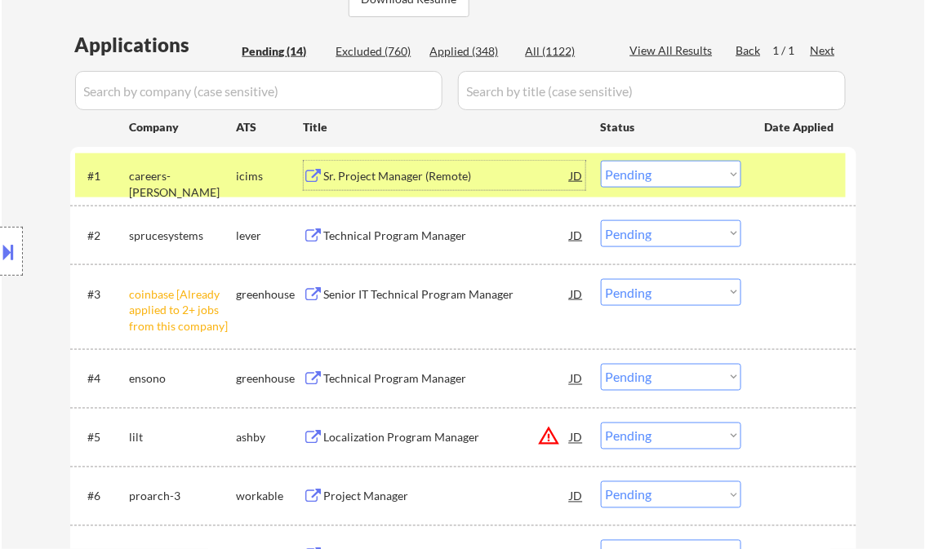
click at [634, 295] on select "Choose an option... Pending Applied Excluded (Questions) Excluded (Expired) Exc…" at bounding box center [671, 292] width 140 height 27
click at [601, 279] on select "Choose an option... Pending Applied Excluded (Questions) Excluded (Expired) Exc…" at bounding box center [671, 292] width 140 height 27
click at [411, 242] on div "Technical Program Manager" at bounding box center [447, 236] width 247 height 16
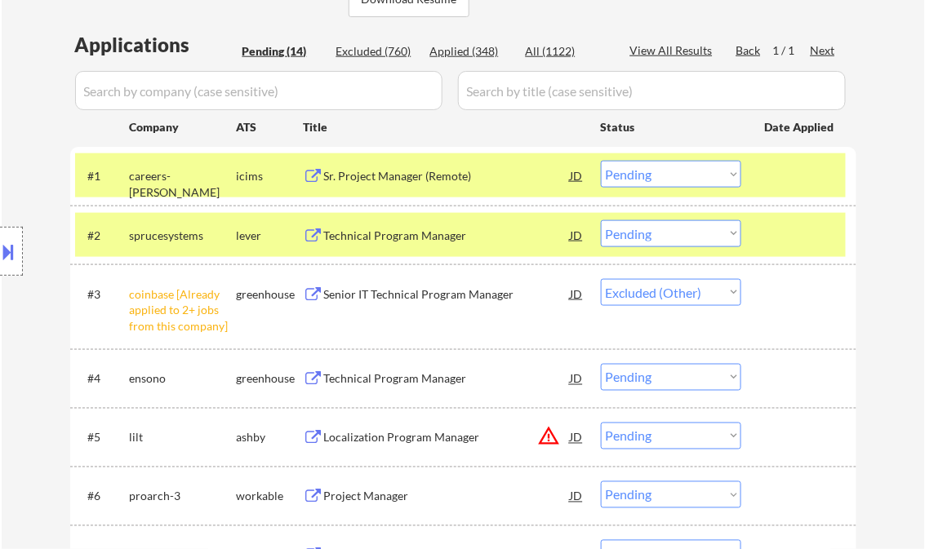
select select ""pending""
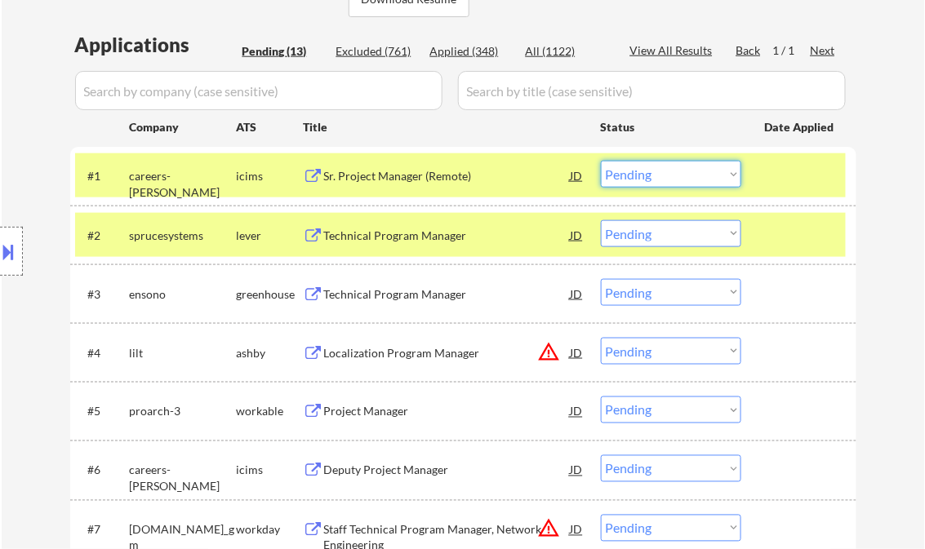
drag, startPoint x: 653, startPoint y: 177, endPoint x: 755, endPoint y: 290, distance: 152.0
click at [653, 177] on select "Choose an option... Pending Applied Excluded (Questions) Excluded (Expired) Exc…" at bounding box center [671, 174] width 140 height 27
click at [601, 161] on select "Choose an option... Pending Applied Excluded (Questions) Excluded (Expired) Exc…" at bounding box center [671, 174] width 140 height 27
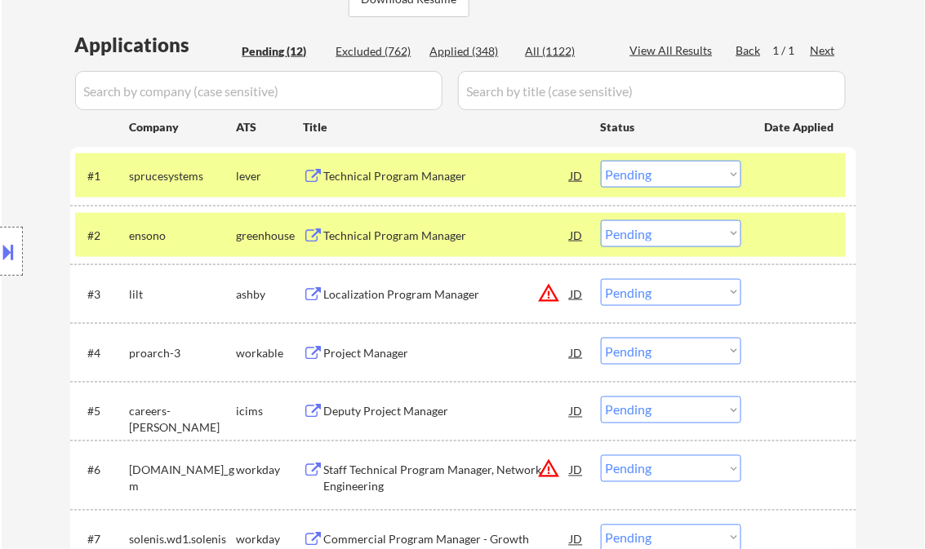
click at [416, 172] on div "Technical Program Manager" at bounding box center [447, 176] width 247 height 16
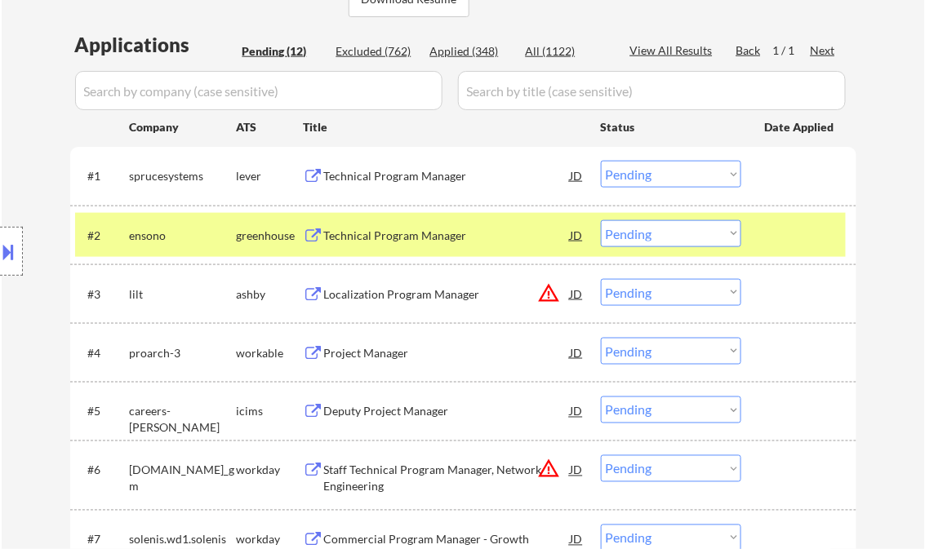
drag, startPoint x: 673, startPoint y: 177, endPoint x: 674, endPoint y: 188, distance: 10.7
click at [673, 177] on select "Choose an option... Pending Applied Excluded (Questions) Excluded (Expired) Exc…" at bounding box center [671, 174] width 140 height 27
click at [601, 161] on select "Choose an option... Pending Applied Excluded (Questions) Excluded (Expired) Exc…" at bounding box center [671, 174] width 140 height 27
click at [411, 243] on div "Technical Program Manager" at bounding box center [447, 234] width 247 height 29
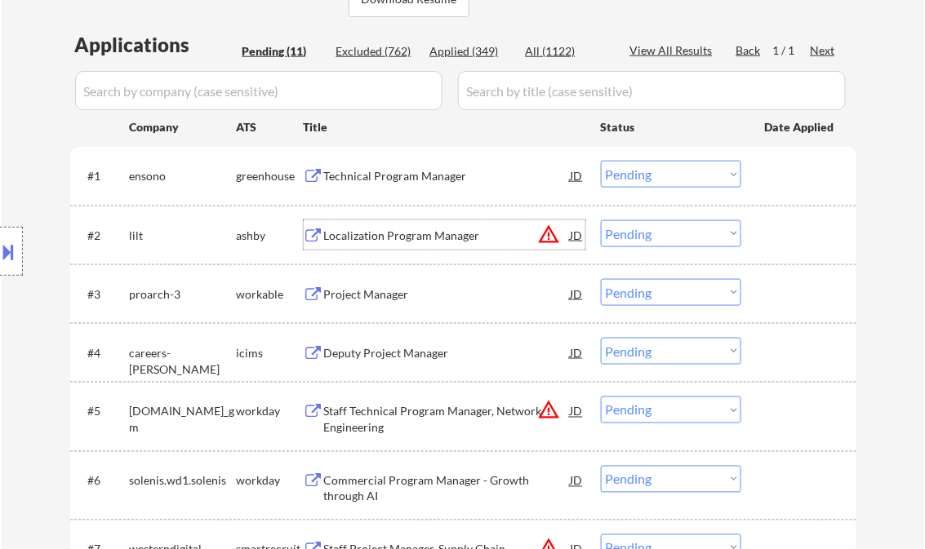
drag, startPoint x: 662, startPoint y: 178, endPoint x: 669, endPoint y: 186, distance: 10.5
click at [662, 178] on select "Choose an option... Pending Applied Excluded (Questions) Excluded (Expired) Exc…" at bounding box center [671, 174] width 140 height 27
click at [601, 161] on select "Choose an option... Pending Applied Excluded (Questions) Excluded (Expired) Exc…" at bounding box center [671, 174] width 140 height 27
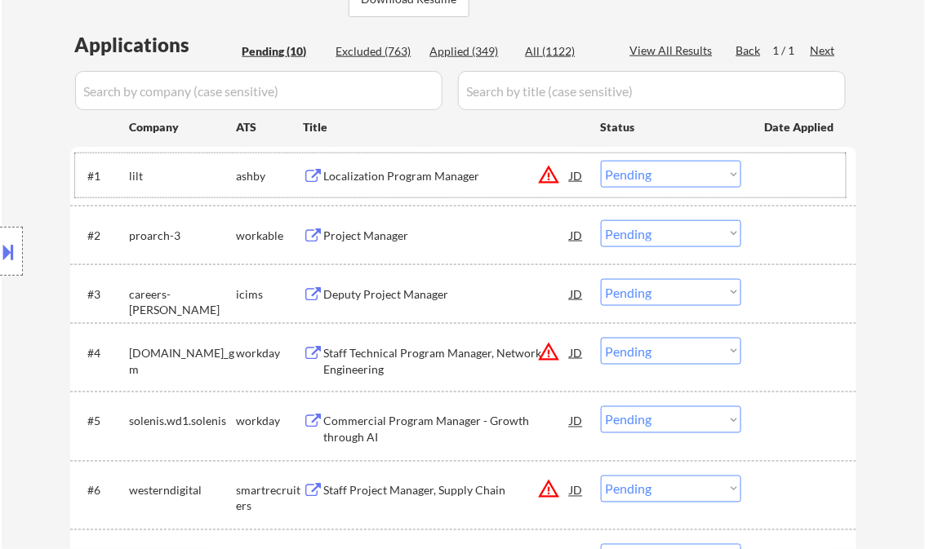
click at [403, 192] on div "#1 lilt ashby Localization Program Manager JD warning_amber Choose an option...…" at bounding box center [460, 175] width 771 height 44
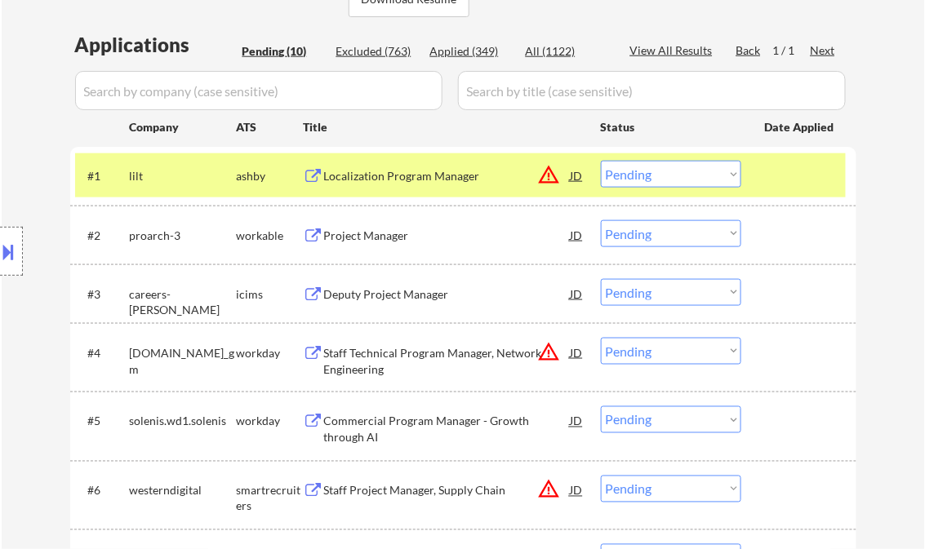
click at [435, 175] on div "Localization Program Manager" at bounding box center [447, 176] width 247 height 16
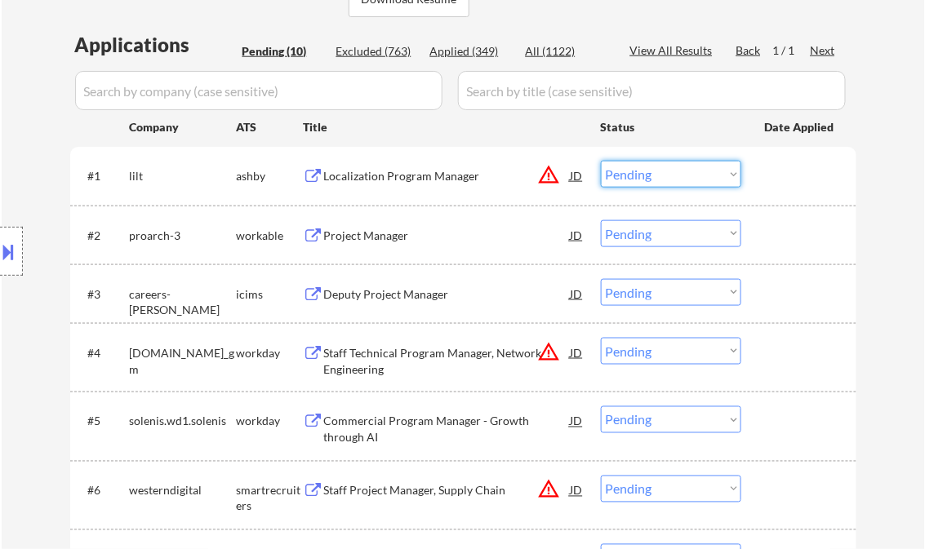
drag, startPoint x: 649, startPoint y: 174, endPoint x: 678, endPoint y: 185, distance: 31.2
click at [654, 176] on select "Choose an option... Pending Applied Excluded (Questions) Excluded (Expired) Exc…" at bounding box center [671, 174] width 140 height 27
click at [601, 161] on select "Choose an option... Pending Applied Excluded (Questions) Excluded (Expired) Exc…" at bounding box center [671, 174] width 140 height 27
click at [375, 240] on div "Project Manager" at bounding box center [447, 236] width 247 height 16
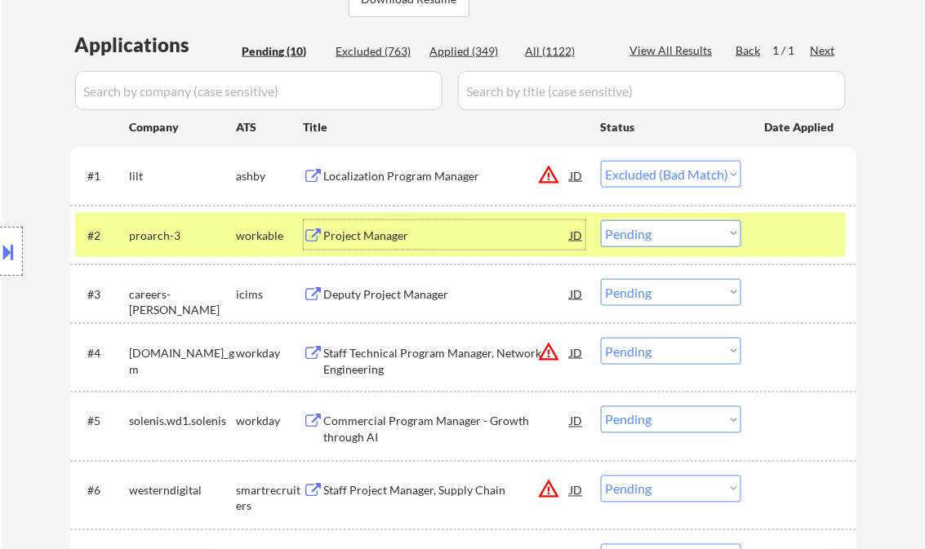
click at [18, 245] on div at bounding box center [11, 251] width 23 height 49
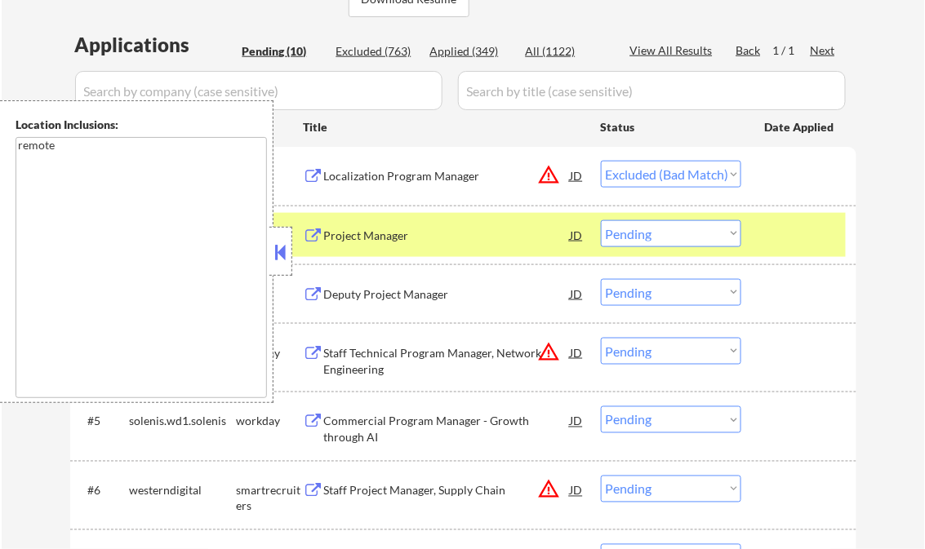
click at [276, 247] on button at bounding box center [281, 252] width 18 height 24
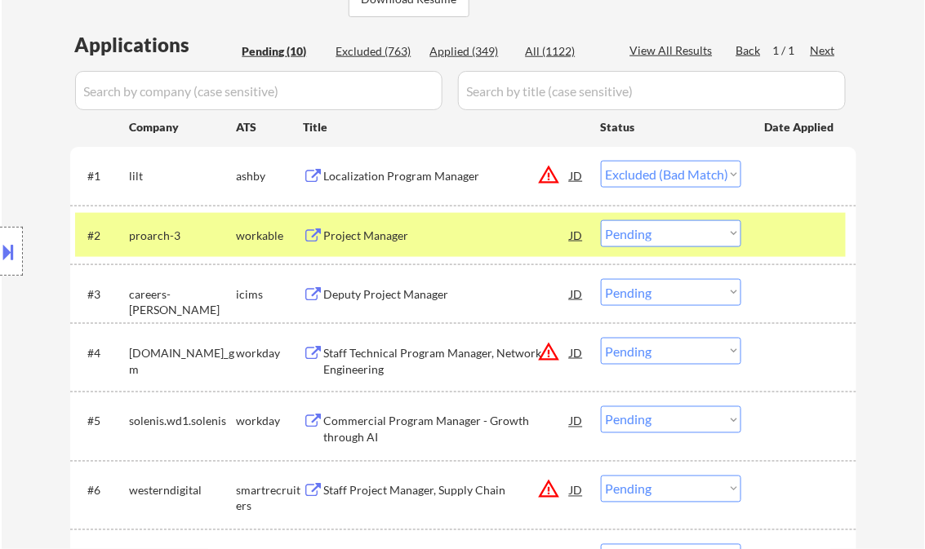
select select ""pending""
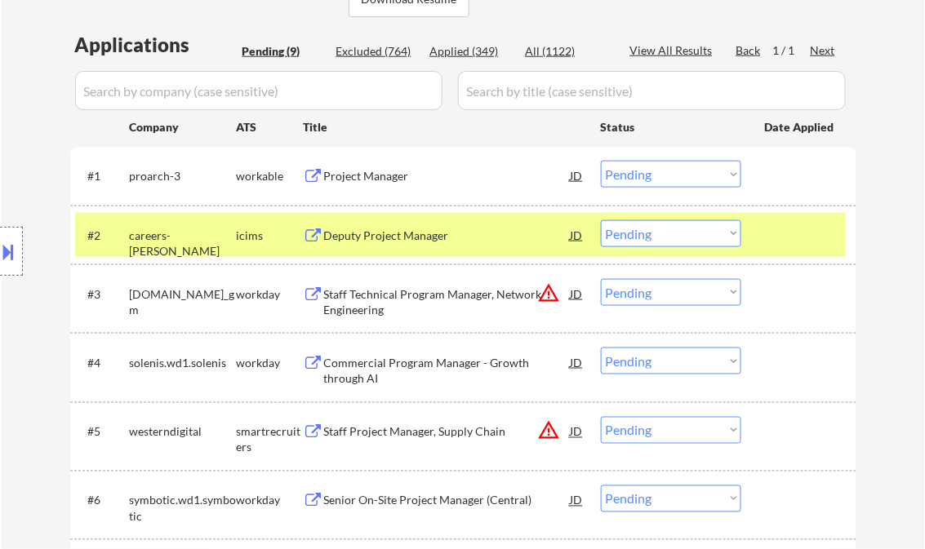
click at [441, 233] on div "Deputy Project Manager" at bounding box center [447, 236] width 247 height 16
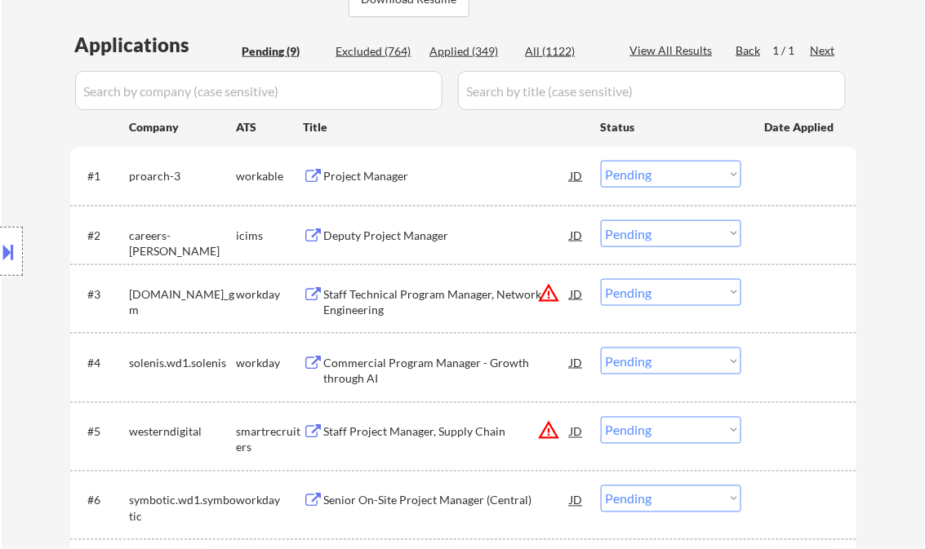
select select ""pending""
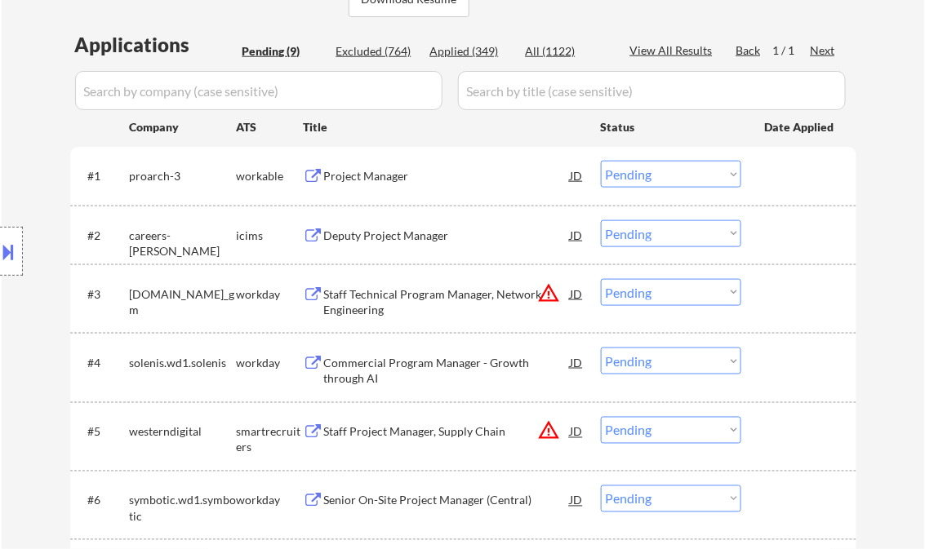
select select ""pending""
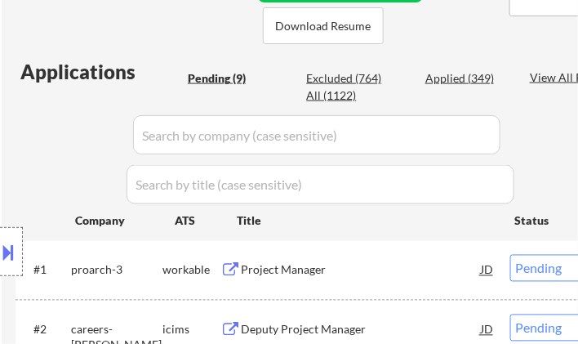
select select ""pending""
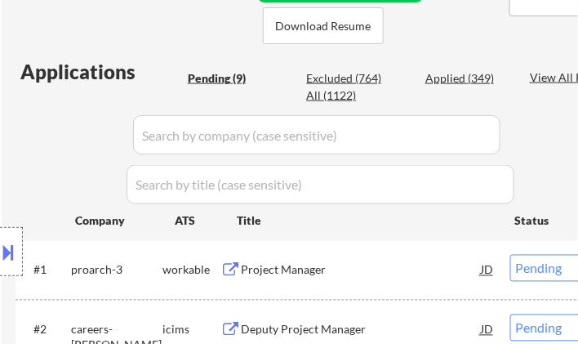
select select ""pending""
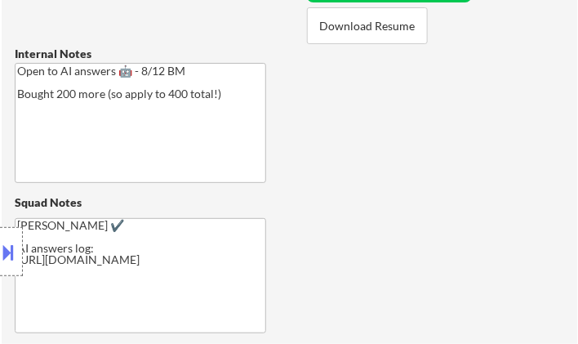
select select ""pending""
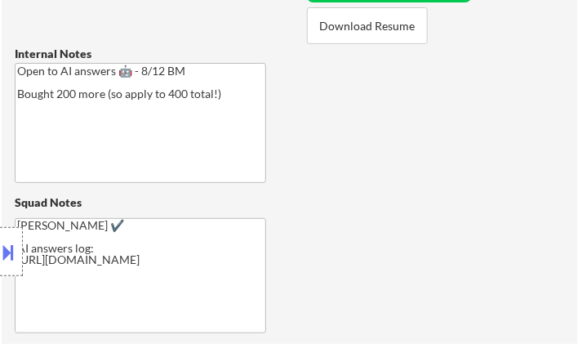
select select ""pending""
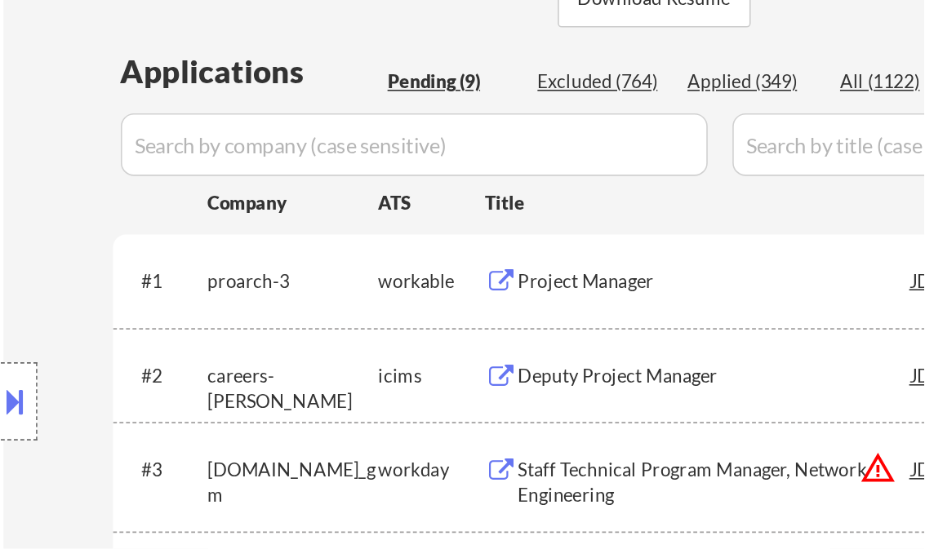
scroll to position [383, 0]
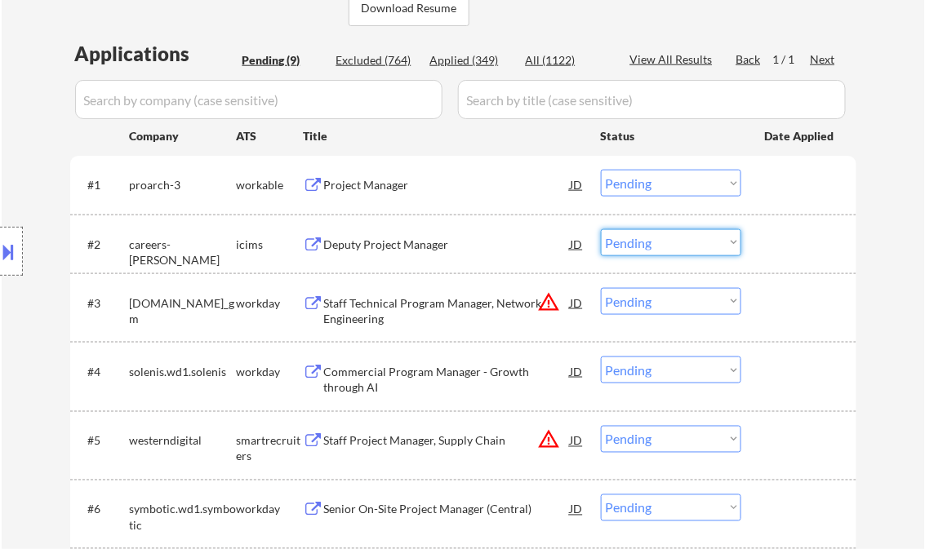
click at [645, 238] on select "Choose an option... Pending Applied Excluded (Questions) Excluded (Expired) Exc…" at bounding box center [671, 242] width 140 height 27
click at [601, 229] on select "Choose an option... Pending Applied Excluded (Questions) Excluded (Expired) Exc…" at bounding box center [671, 242] width 140 height 27
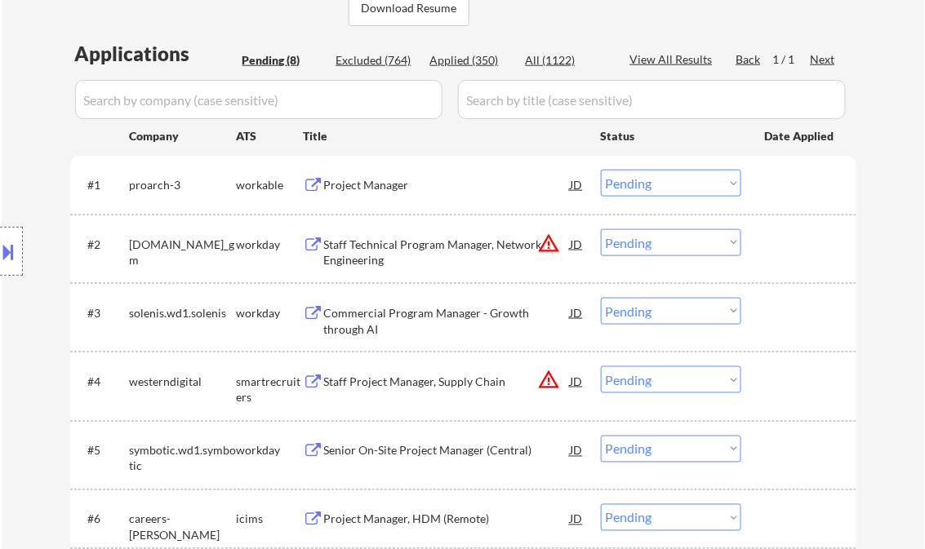
click at [425, 257] on div "Staff Technical Program Manager, Network Engineering" at bounding box center [447, 253] width 247 height 32
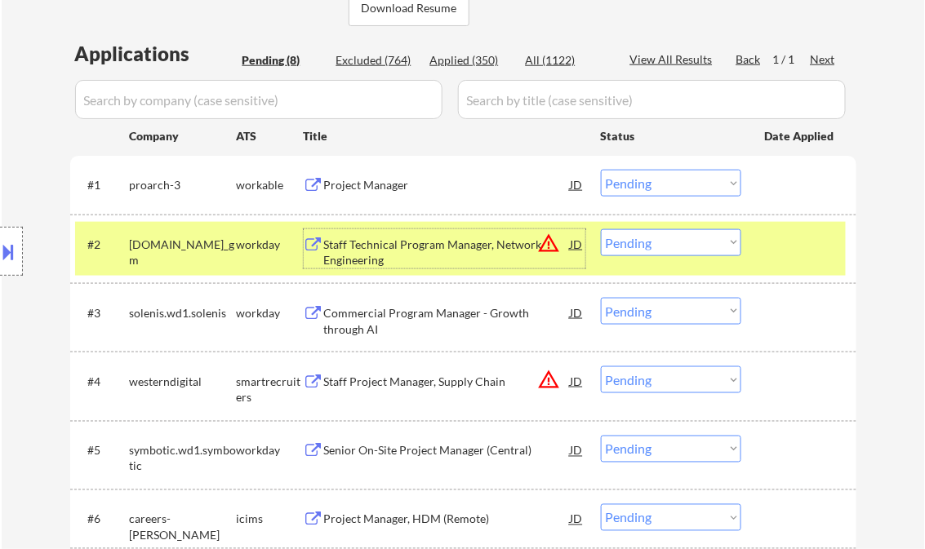
click at [627, 255] on select "Choose an option... Pending Applied Excluded (Questions) Excluded (Expired) Exc…" at bounding box center [671, 242] width 140 height 27
click at [601, 229] on select "Choose an option... Pending Applied Excluded (Questions) Excluded (Expired) Exc…" at bounding box center [671, 242] width 140 height 27
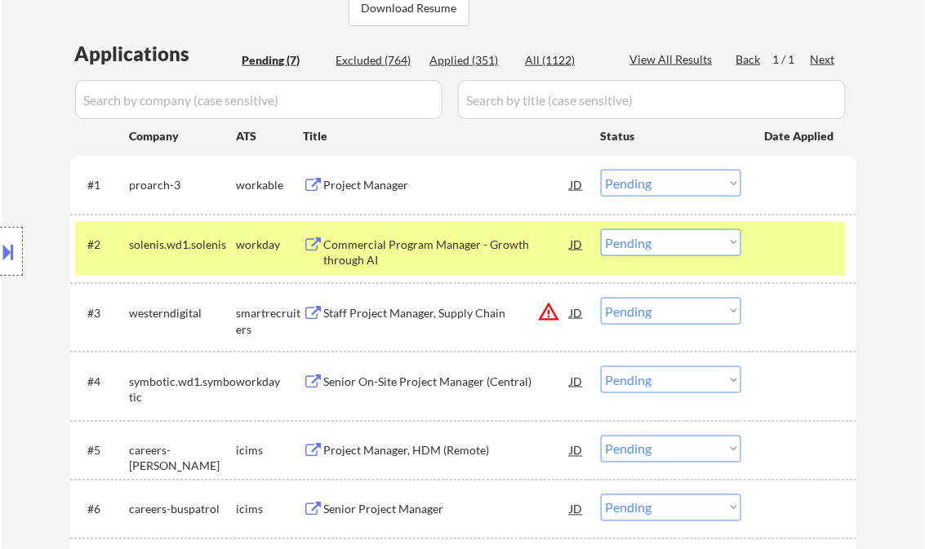
click at [443, 253] on div "Commercial Program Manager - Growth through AI" at bounding box center [447, 253] width 247 height 32
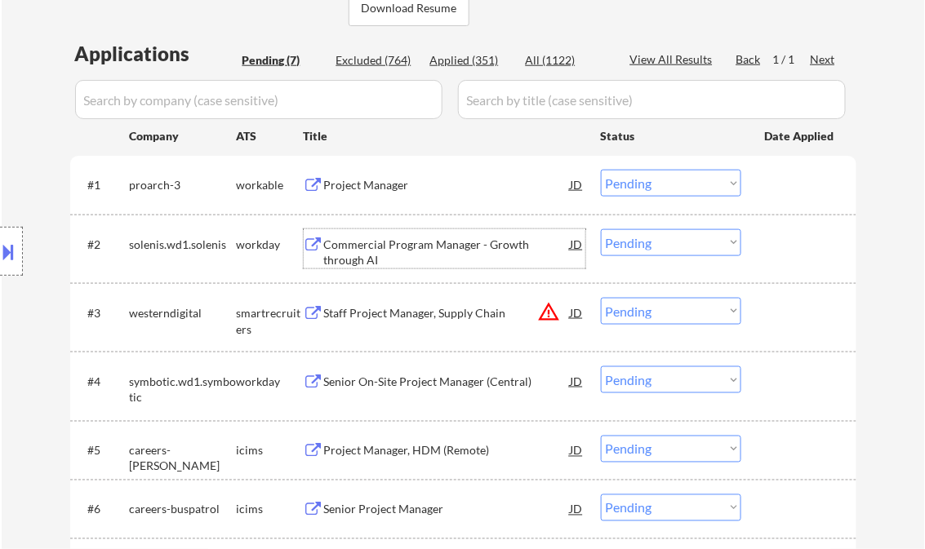
drag, startPoint x: 650, startPoint y: 245, endPoint x: 660, endPoint y: 256, distance: 14.4
click at [650, 245] on select "Choose an option... Pending Applied Excluded (Questions) Excluded (Expired) Exc…" at bounding box center [671, 242] width 140 height 27
click at [601, 229] on select "Choose an option... Pending Applied Excluded (Questions) Excluded (Expired) Exc…" at bounding box center [671, 242] width 140 height 27
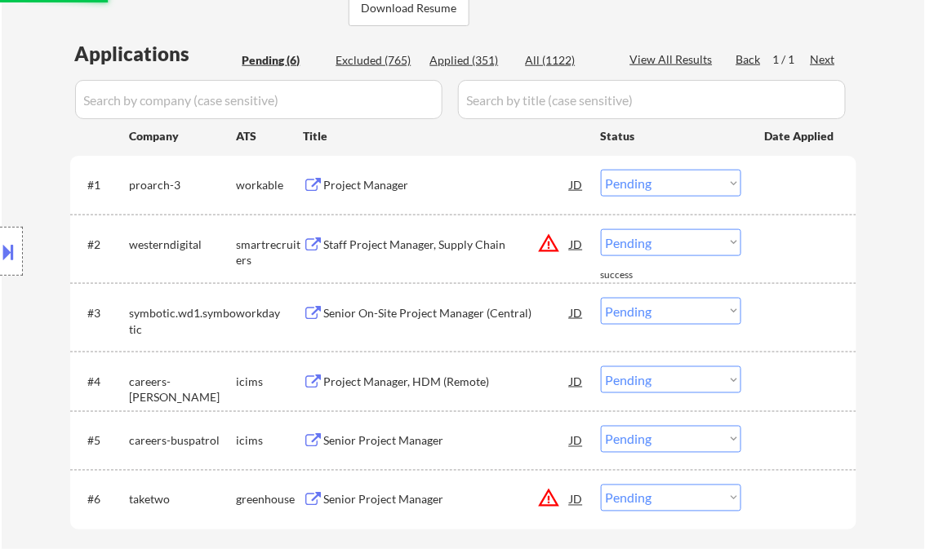
click at [465, 250] on div "Staff Project Manager, Supply Chain" at bounding box center [447, 245] width 247 height 16
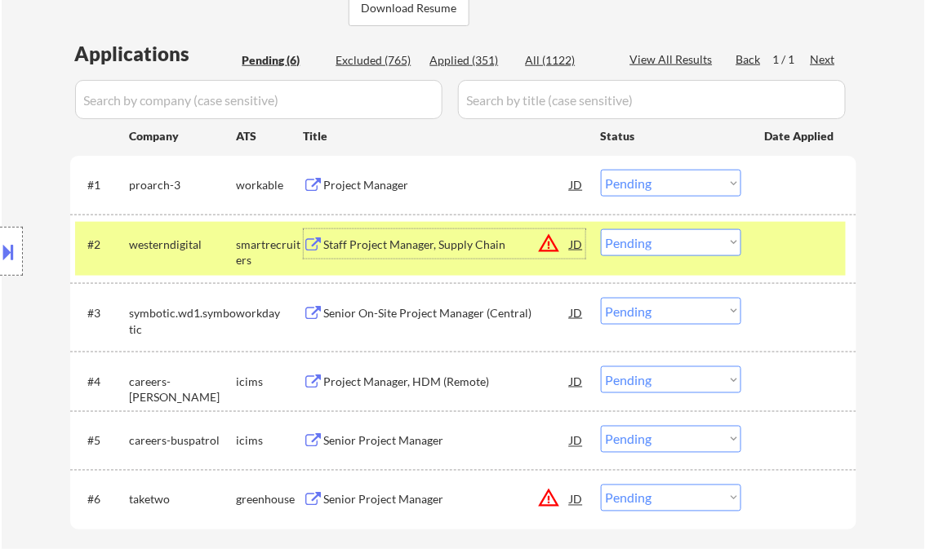
drag, startPoint x: 684, startPoint y: 247, endPoint x: 691, endPoint y: 256, distance: 11.1
click at [684, 247] on select "Choose an option... Pending Applied Excluded (Questions) Excluded (Expired) Exc…" at bounding box center [671, 242] width 140 height 27
click at [601, 229] on select "Choose an option... Pending Applied Excluded (Questions) Excluded (Expired) Exc…" at bounding box center [671, 242] width 140 height 27
click at [415, 320] on div "Senior On-Site Project Manager (Central)" at bounding box center [447, 313] width 247 height 16
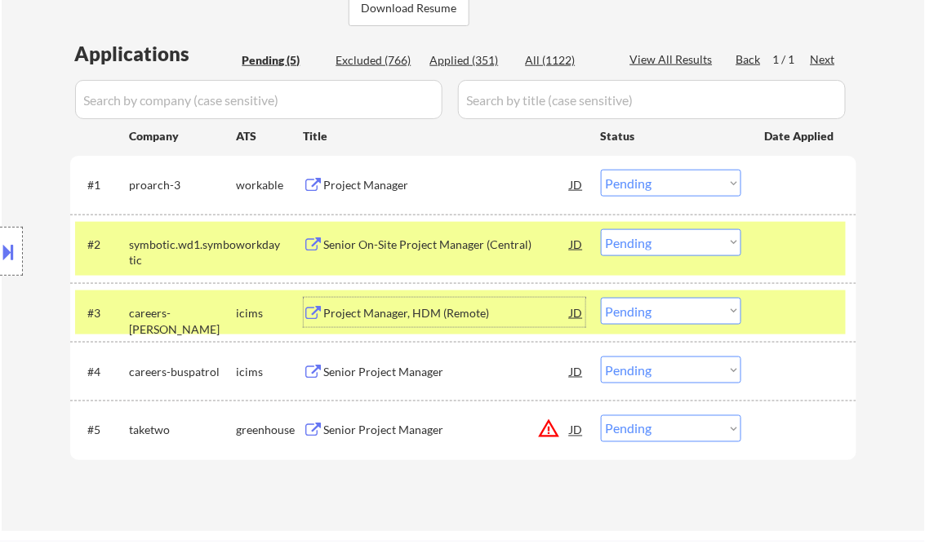
click at [7, 252] on button at bounding box center [9, 251] width 18 height 27
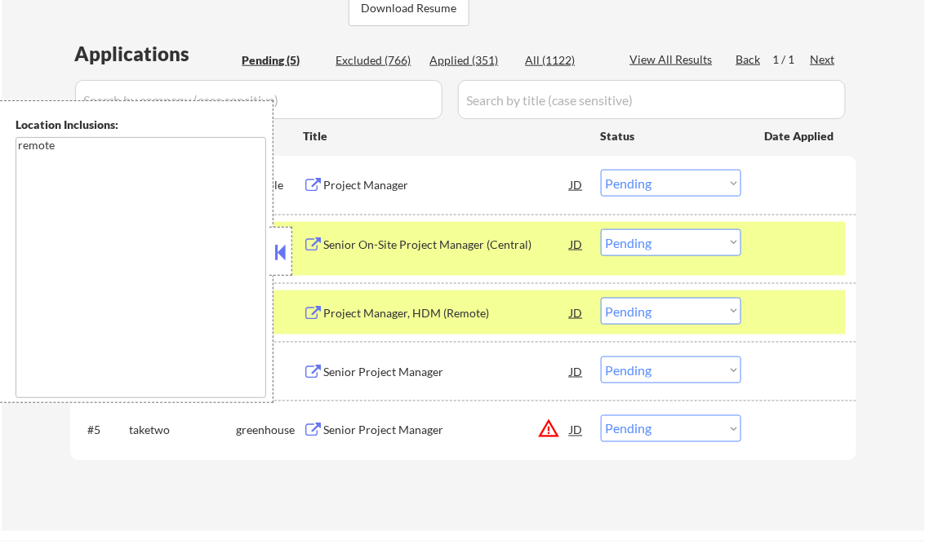
click at [285, 247] on button at bounding box center [281, 252] width 18 height 24
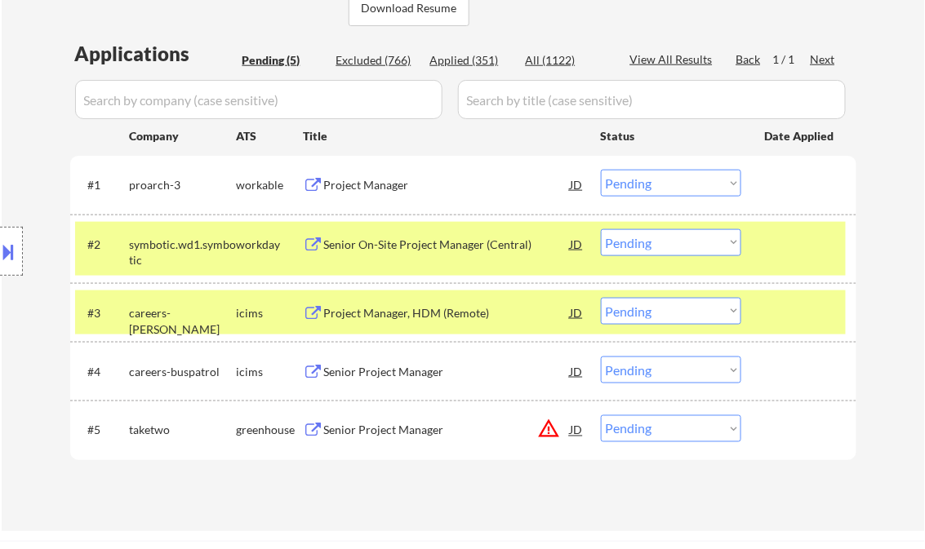
click at [655, 245] on select "Choose an option... Pending Applied Excluded (Questions) Excluded (Expired) Exc…" at bounding box center [671, 242] width 140 height 27
click at [601, 229] on select "Choose an option... Pending Applied Excluded (Questions) Excluded (Expired) Exc…" at bounding box center [671, 242] width 140 height 27
select select ""pending""
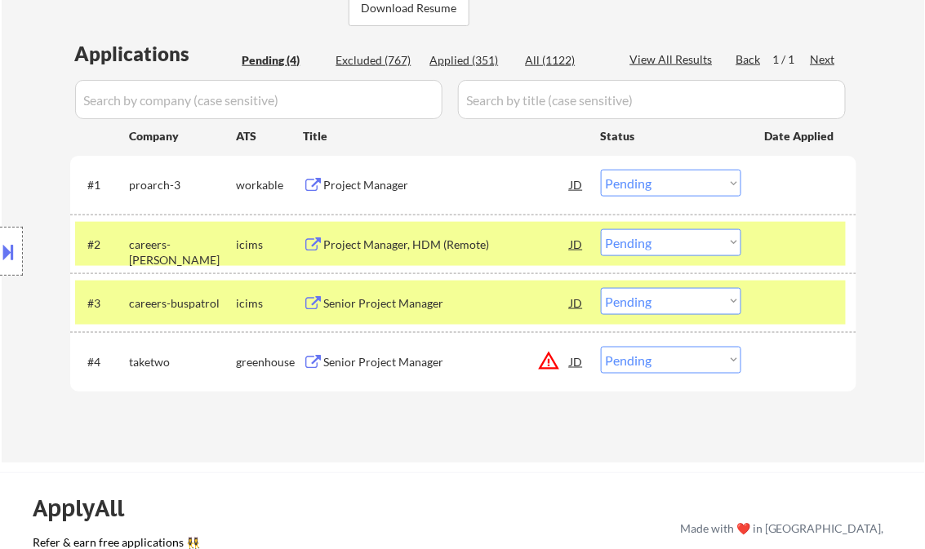
click at [401, 297] on div "Senior Project Manager" at bounding box center [447, 304] width 247 height 16
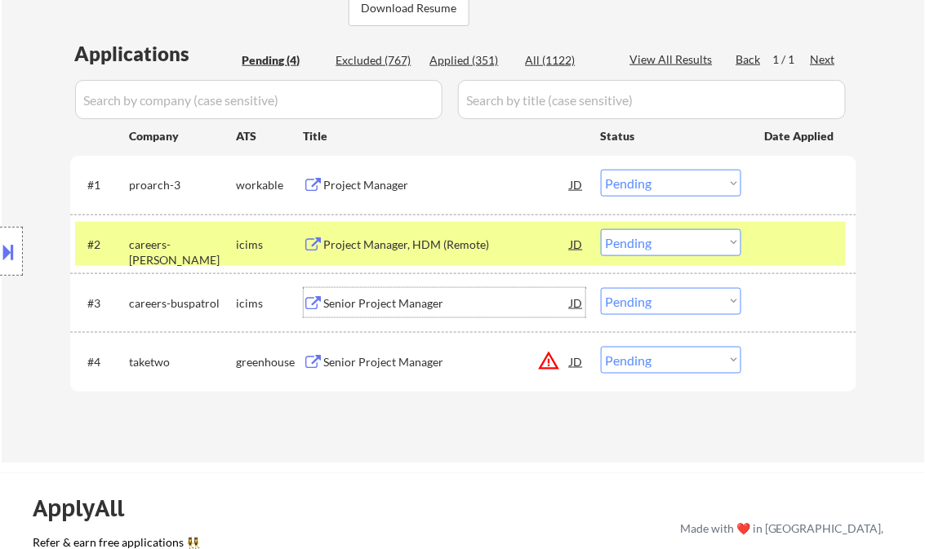
drag, startPoint x: 640, startPoint y: 294, endPoint x: 671, endPoint y: 316, distance: 38.1
click at [640, 294] on select "Choose an option... Pending Applied Excluded (Questions) Excluded (Expired) Exc…" at bounding box center [671, 301] width 140 height 27
click at [601, 288] on select "Choose an option... Pending Applied Excluded (Questions) Excluded (Expired) Exc…" at bounding box center [671, 301] width 140 height 27
click at [803, 237] on div at bounding box center [801, 243] width 72 height 29
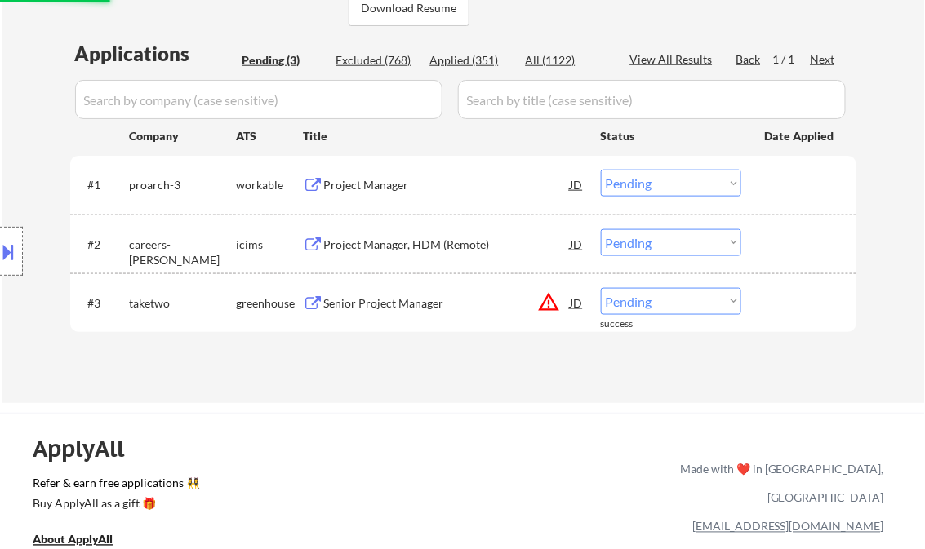
click at [370, 299] on div "Senior Project Manager" at bounding box center [447, 304] width 247 height 16
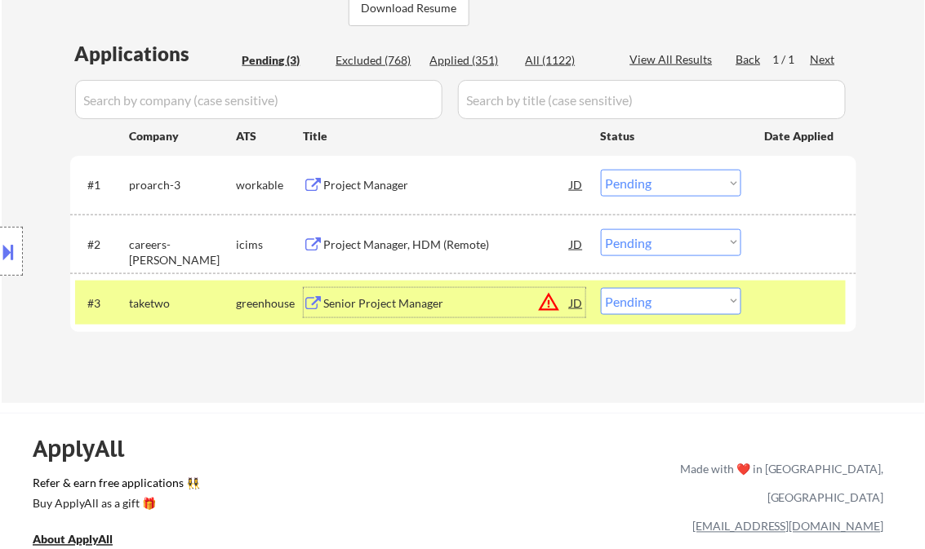
drag, startPoint x: 682, startPoint y: 304, endPoint x: 691, endPoint y: 311, distance: 11.6
click at [682, 304] on select "Choose an option... Pending Applied Excluded (Questions) Excluded (Expired) Exc…" at bounding box center [671, 301] width 140 height 27
drag, startPoint x: 644, startPoint y: 304, endPoint x: 672, endPoint y: 315, distance: 30.0
click at [647, 305] on select "Choose an option... Pending Applied Excluded (Questions) Excluded (Expired) Exc…" at bounding box center [671, 301] width 140 height 27
select select ""excluded__bad_match_""
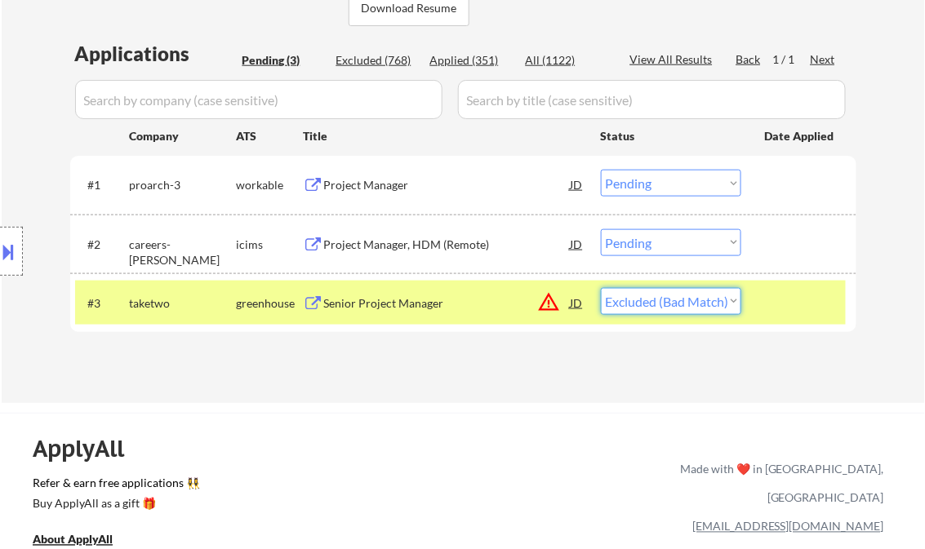
click at [601, 288] on select "Choose an option... Pending Applied Excluded (Questions) Excluded (Expired) Exc…" at bounding box center [671, 301] width 140 height 27
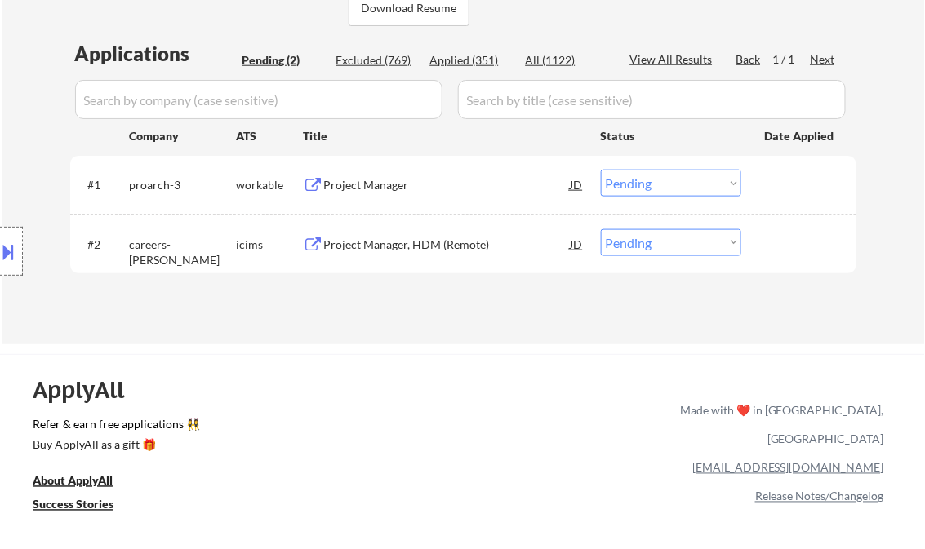
click at [470, 324] on div "← Return to /applysquad Mailslurp Inbox Job Search Builder Charles Hirsch User …" at bounding box center [463, 6] width 815 height 649
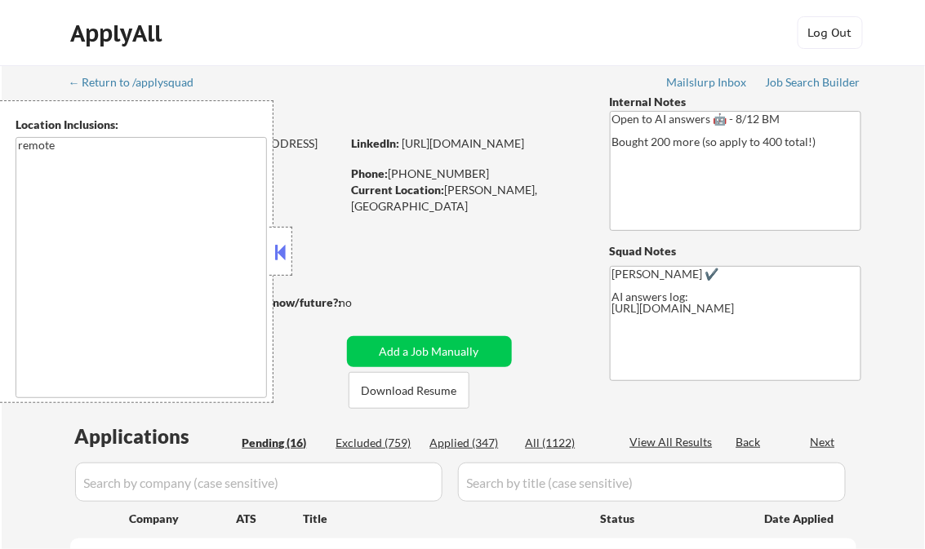
select select ""pending""
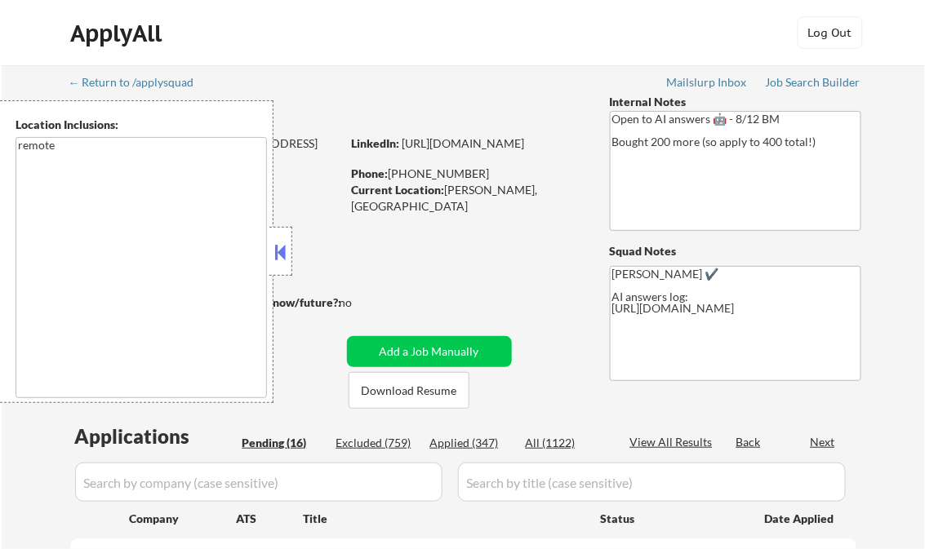
select select ""pending""
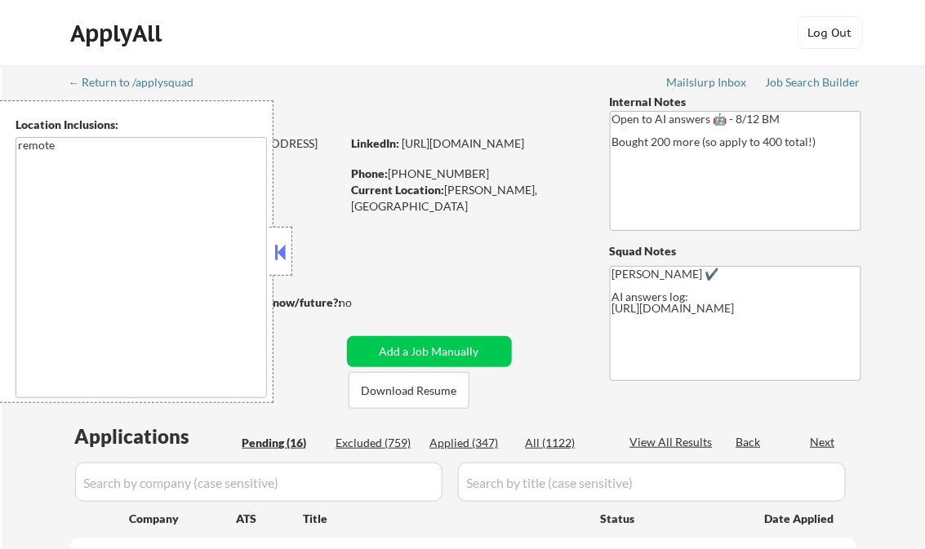
select select ""pending""
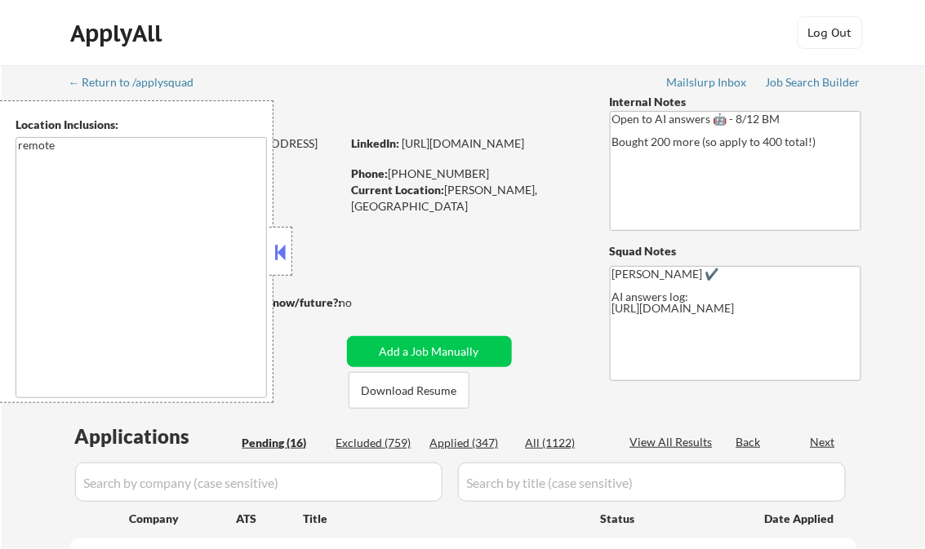
select select ""pending""
click at [278, 250] on button at bounding box center [281, 252] width 18 height 24
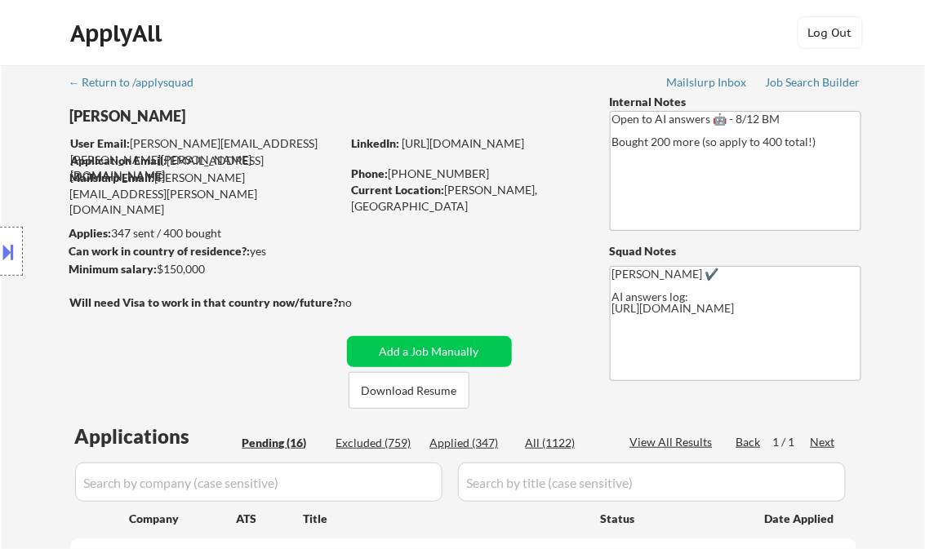
scroll to position [261, 0]
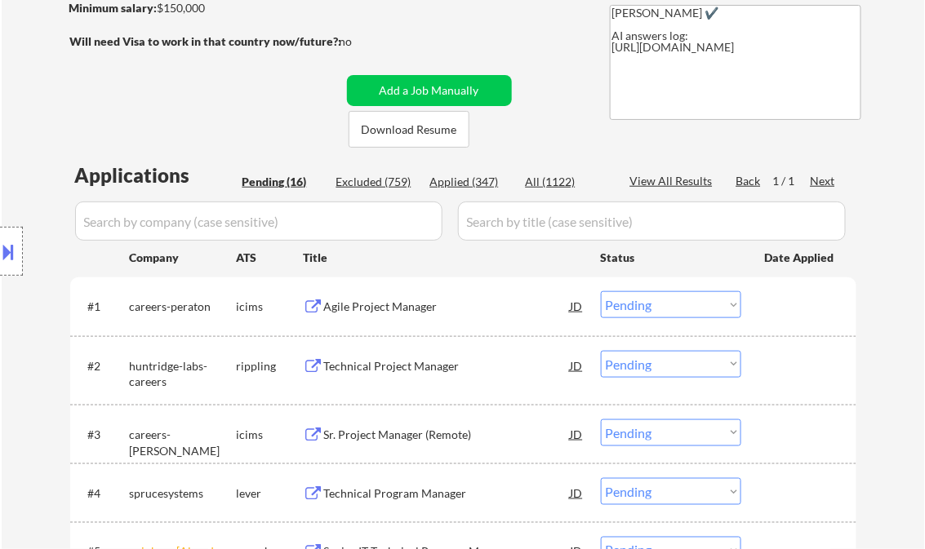
click at [474, 185] on div "Applied (347)" at bounding box center [471, 182] width 82 height 16
click at [656, 183] on div "View All Results" at bounding box center [673, 181] width 87 height 16
select select ""applied""
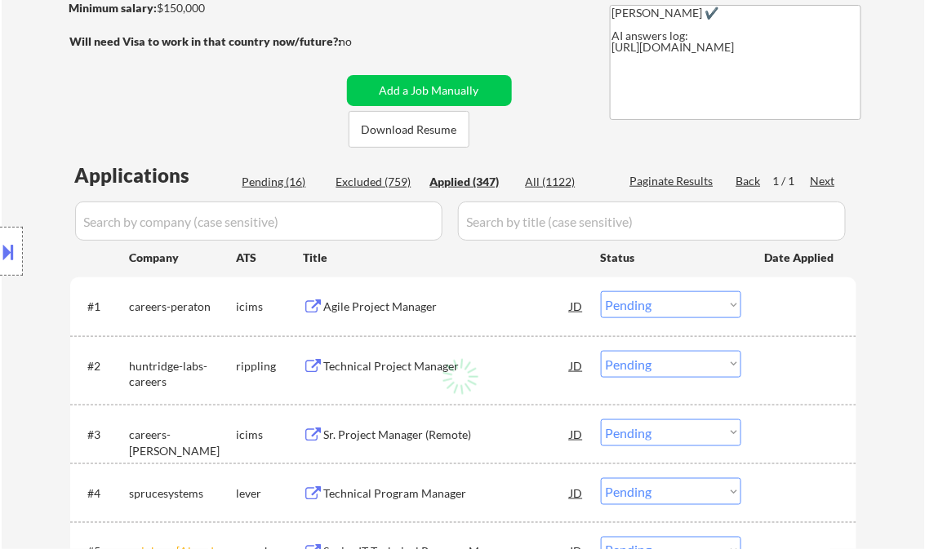
select select ""applied""
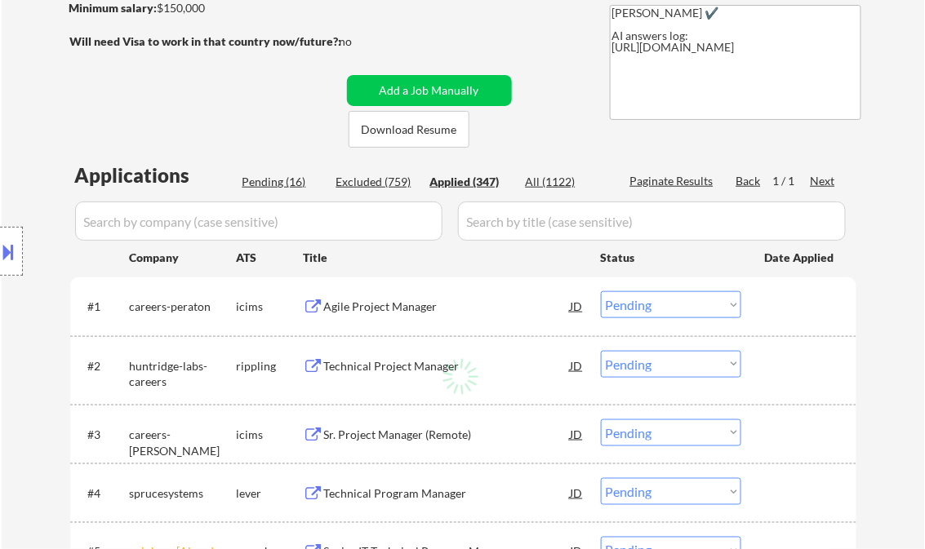
select select ""applied""
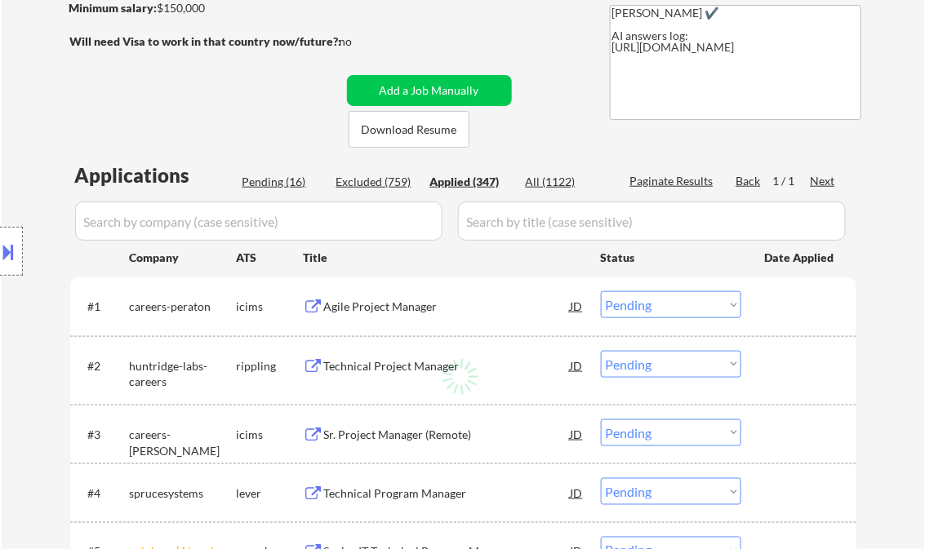
select select ""applied""
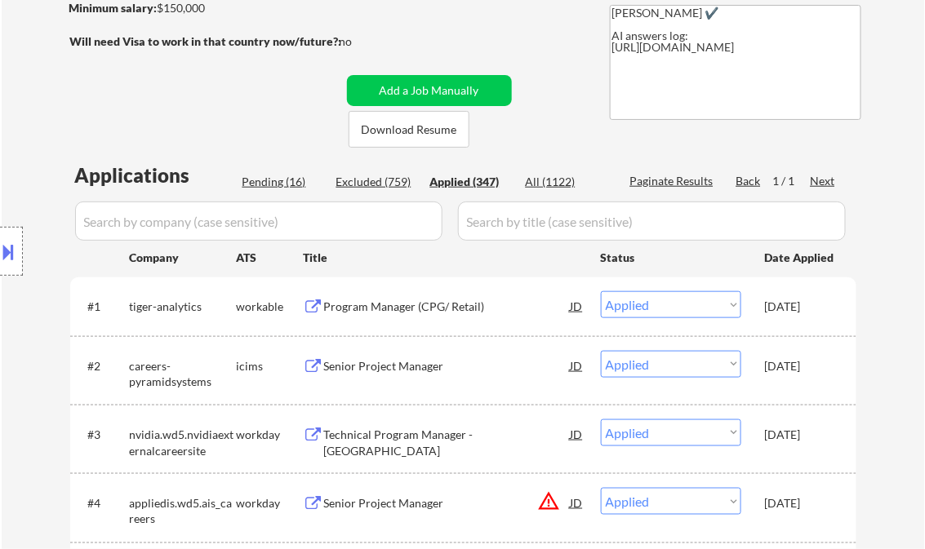
select select ""applied""
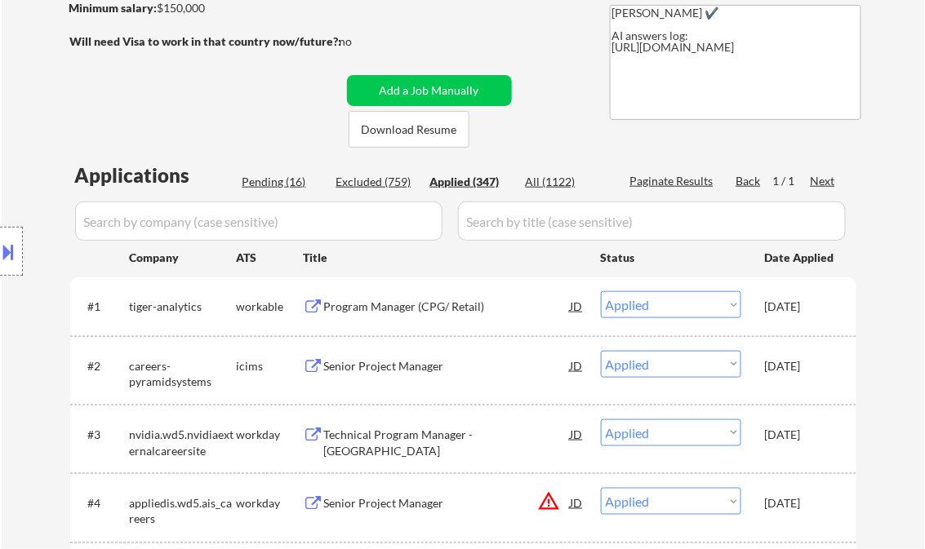
select select ""applied""
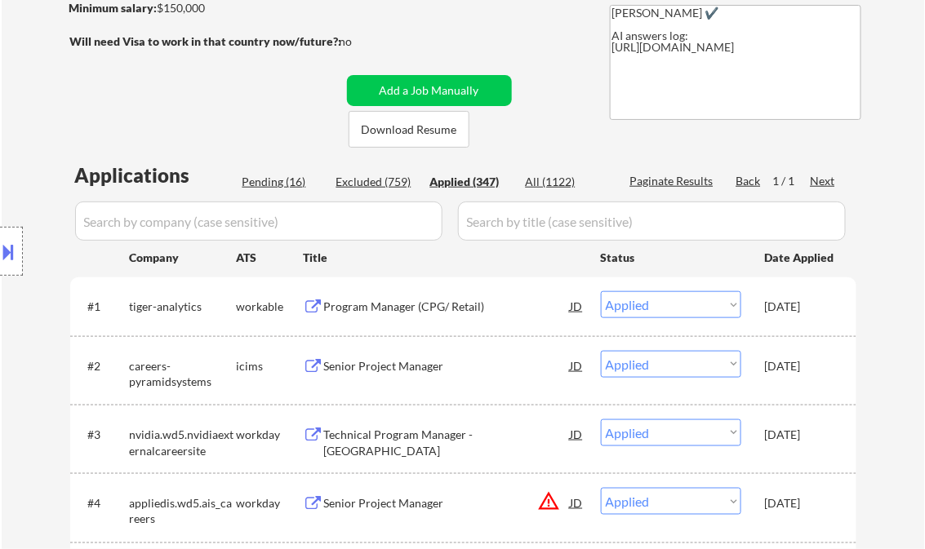
select select ""applied""
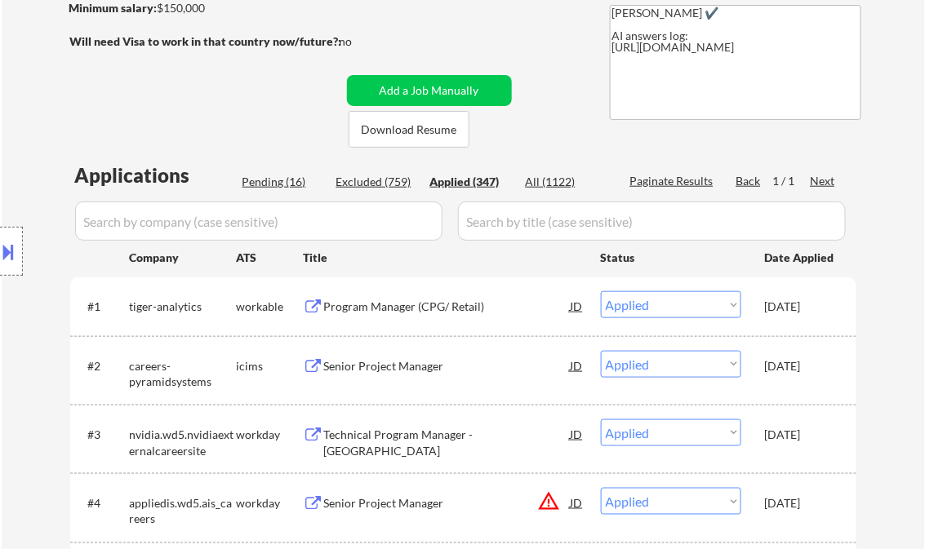
select select ""applied""
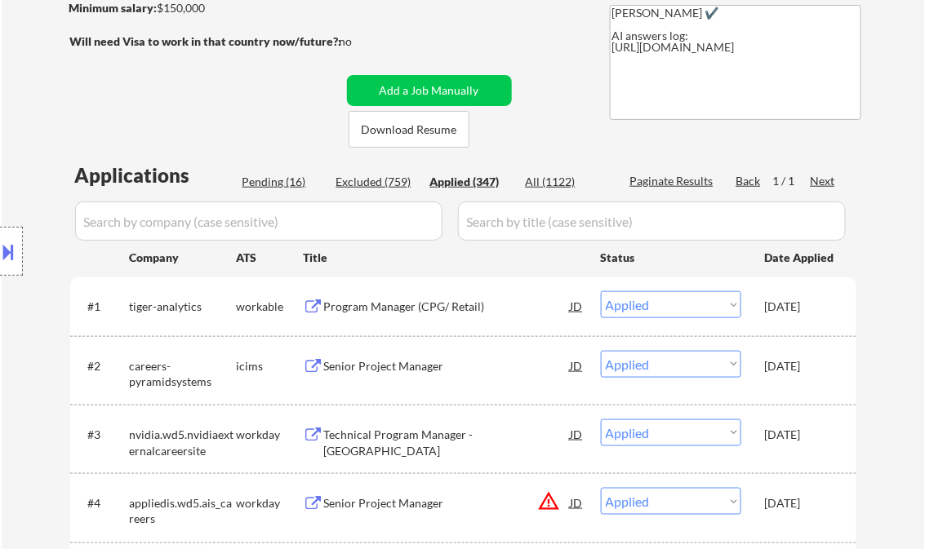
select select ""applied""
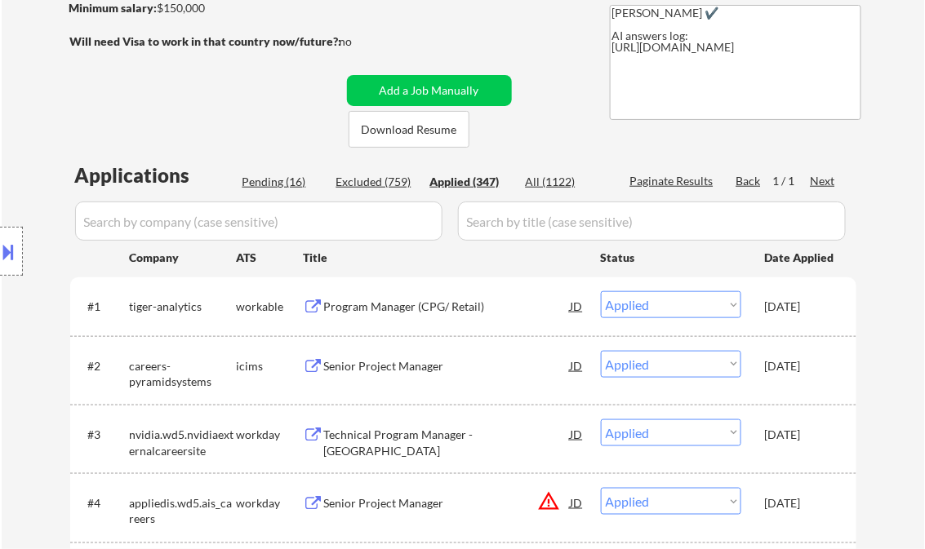
select select ""applied""
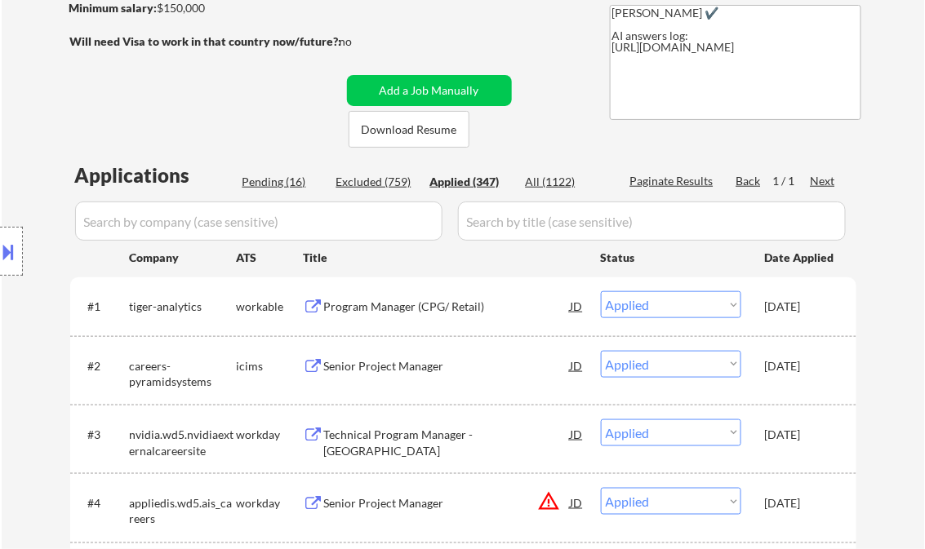
select select ""applied""
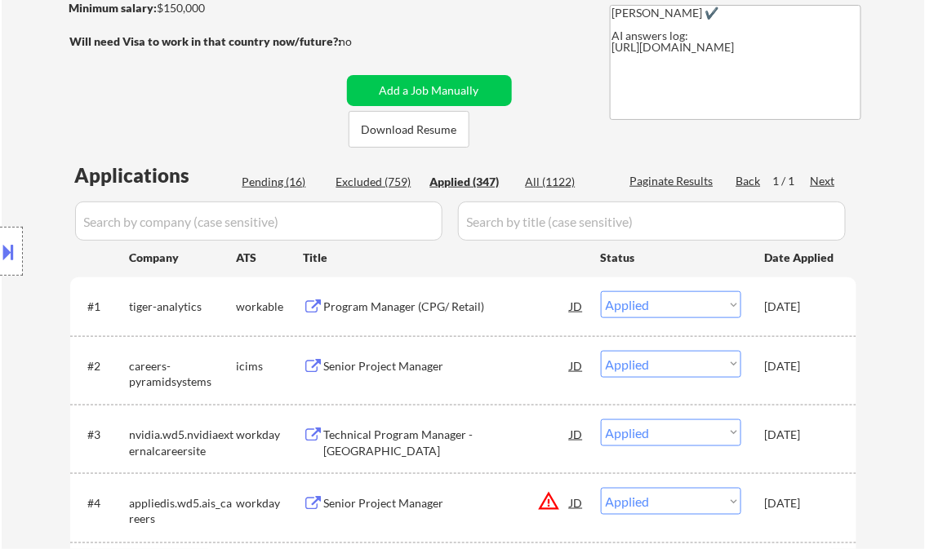
select select ""applied""
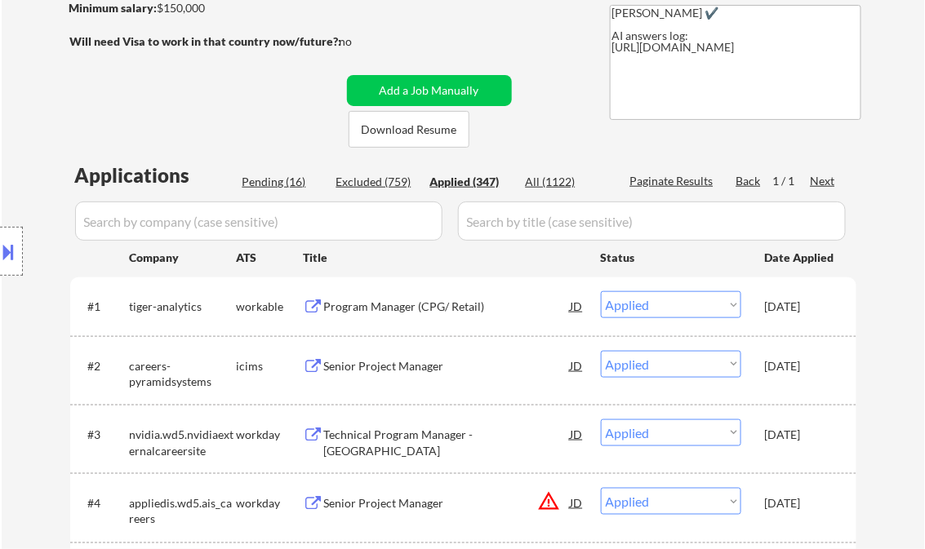
select select ""applied""
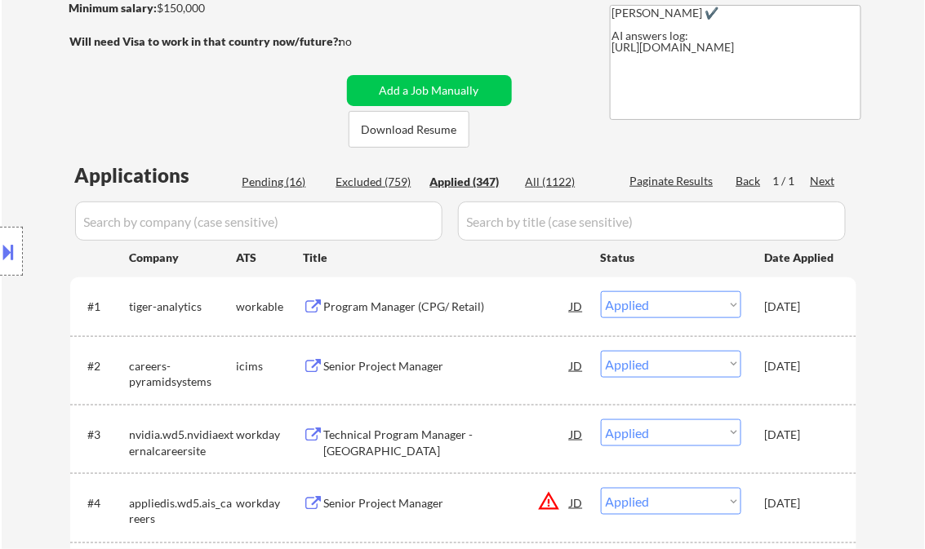
select select ""applied""
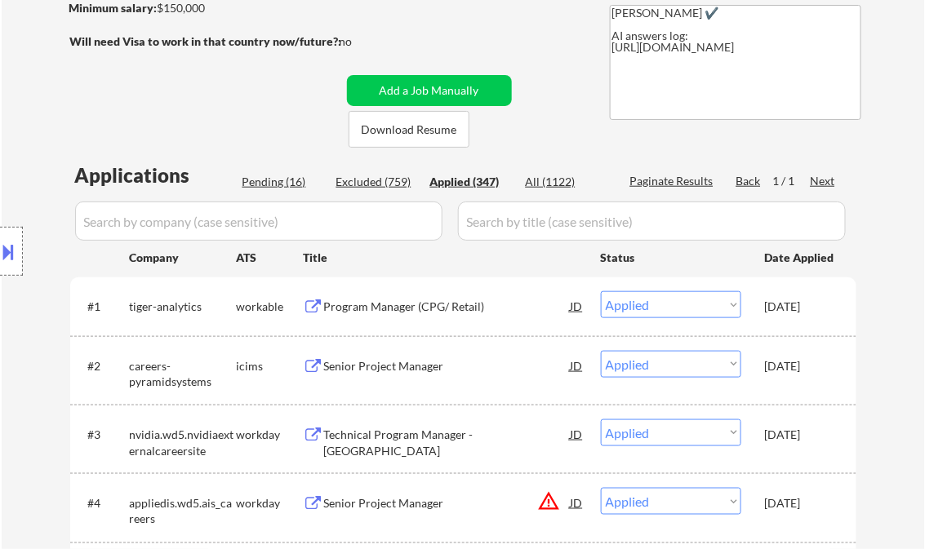
select select ""applied""
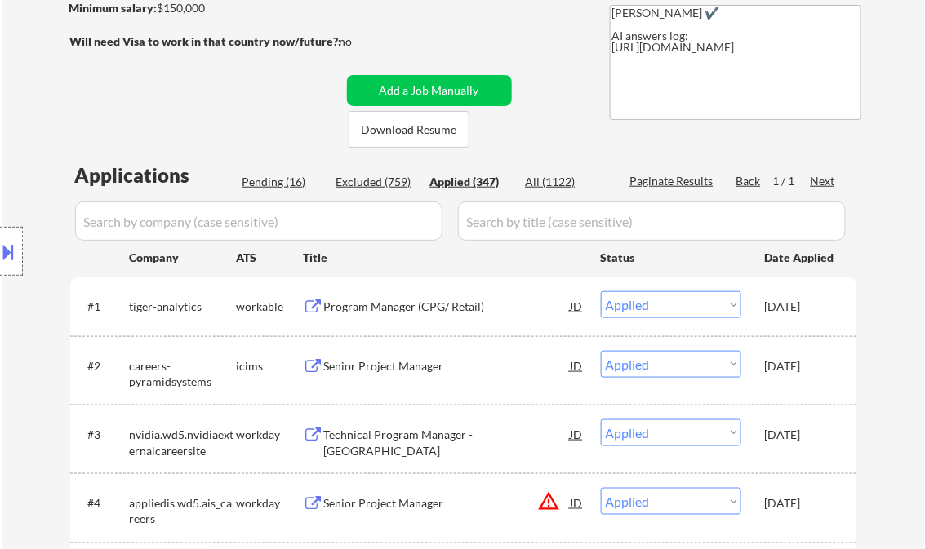
select select ""applied""
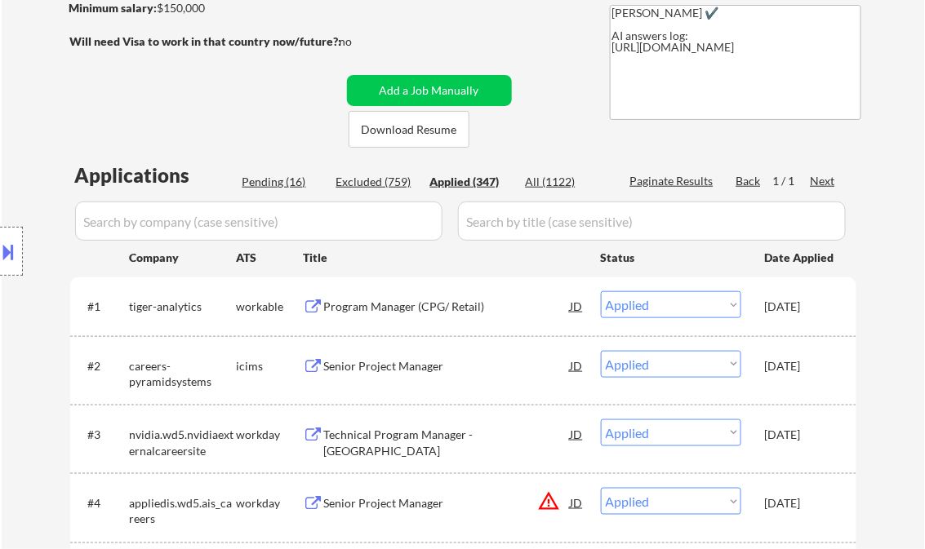
select select ""applied""
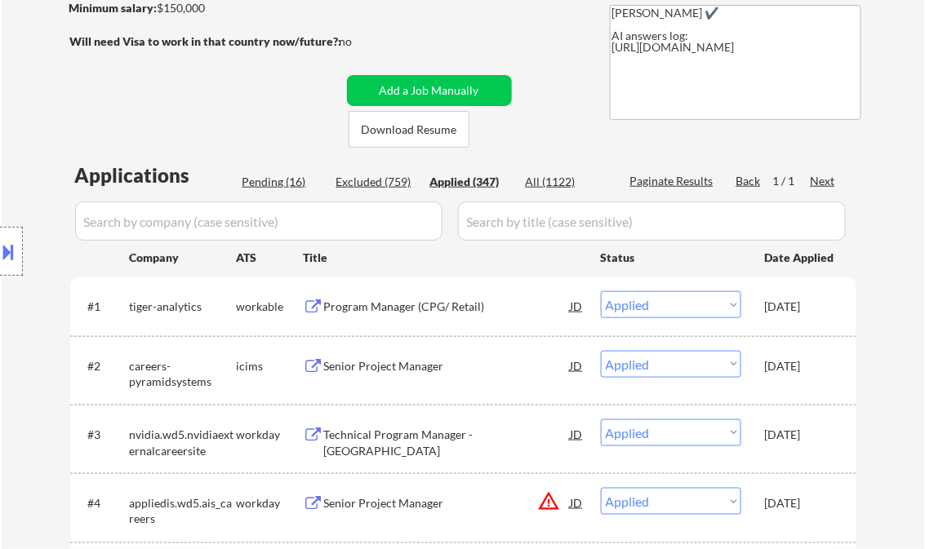
select select ""applied""
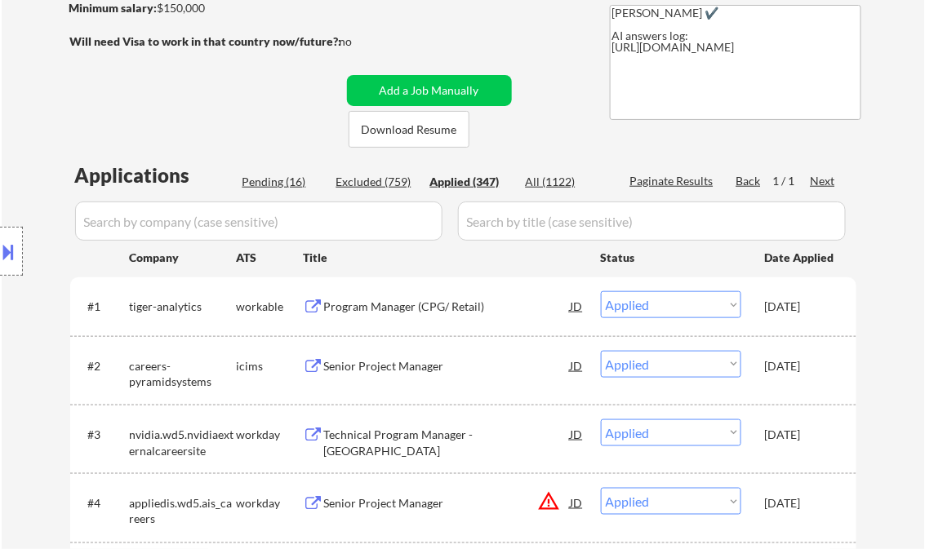
select select ""applied""
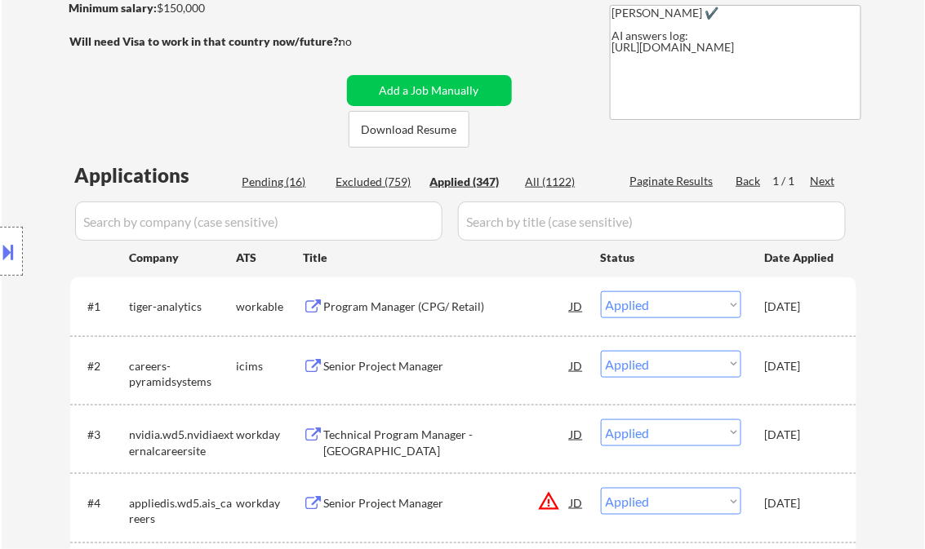
select select ""applied""
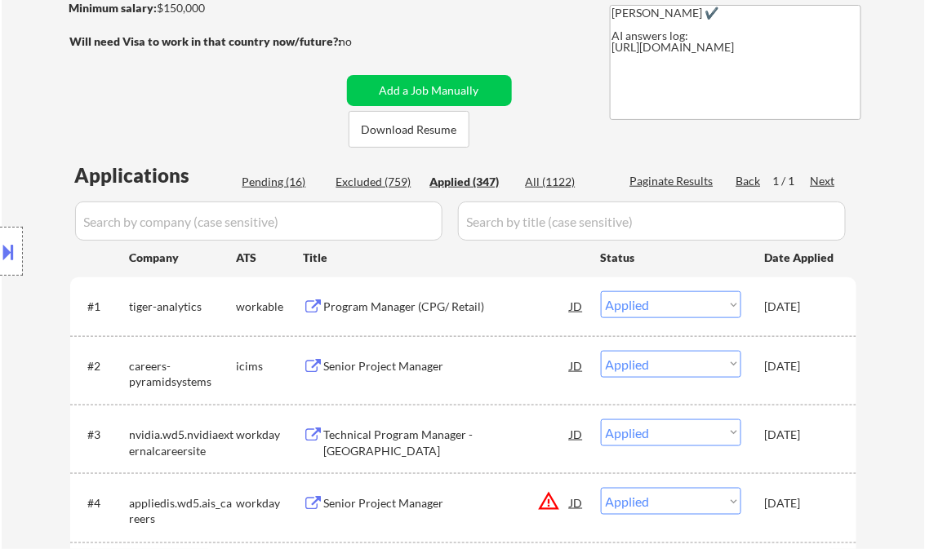
select select ""applied""
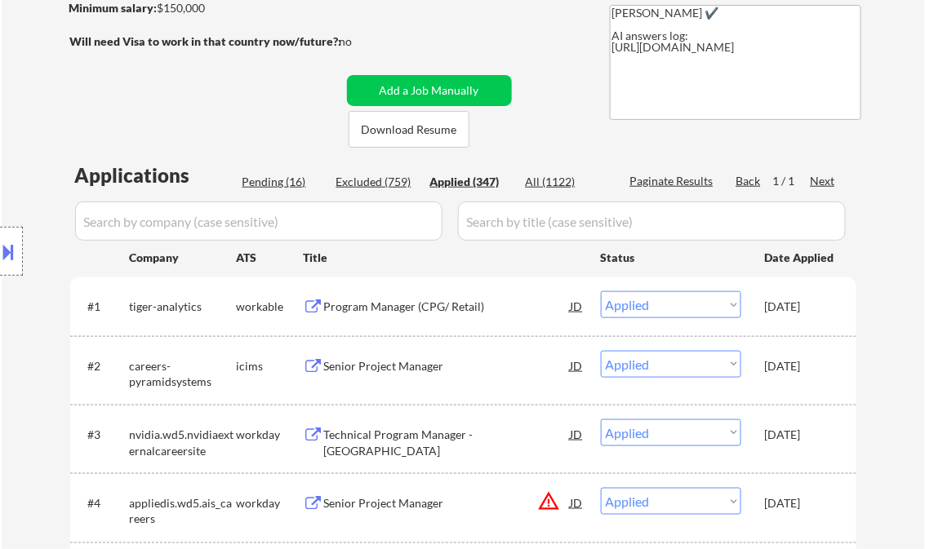
select select ""applied""
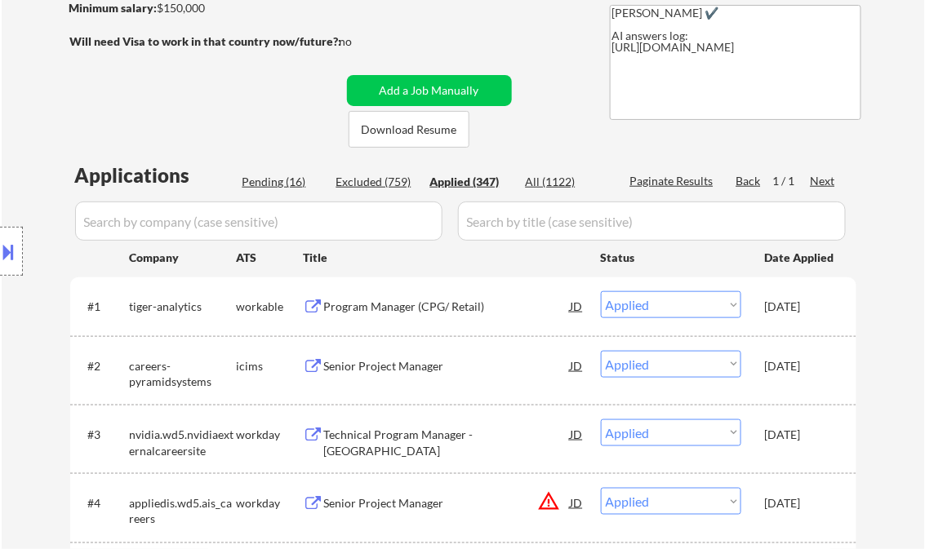
select select ""applied""
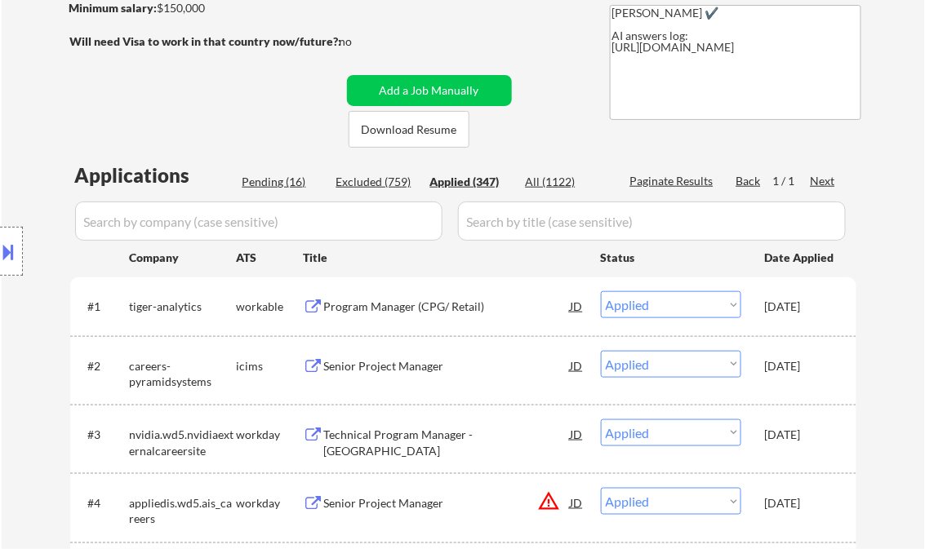
select select ""applied""
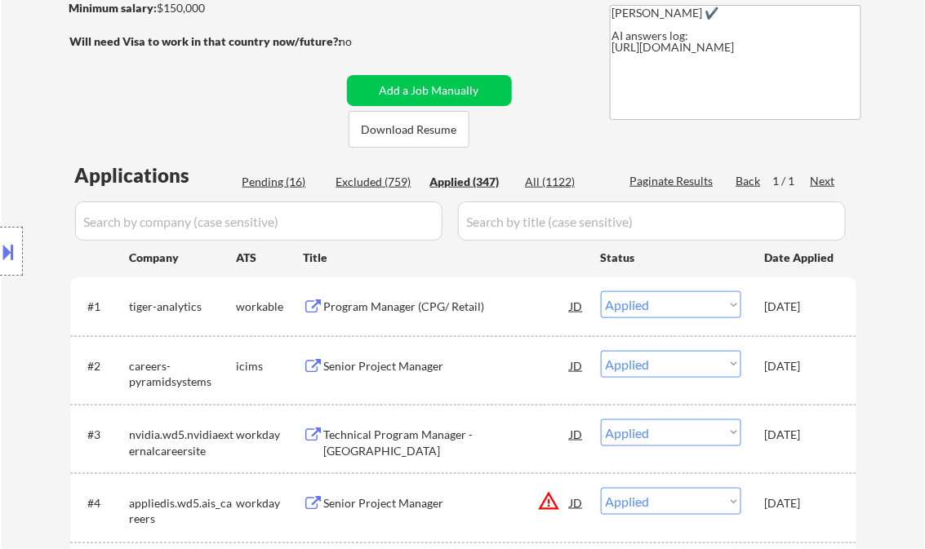
select select ""applied""
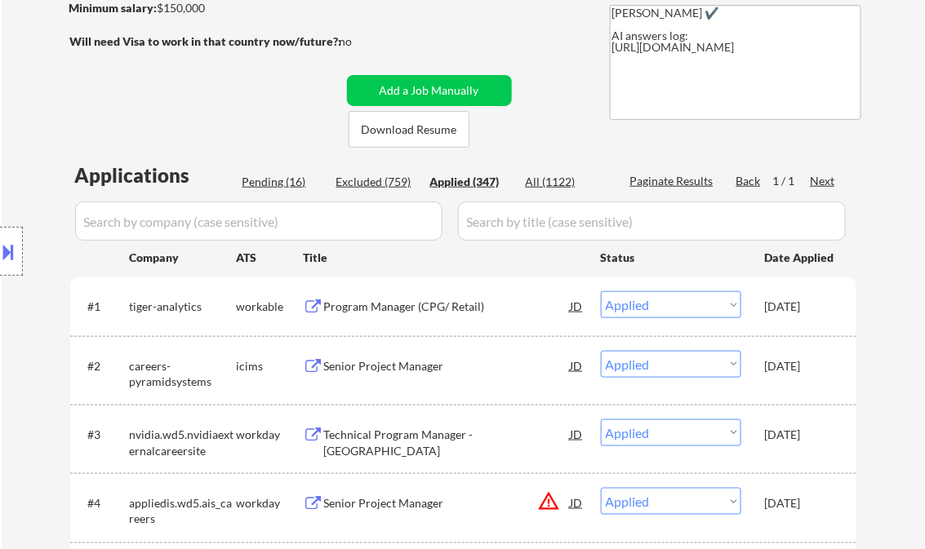
select select ""applied""
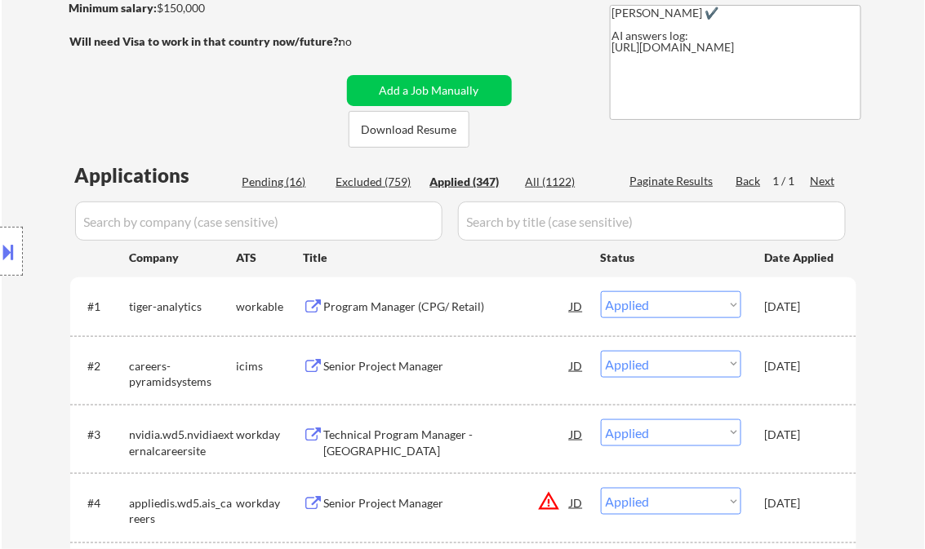
select select ""applied""
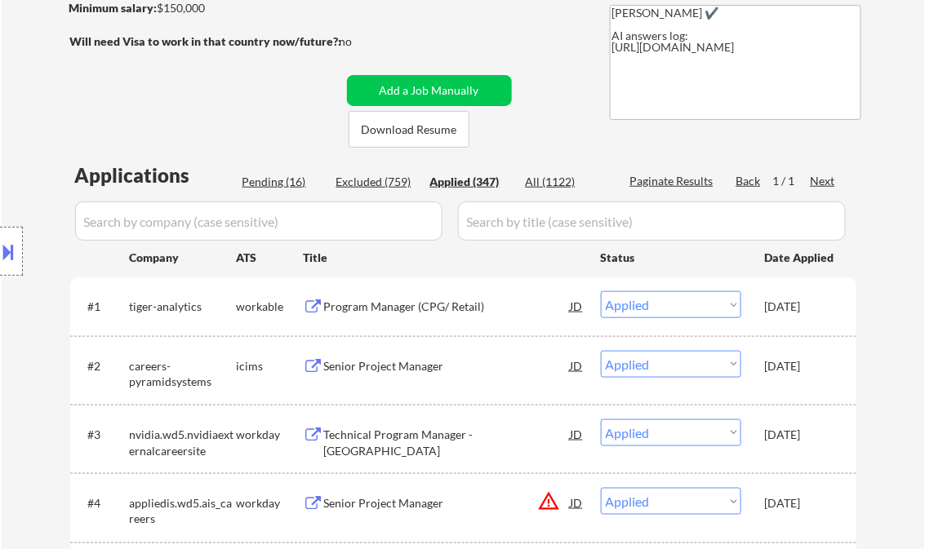
select select ""applied""
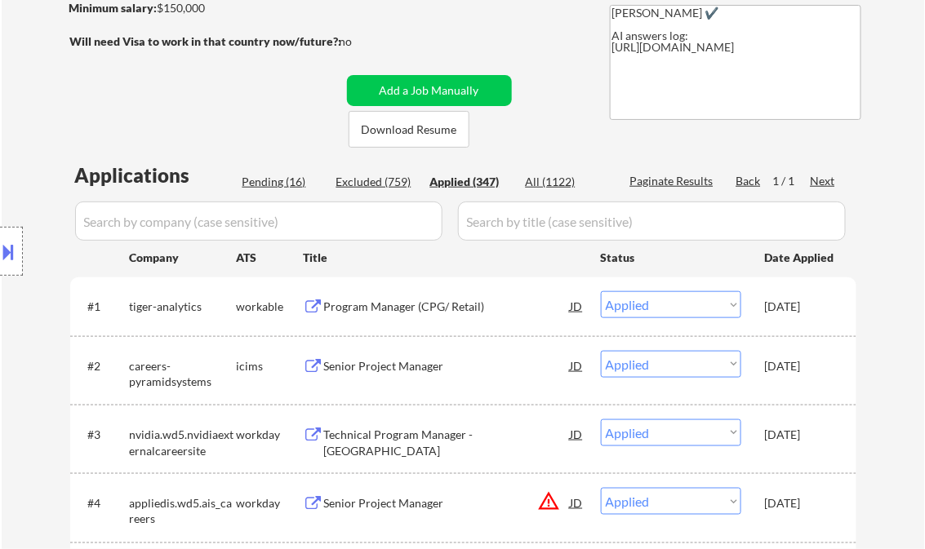
select select ""applied""
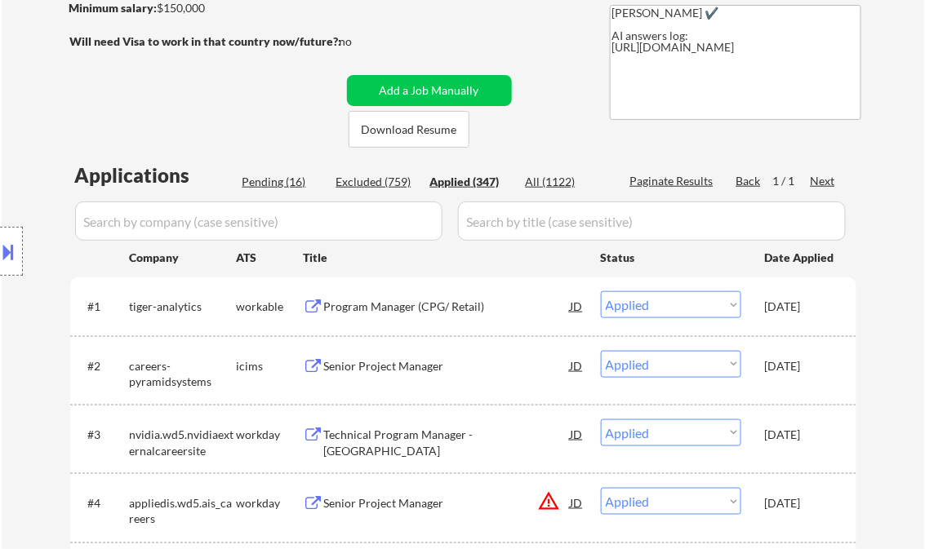
select select ""applied""
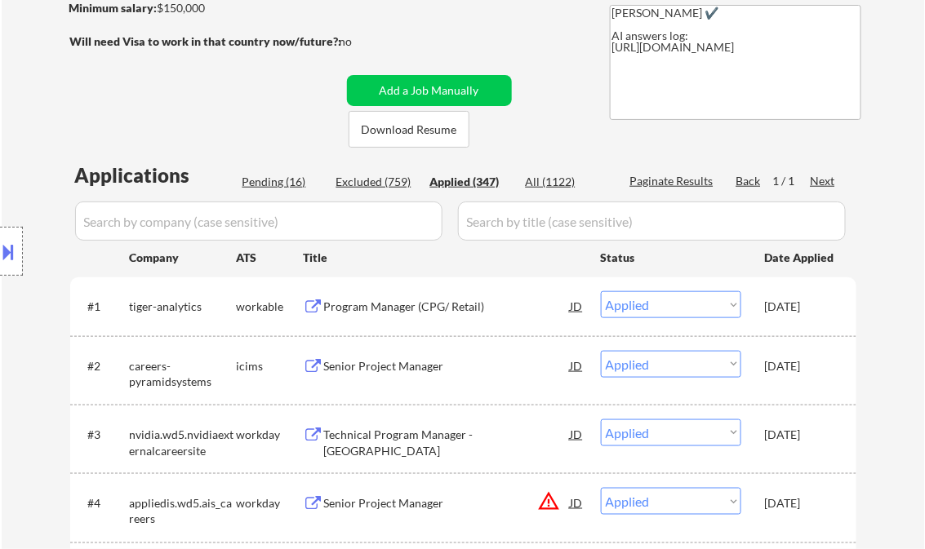
select select ""applied""
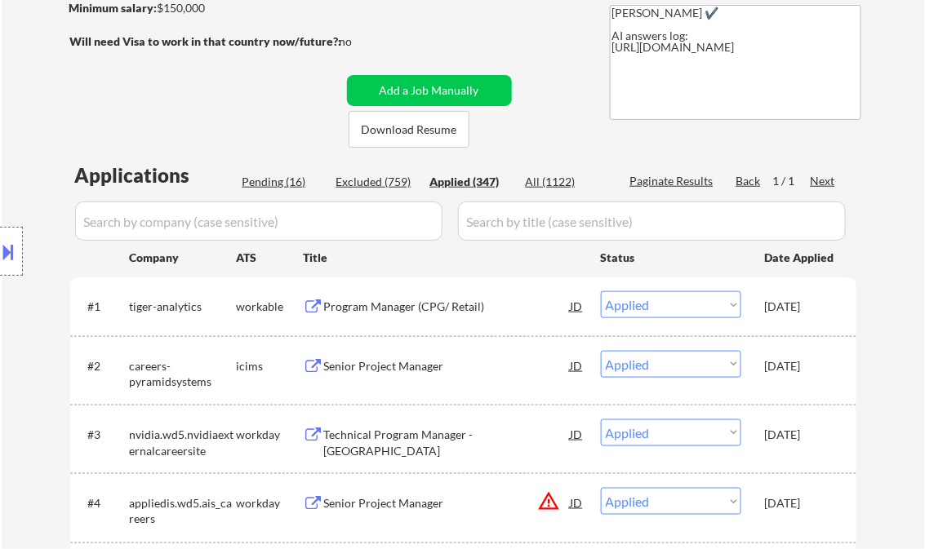
select select ""applied""
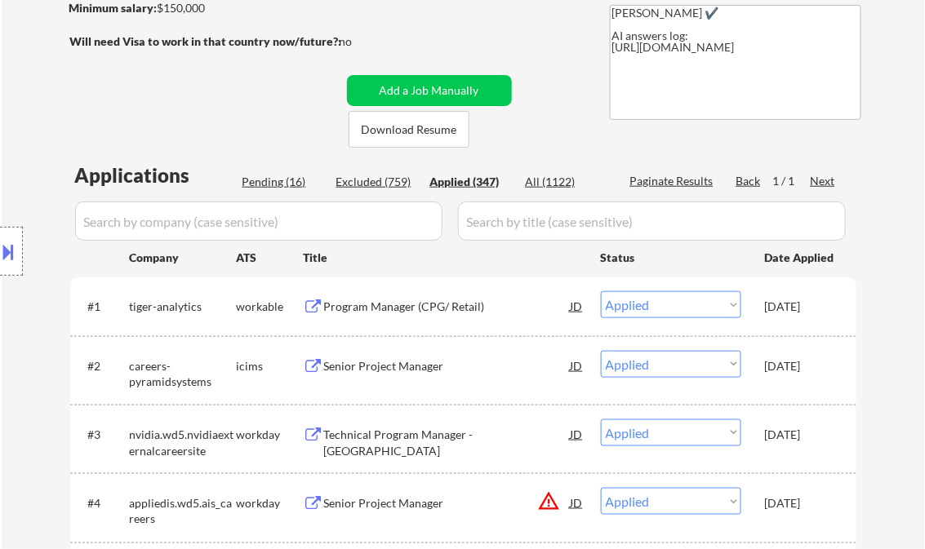
select select ""applied""
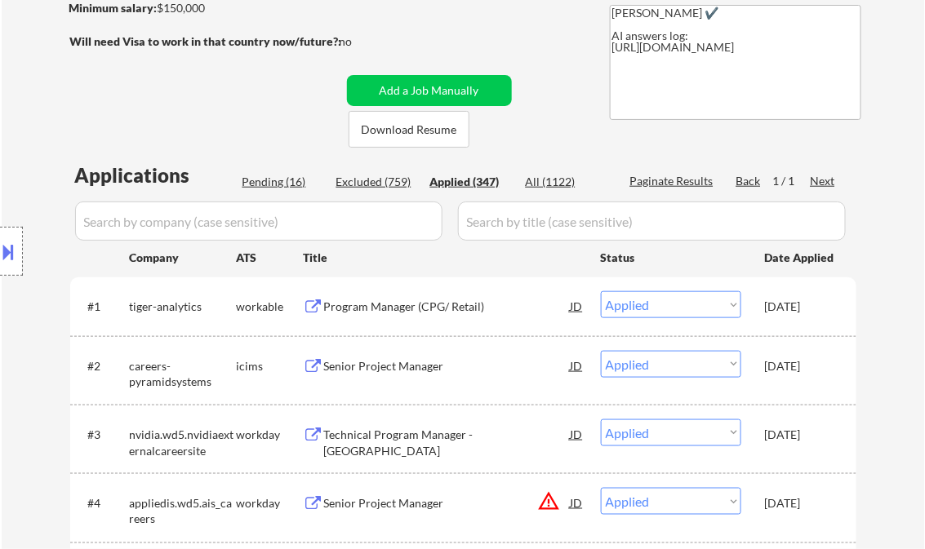
select select ""applied""
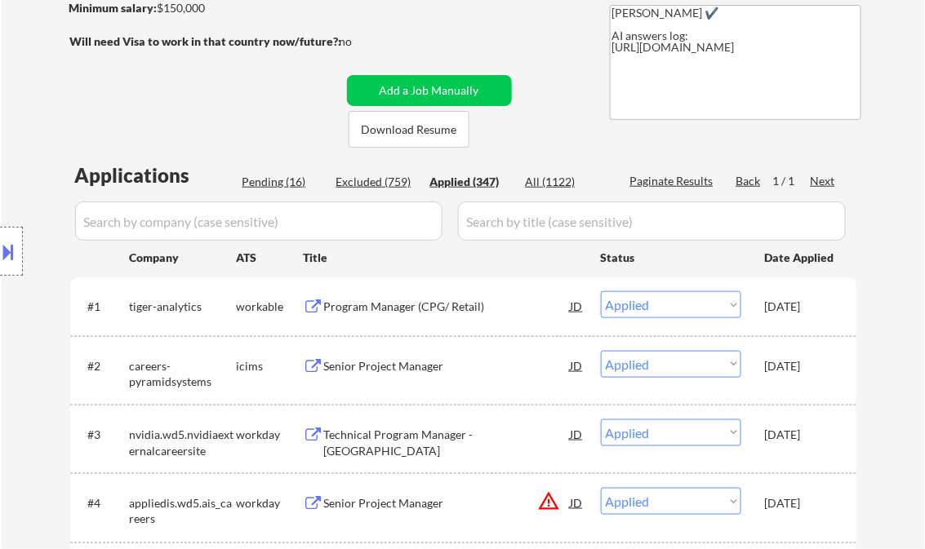
select select ""applied""
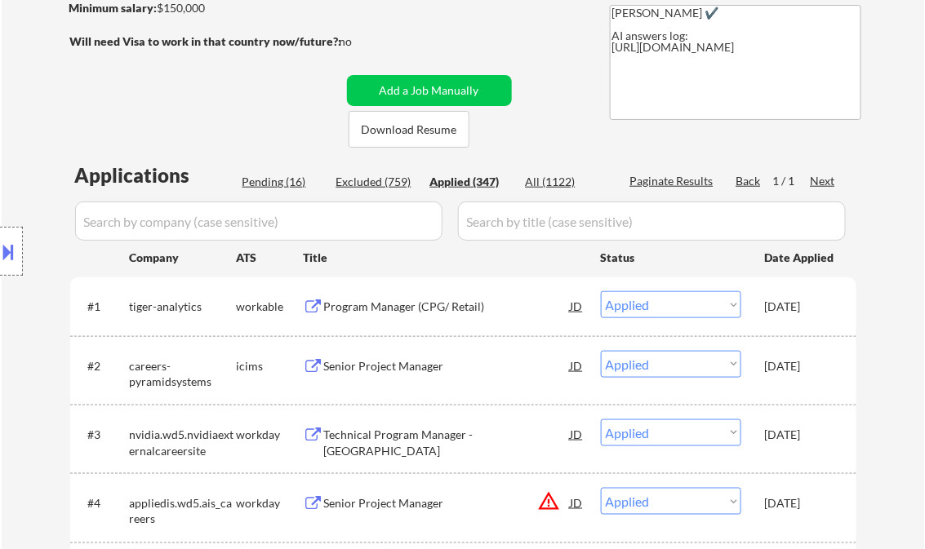
select select ""applied""
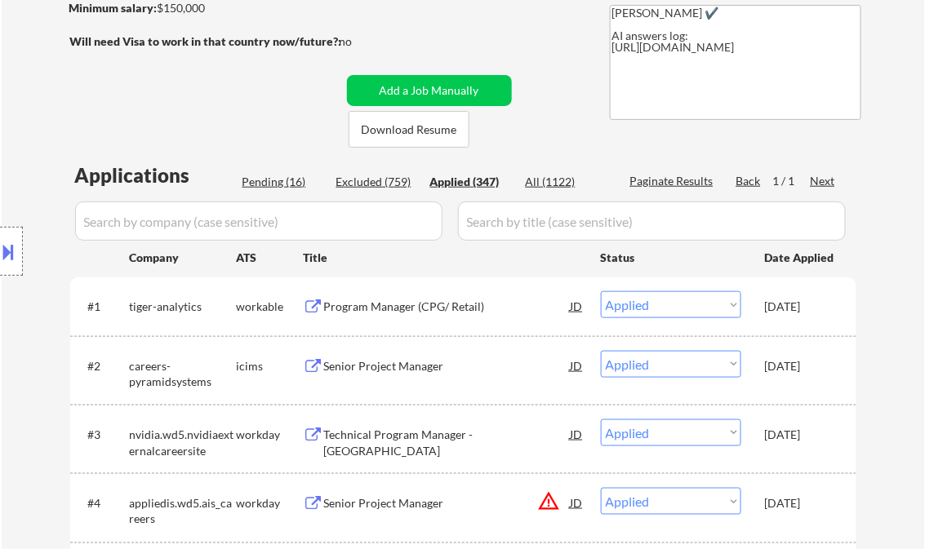
select select ""applied""
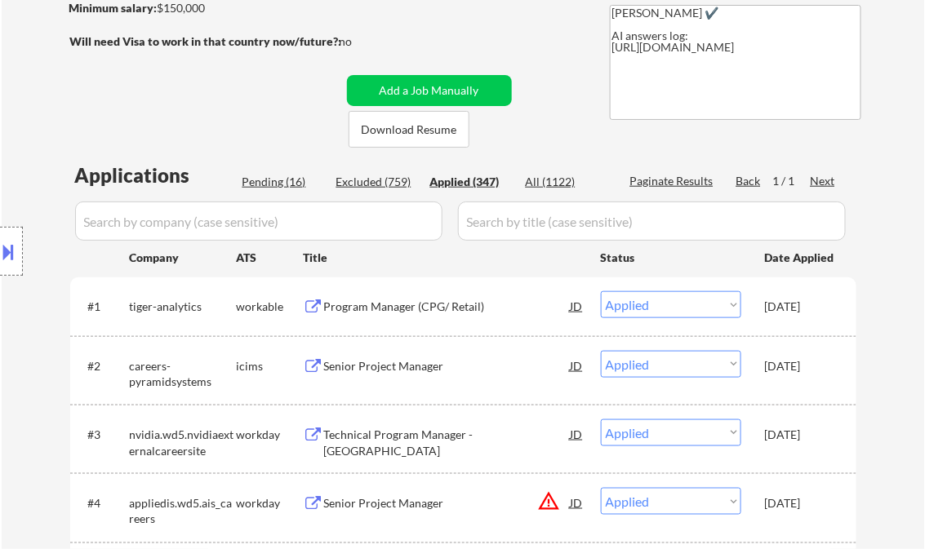
select select ""applied""
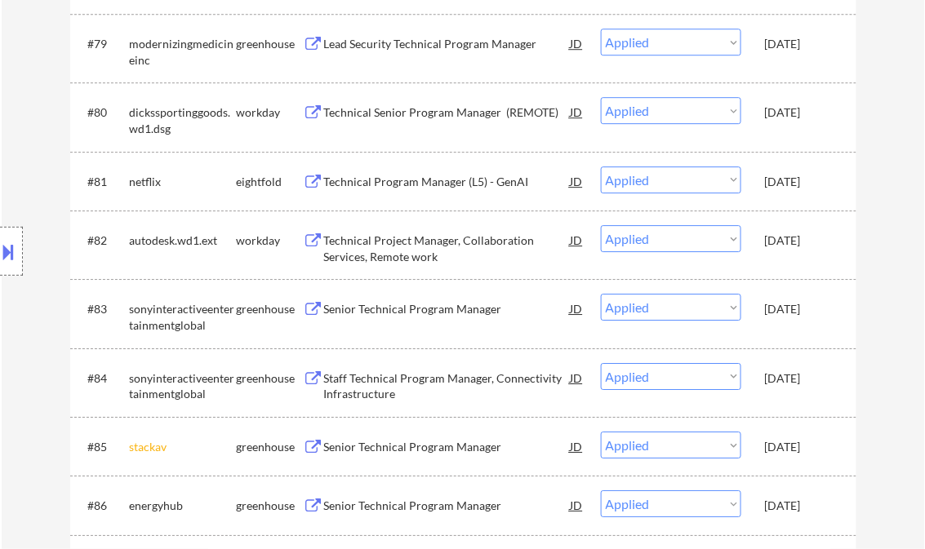
scroll to position [11705, 0]
